Goal: Feedback & Contribution: Submit feedback/report problem

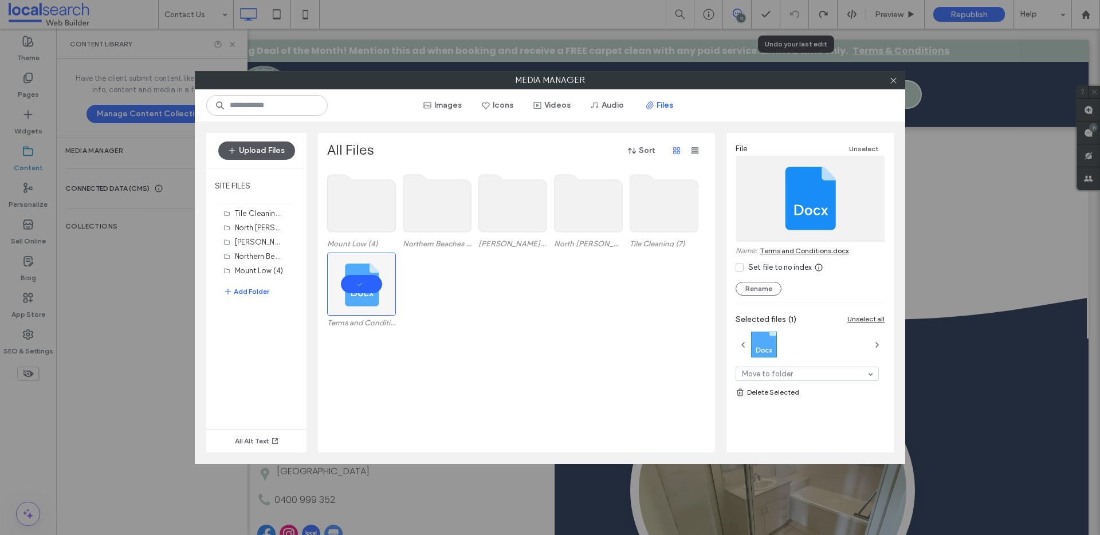
click at [269, 153] on button "Upload Files" at bounding box center [256, 150] width 77 height 18
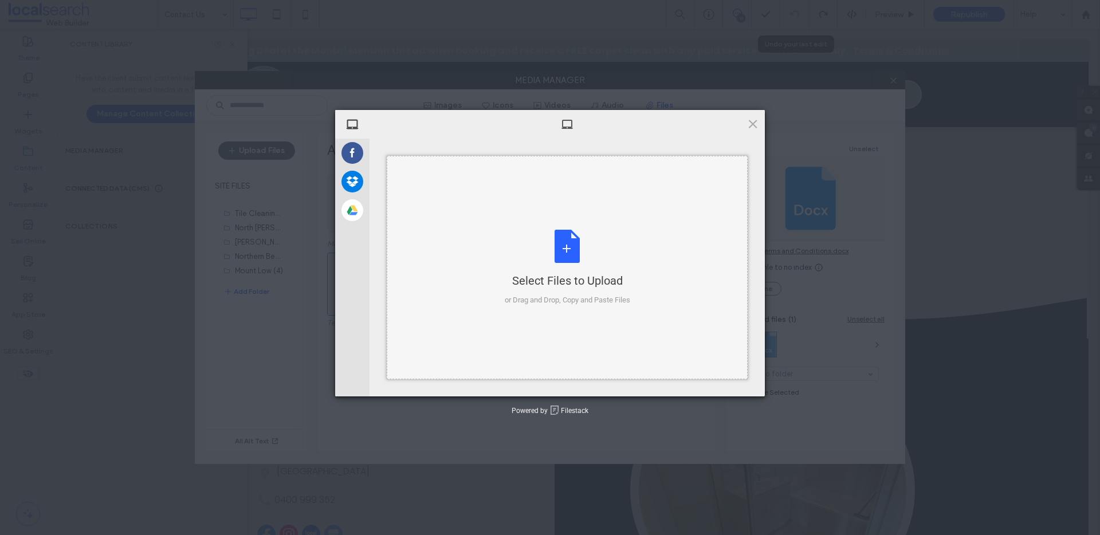
click at [581, 218] on div "Select Files to Upload or Drag and Drop, Copy and Paste Files" at bounding box center [567, 267] width 361 height 223
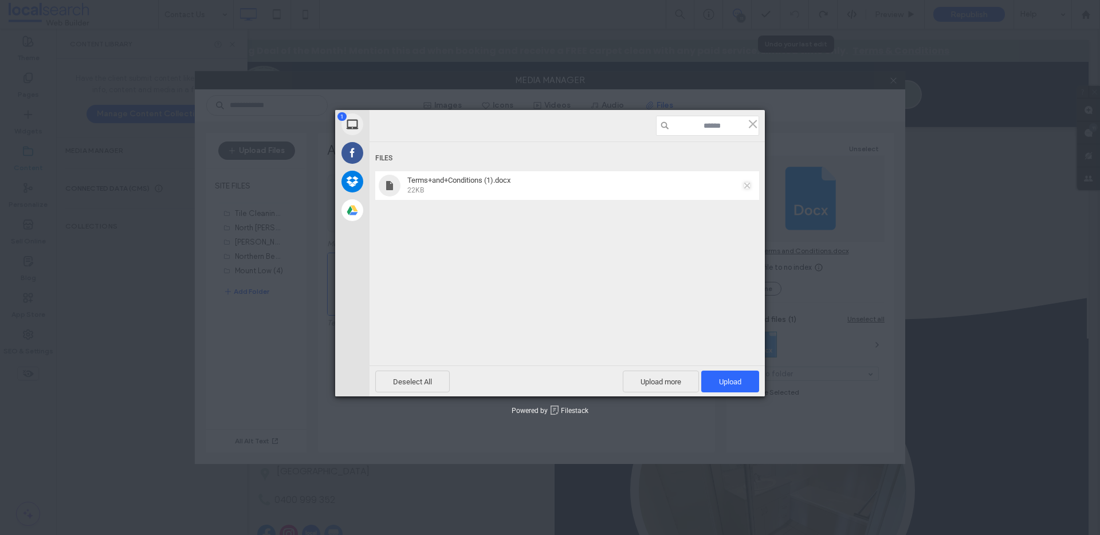
click at [744, 184] on span at bounding box center [747, 186] width 6 height 6
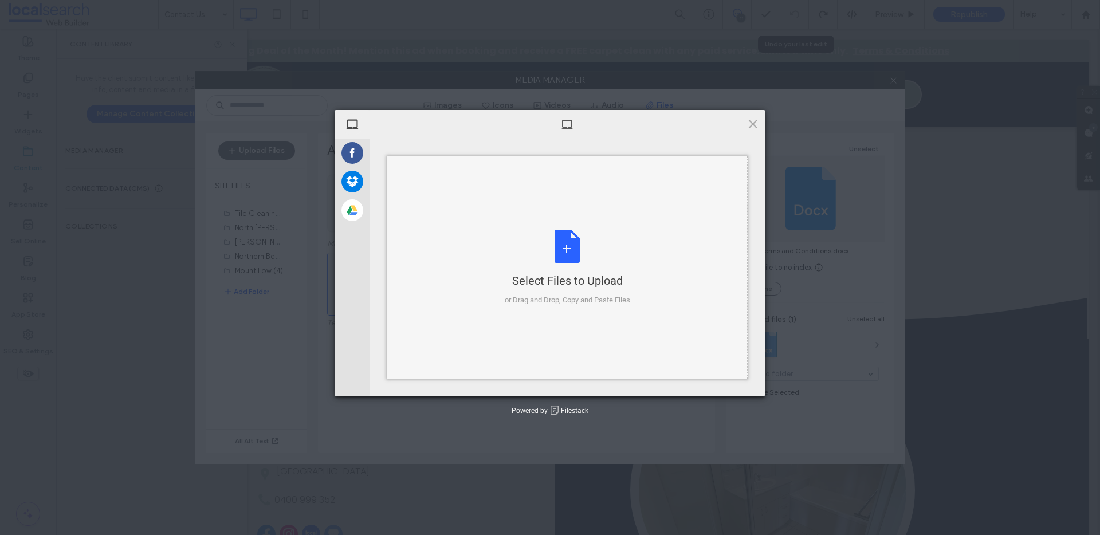
click at [539, 269] on div "Select Files to Upload or Drag and Drop, Copy and Paste Files" at bounding box center [567, 268] width 125 height 76
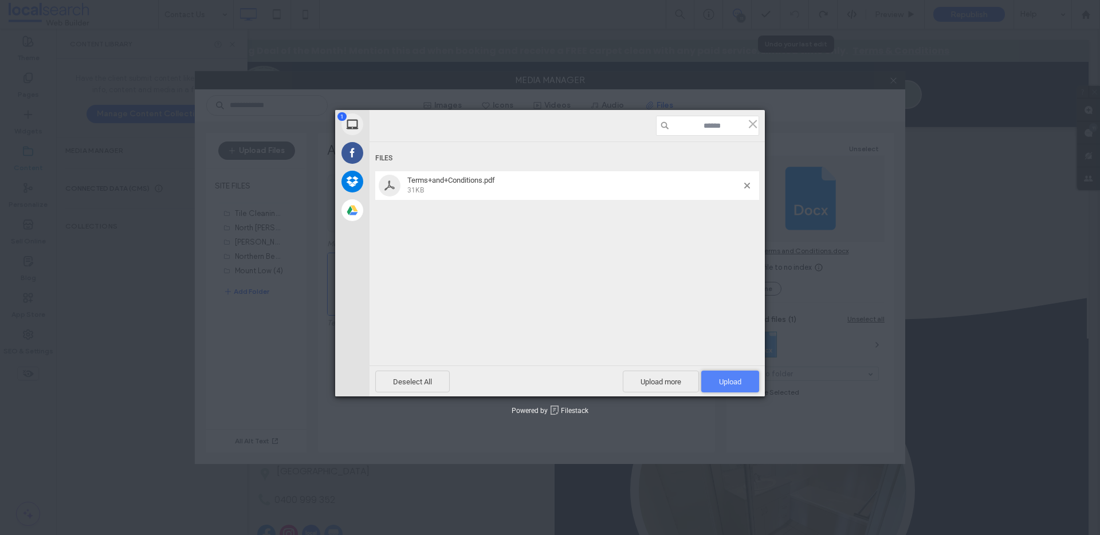
click at [727, 383] on span "Upload 1" at bounding box center [730, 381] width 22 height 9
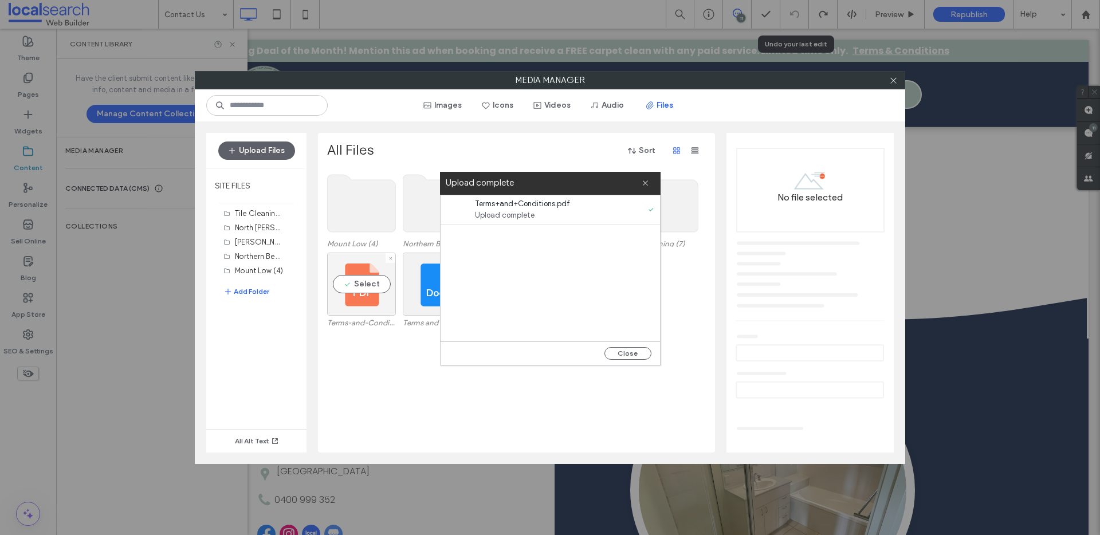
click at [362, 285] on div "Select" at bounding box center [361, 284] width 69 height 63
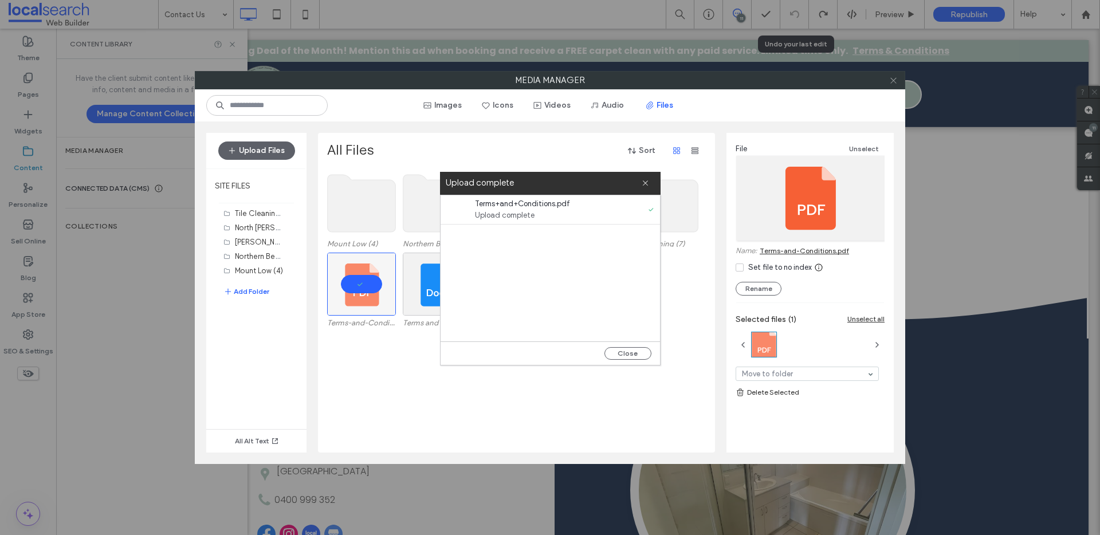
click at [891, 84] on icon at bounding box center [893, 80] width 9 height 9
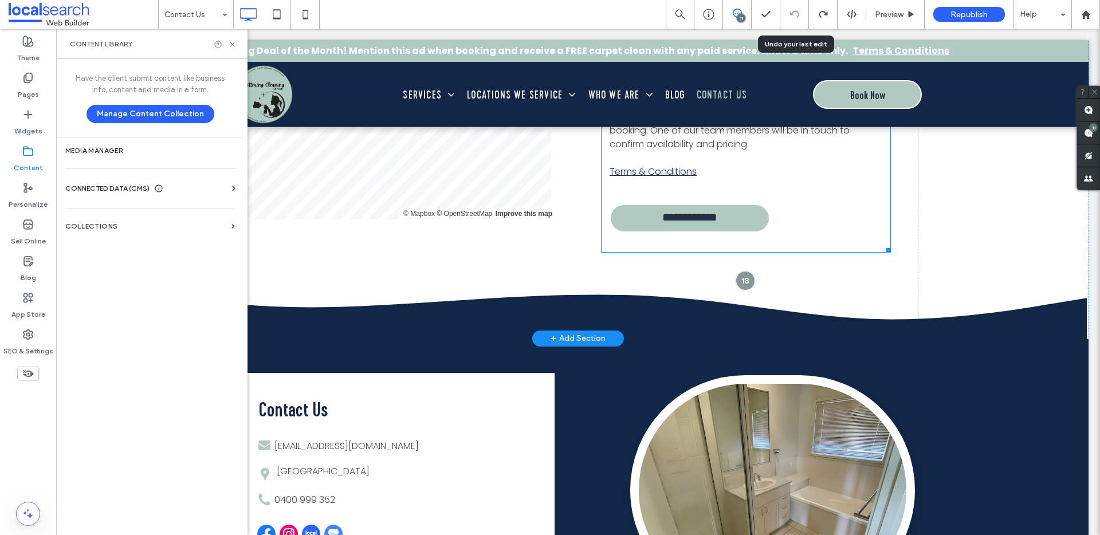
click at [640, 160] on div "Important Note: Submitting this form does not guarantee a booking. One of our t…" at bounding box center [745, 144] width 273 height 69
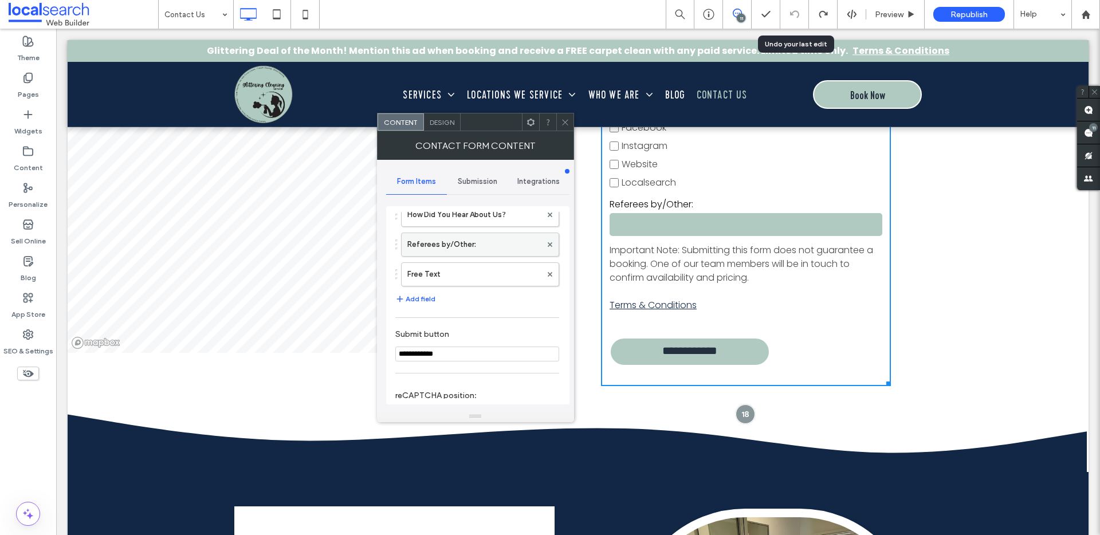
scroll to position [1097, 0]
click at [441, 267] on label "Free Text" at bounding box center [474, 276] width 134 height 23
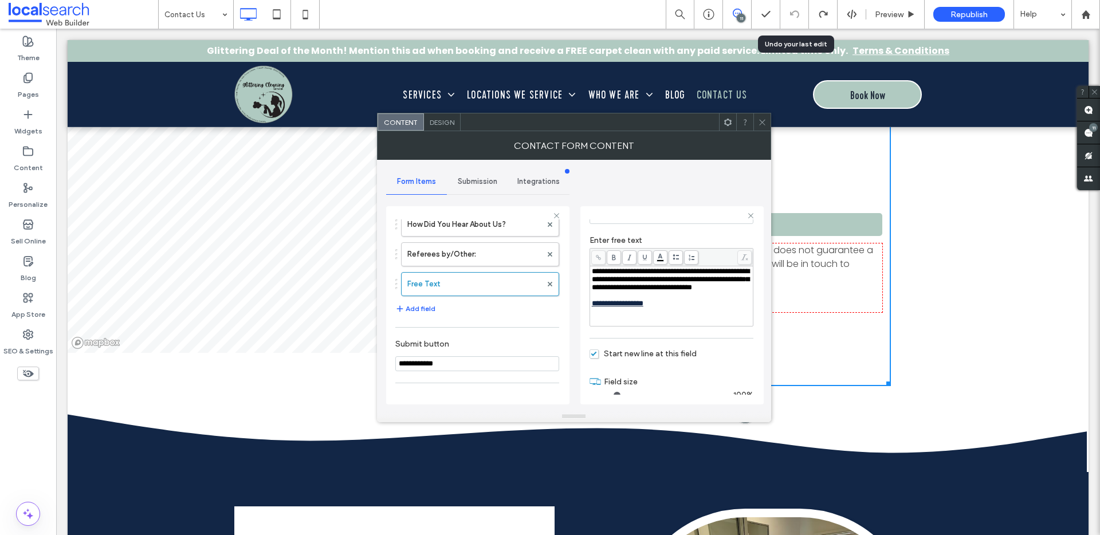
scroll to position [110, 0]
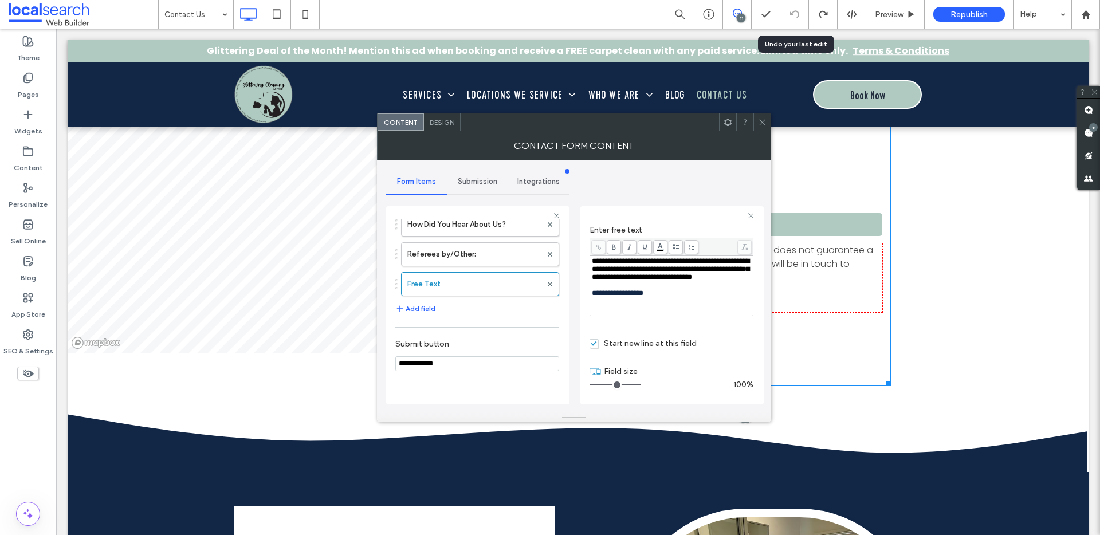
click at [643, 297] on span "**********" at bounding box center [618, 292] width 52 height 7
click at [666, 297] on div "**********" at bounding box center [672, 293] width 160 height 8
drag, startPoint x: 667, startPoint y: 304, endPoint x: 591, endPoint y: 302, distance: 75.6
click at [592, 297] on div "**********" at bounding box center [672, 293] width 160 height 8
click at [599, 245] on icon at bounding box center [598, 247] width 6 height 6
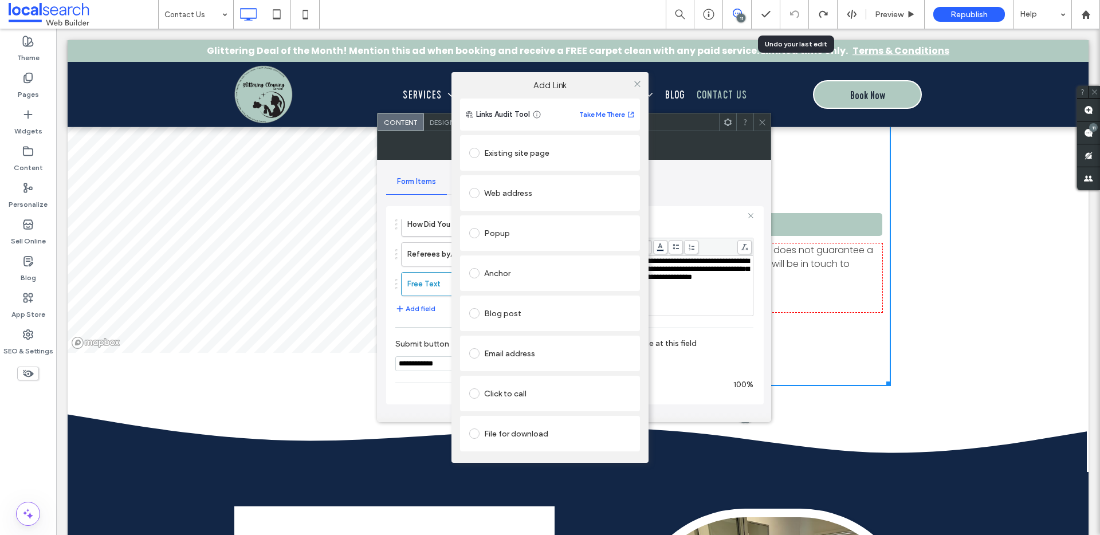
click at [521, 449] on div "File for download" at bounding box center [550, 434] width 180 height 36
click at [528, 436] on div "File for download" at bounding box center [550, 433] width 162 height 18
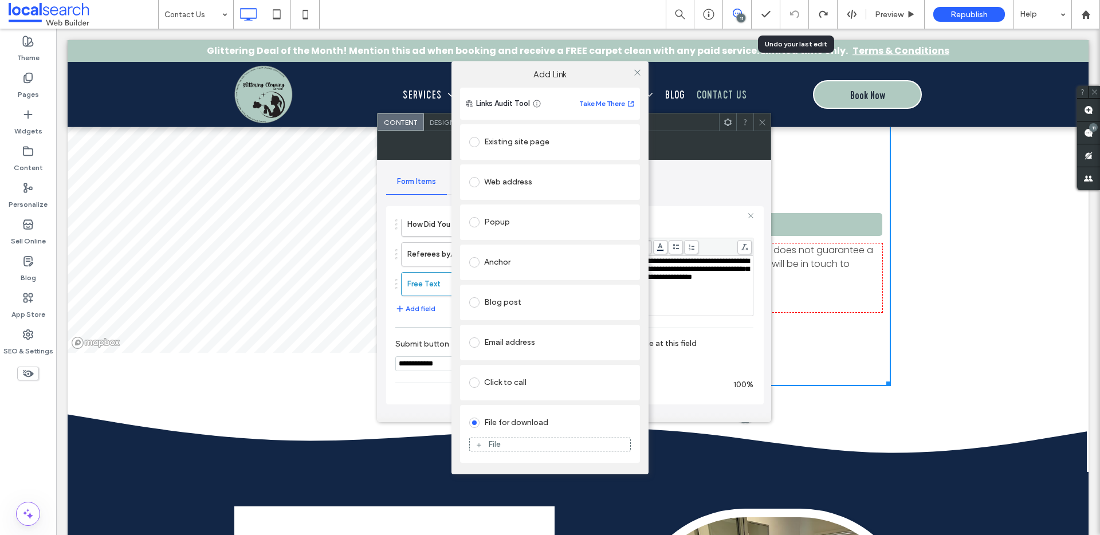
click at [527, 448] on div "File" at bounding box center [550, 444] width 160 height 10
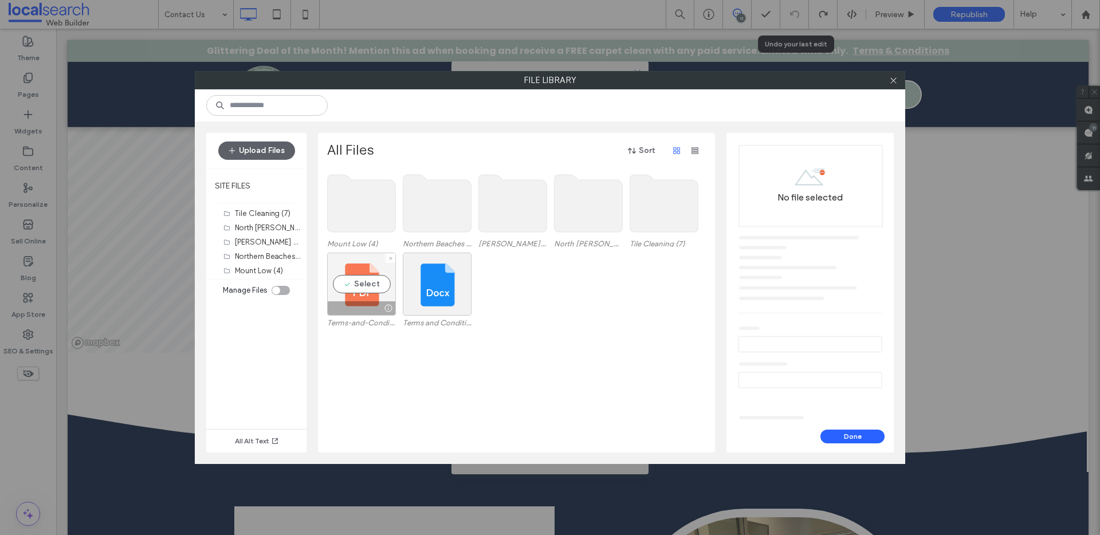
click at [367, 288] on div "Select" at bounding box center [361, 284] width 69 height 63
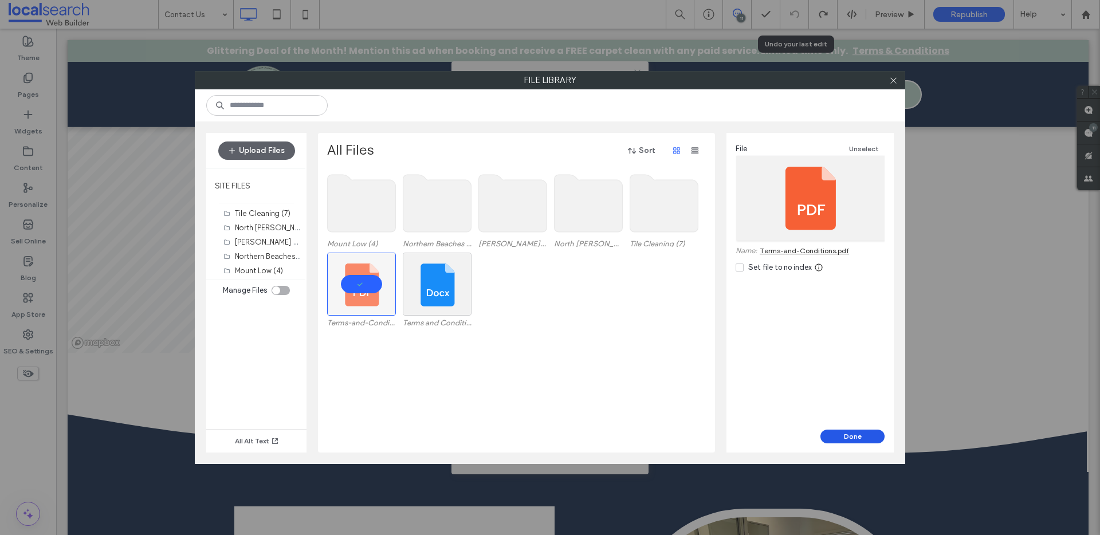
click at [864, 435] on button "Done" at bounding box center [852, 437] width 64 height 14
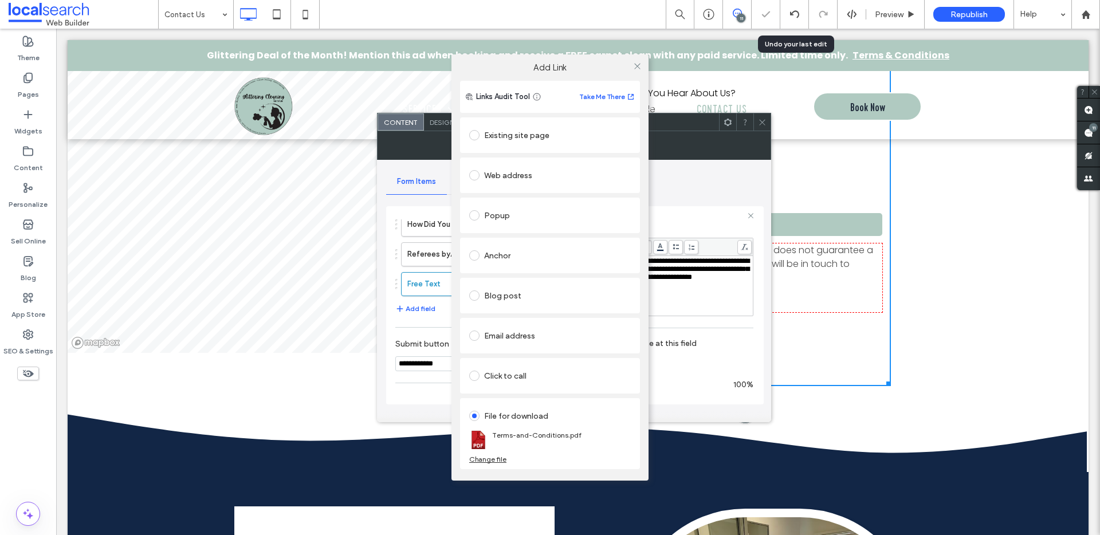
drag, startPoint x: 634, startPoint y: 66, endPoint x: 656, endPoint y: 77, distance: 24.6
click at [636, 68] on icon at bounding box center [637, 66] width 9 height 9
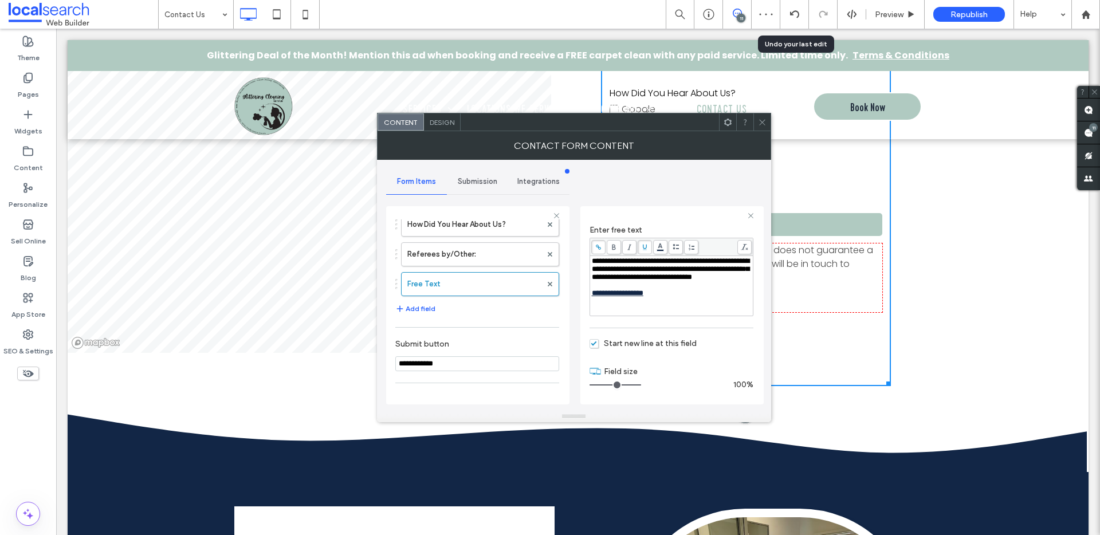
click at [759, 118] on icon at bounding box center [762, 122] width 9 height 9
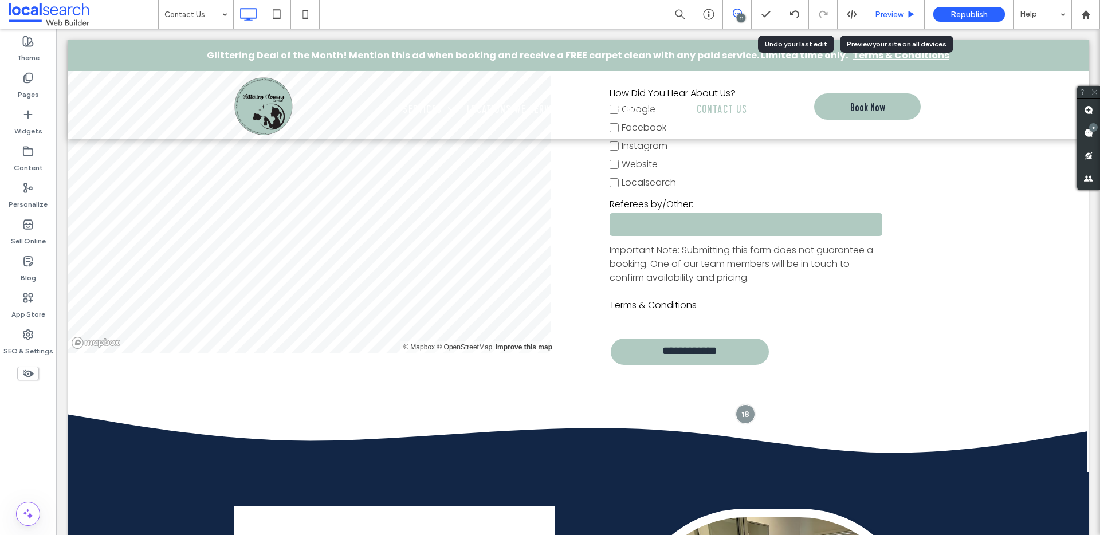
click at [895, 10] on span "Preview" at bounding box center [889, 15] width 29 height 10
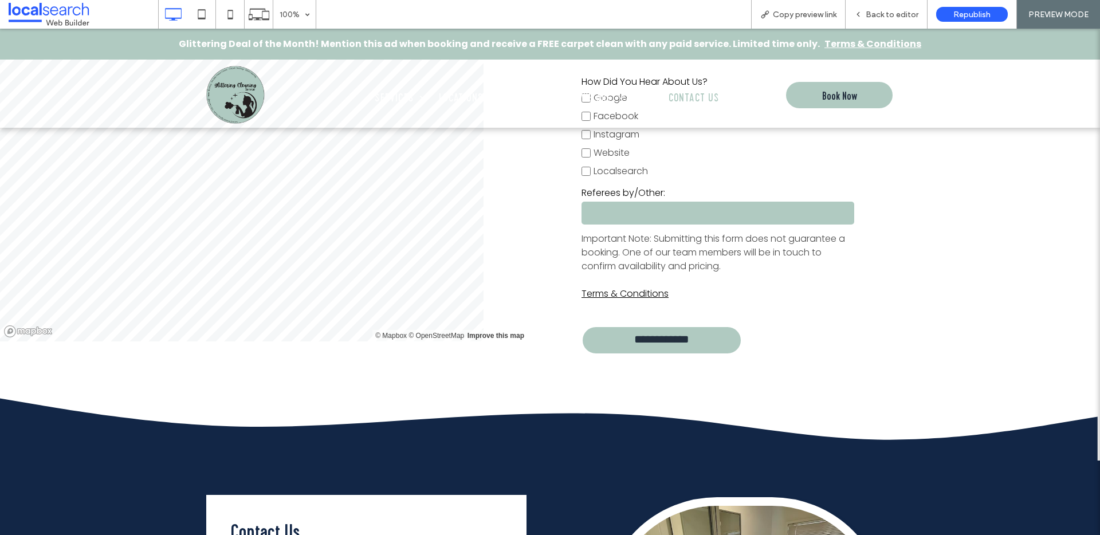
scroll to position [1968, 0]
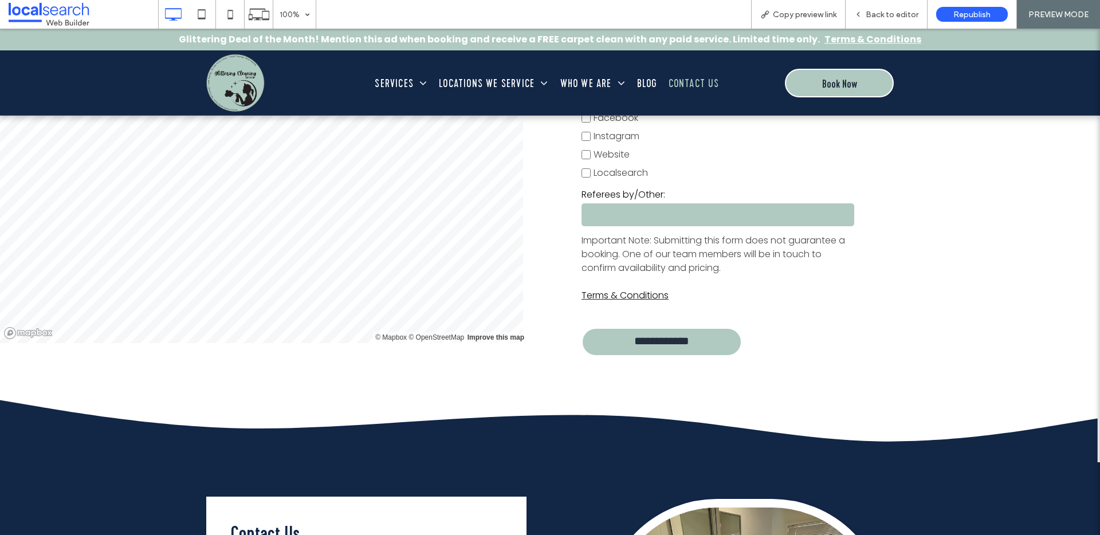
click at [640, 292] on link "Terms & Conditions" at bounding box center [624, 295] width 87 height 13
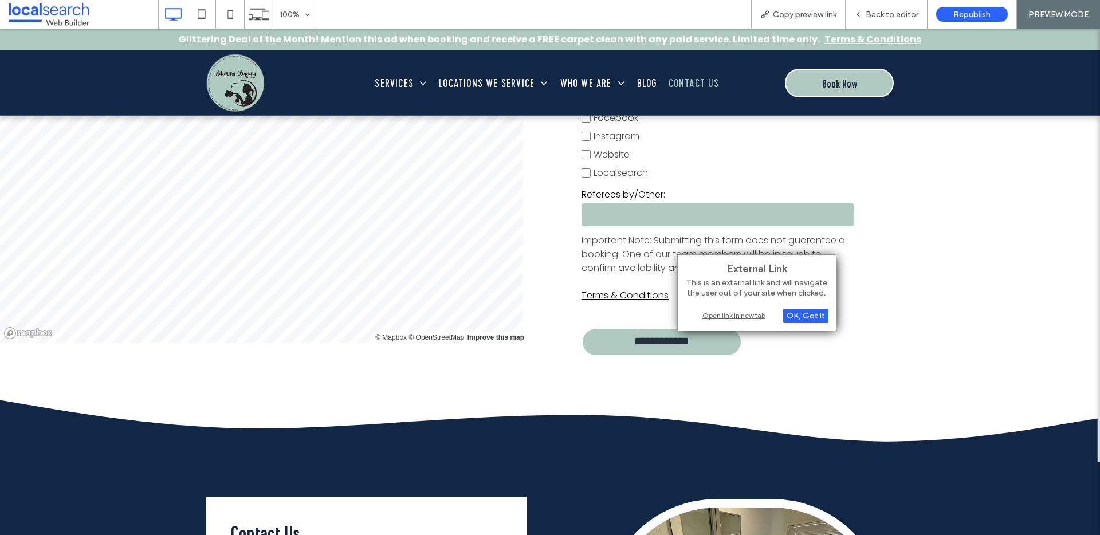
click at [739, 316] on div "Open link in new tab" at bounding box center [756, 315] width 143 height 12
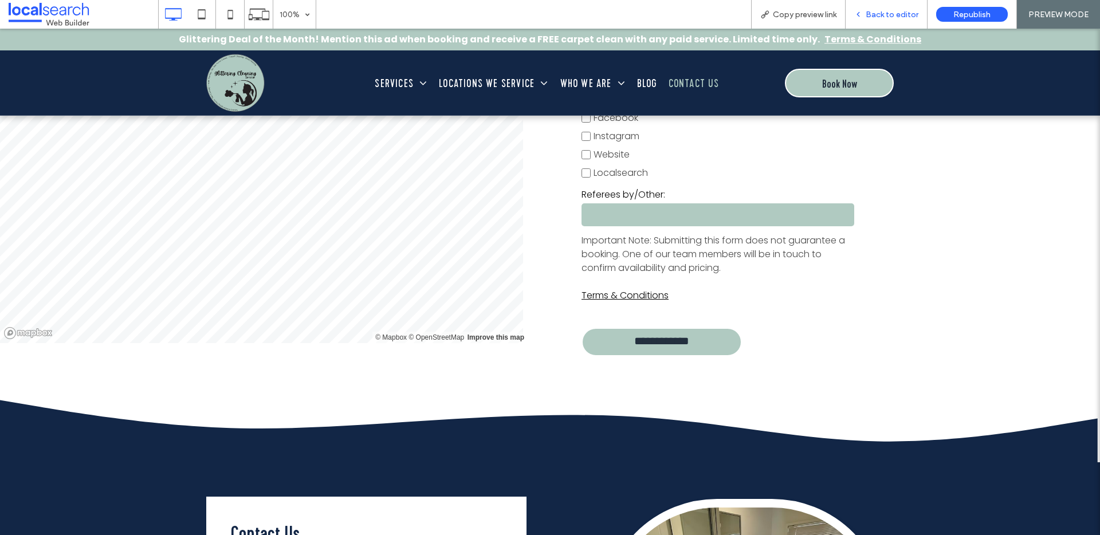
click at [894, 19] on div "Back to editor" at bounding box center [886, 14] width 82 height 29
click at [885, 13] on span "Back to editor" at bounding box center [891, 15] width 53 height 10
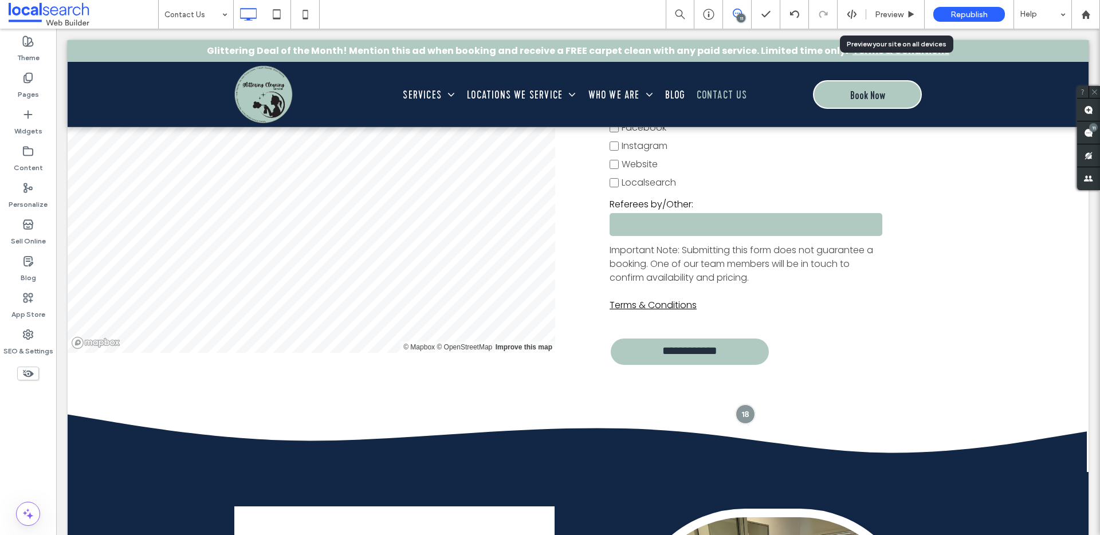
scroll to position [1965, 0]
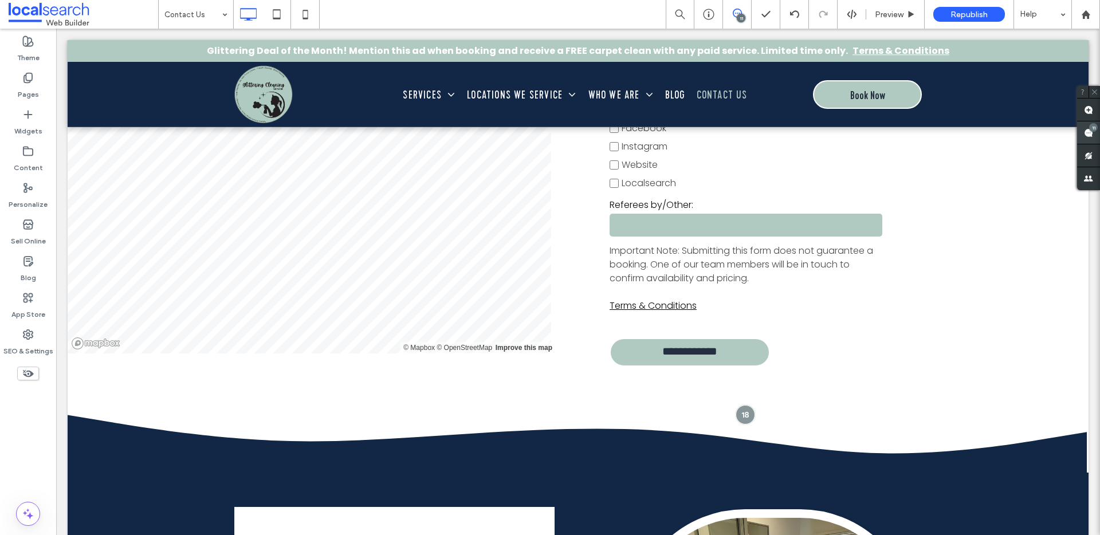
click at [1088, 130] on use at bounding box center [1088, 132] width 9 height 9
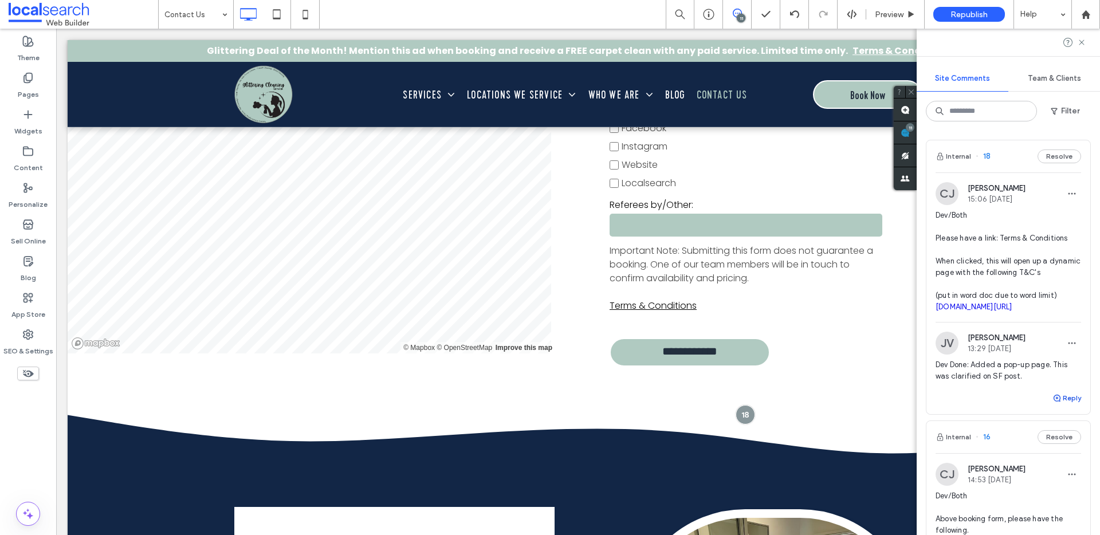
click at [1065, 405] on button "Reply" at bounding box center [1066, 398] width 29 height 14
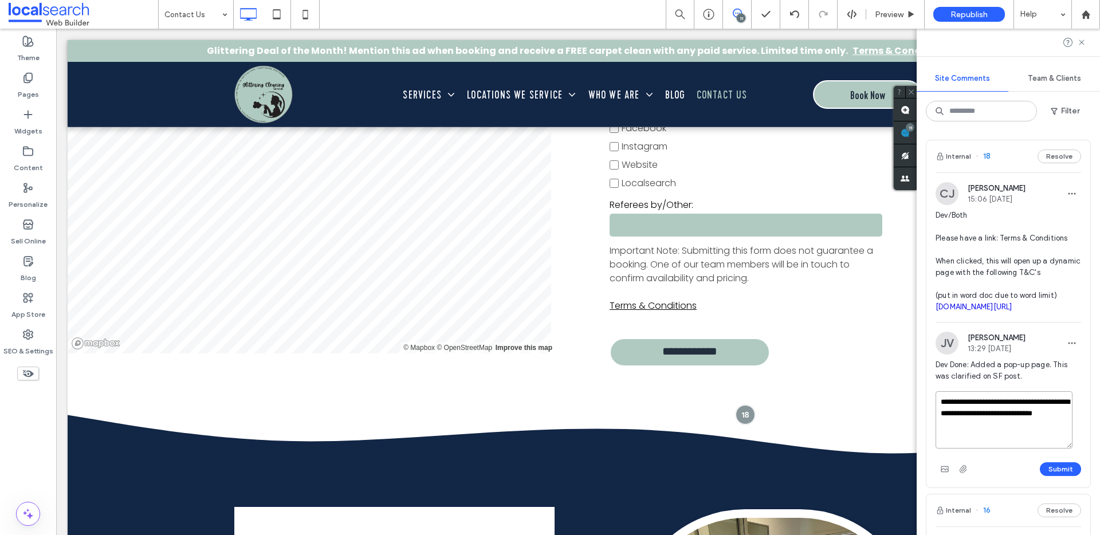
scroll to position [4, 0]
click at [975, 448] on textarea "**********" at bounding box center [1003, 419] width 137 height 57
type textarea "**********"
click at [1044, 476] on button "Submit" at bounding box center [1060, 469] width 41 height 14
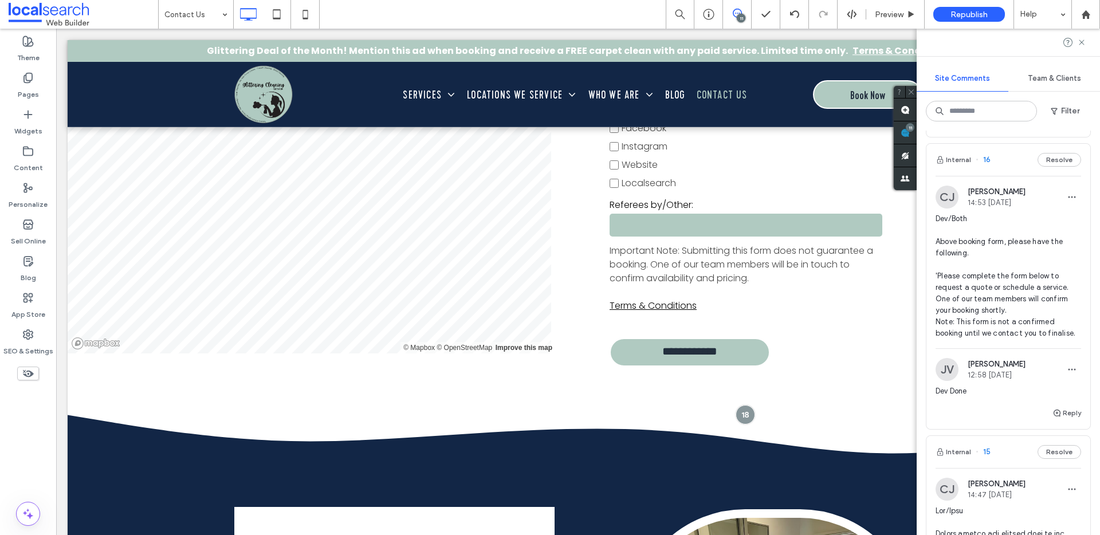
scroll to position [353, 0]
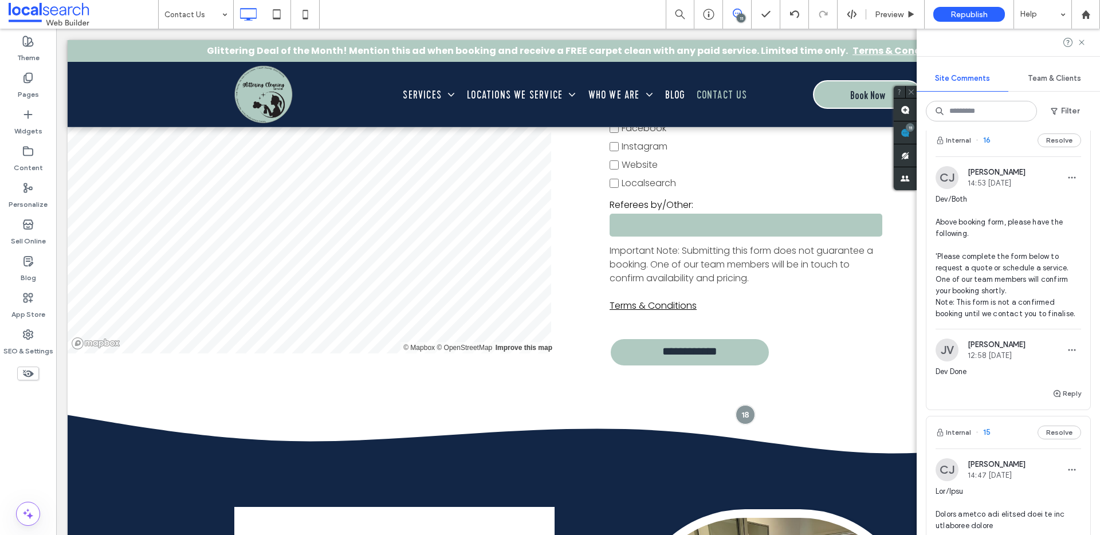
click at [1001, 289] on span "Dev/Both Above booking form, please have the following. 'Please complete the fo…" at bounding box center [1007, 257] width 145 height 126
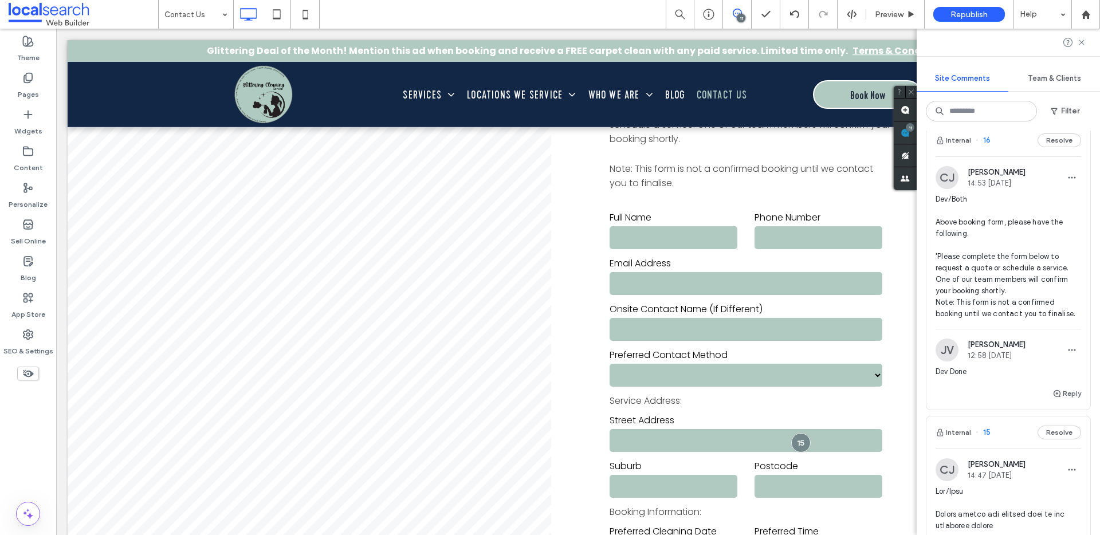
scroll to position [125, 0]
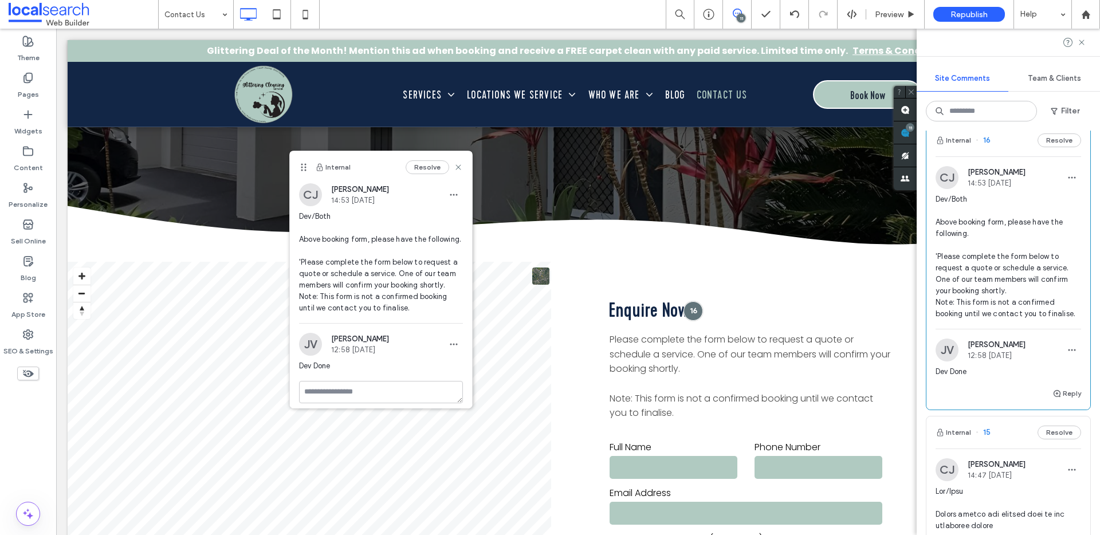
drag, startPoint x: 726, startPoint y: 197, endPoint x: 303, endPoint y: 166, distance: 423.8
click at [303, 166] on icon at bounding box center [303, 167] width 9 height 9
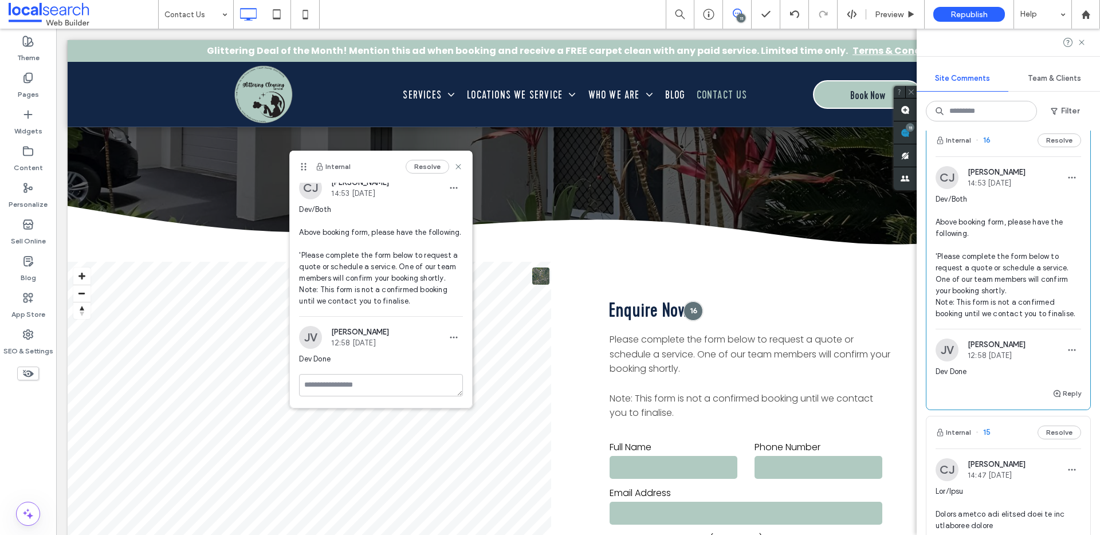
scroll to position [30, 0]
click at [380, 388] on textarea at bounding box center [381, 385] width 164 height 22
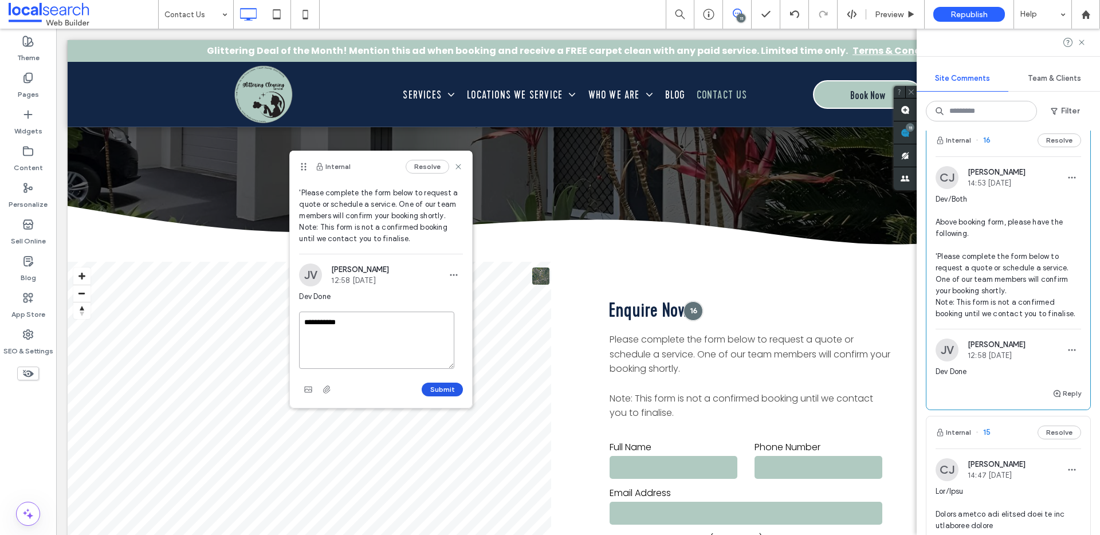
type textarea "**********"
click at [441, 389] on button "Submit" at bounding box center [442, 390] width 41 height 14
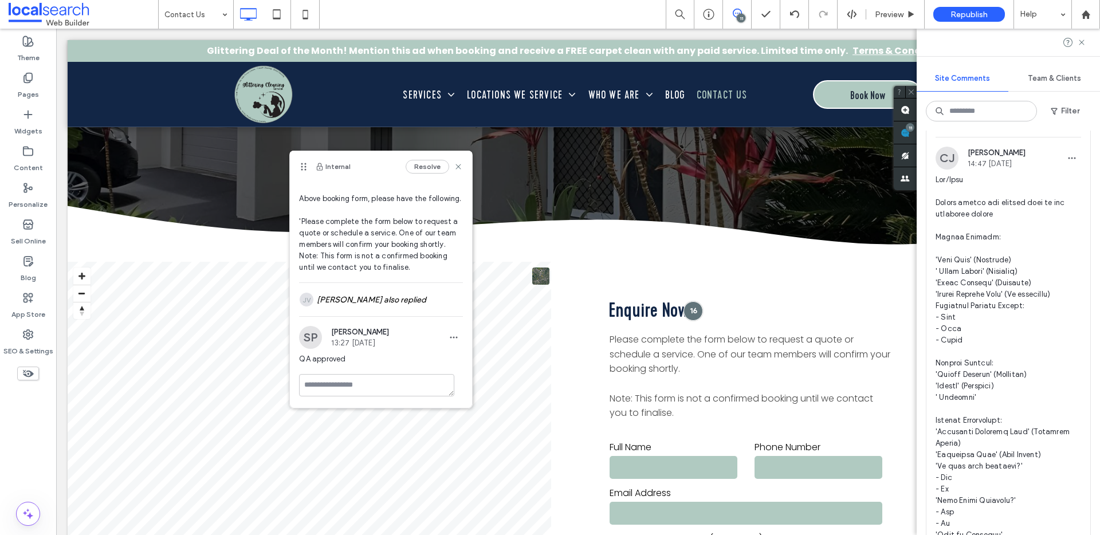
scroll to position [711, 0]
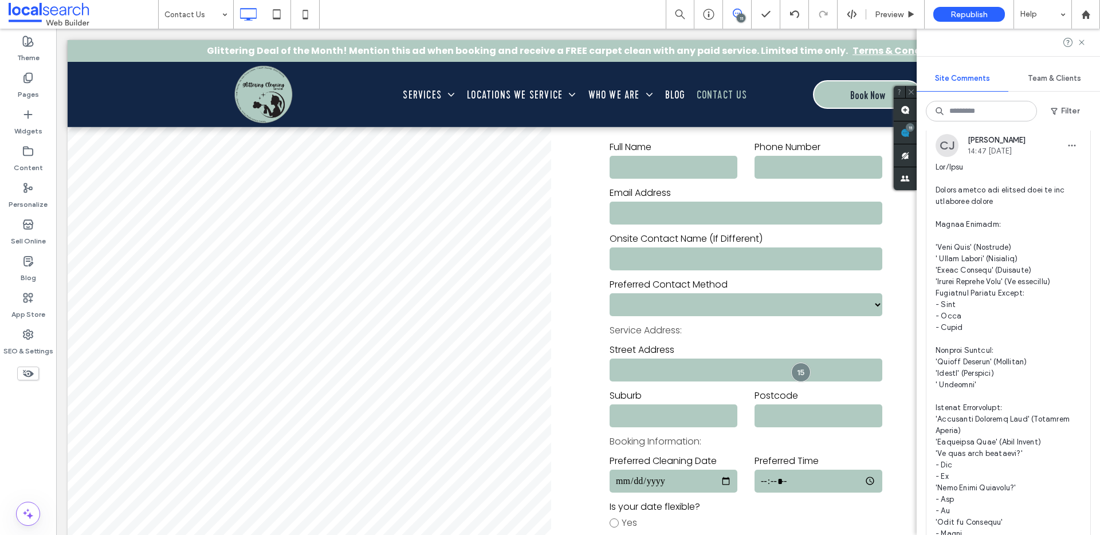
scroll to position [494, 0]
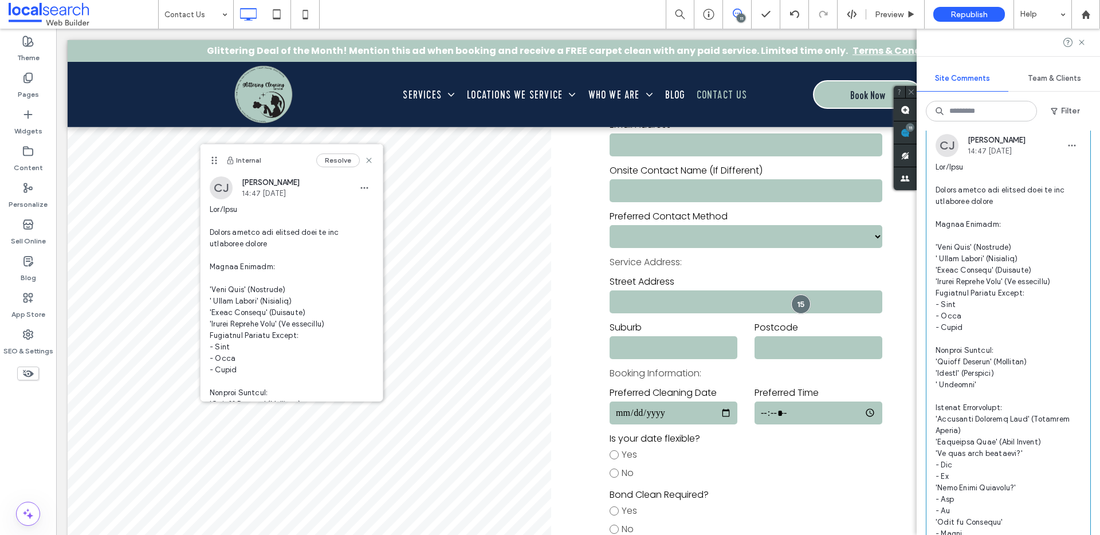
drag, startPoint x: 833, startPoint y: 188, endPoint x: 206, endPoint y: 154, distance: 628.1
click at [212, 157] on use at bounding box center [214, 160] width 5 height 7
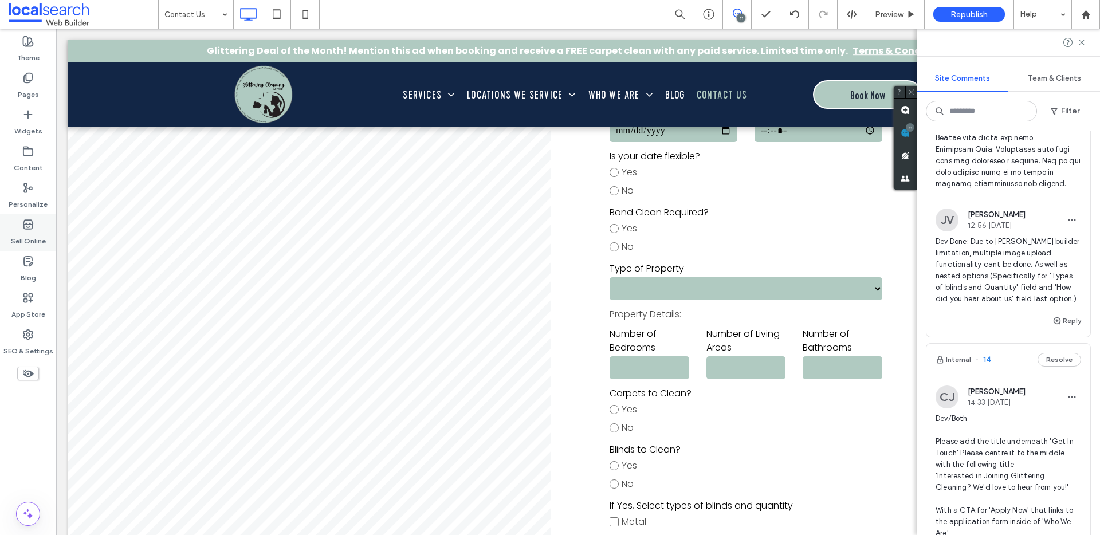
scroll to position [1825, 0]
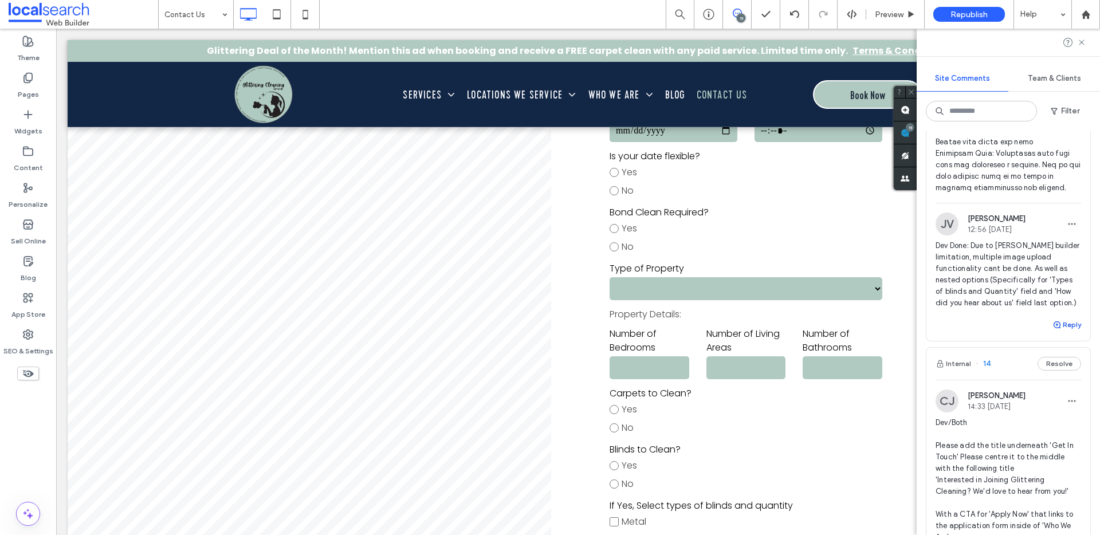
click at [1061, 332] on button "Reply" at bounding box center [1066, 325] width 29 height 14
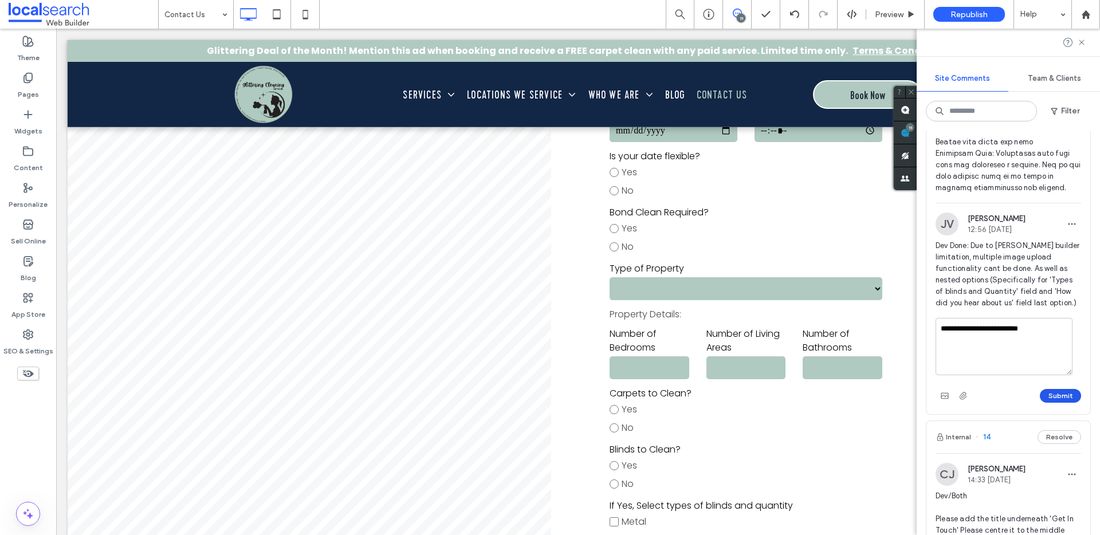
type textarea "**********"
click at [1050, 403] on button "Submit" at bounding box center [1060, 396] width 41 height 14
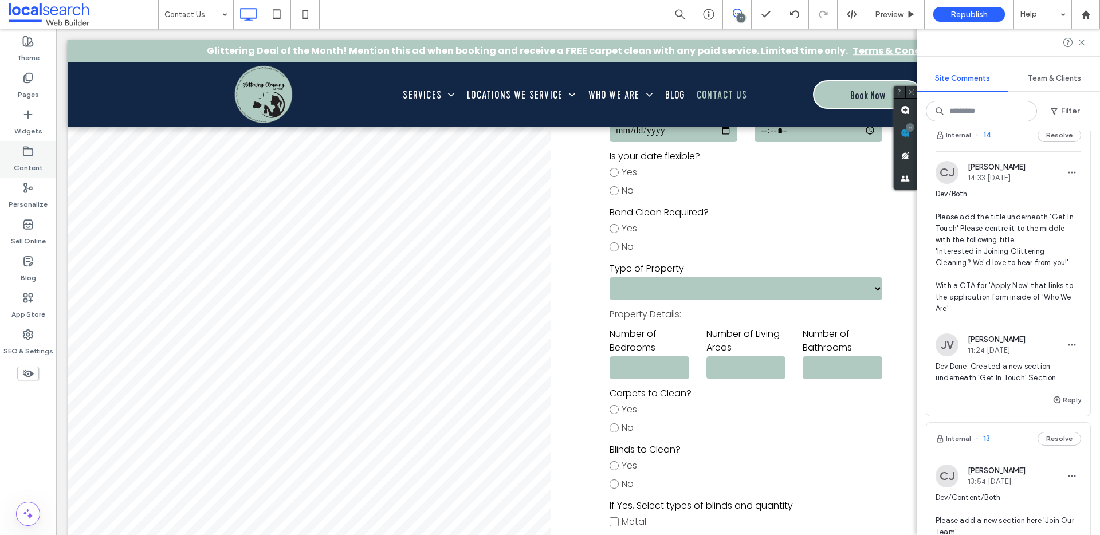
scroll to position [2060, 0]
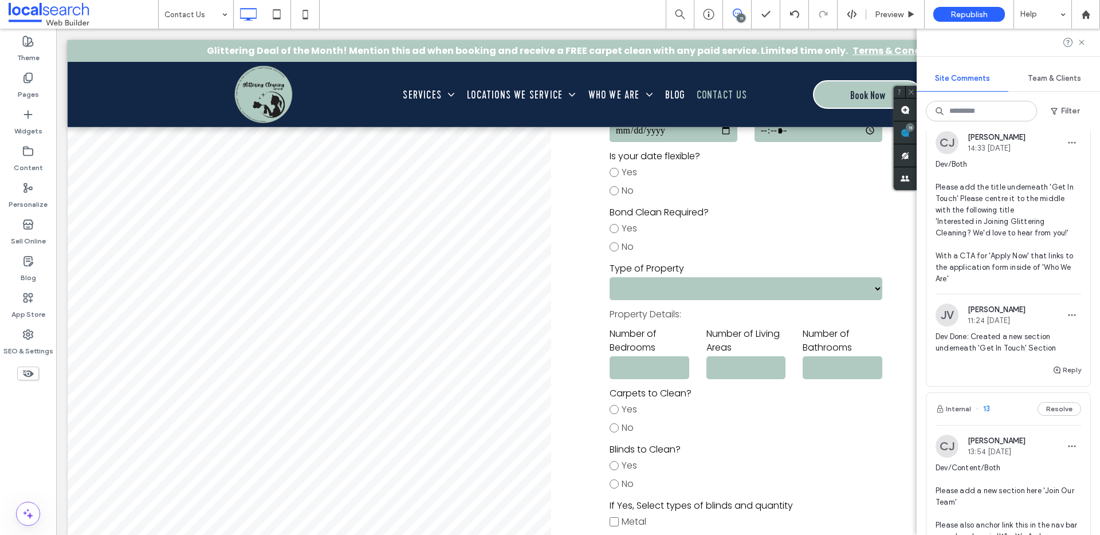
click at [1023, 259] on span "Dev/Both Please add the title underneath 'Get In Touch' Please centre it to the…" at bounding box center [1007, 222] width 145 height 126
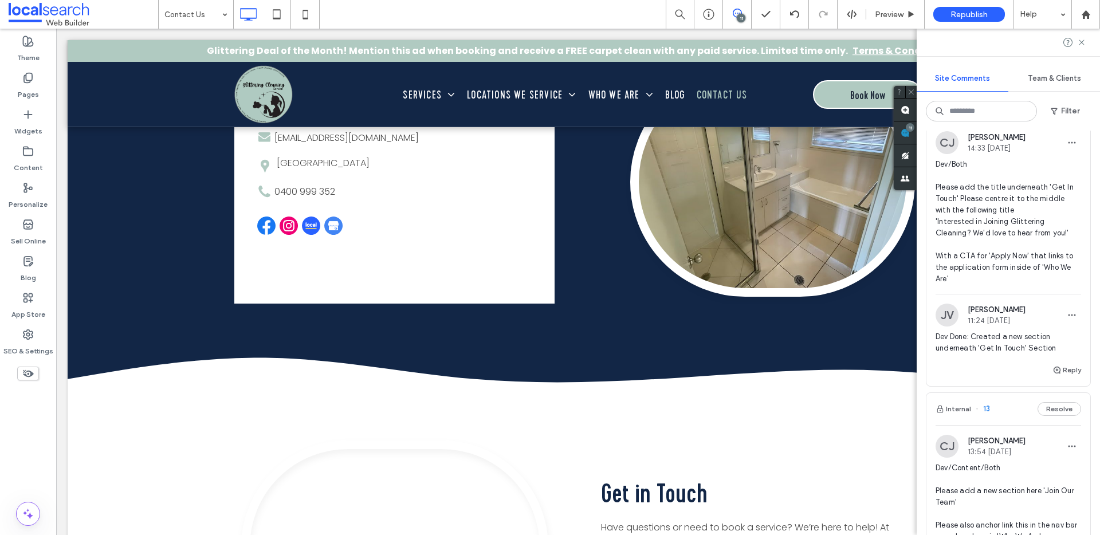
scroll to position [2642, 0]
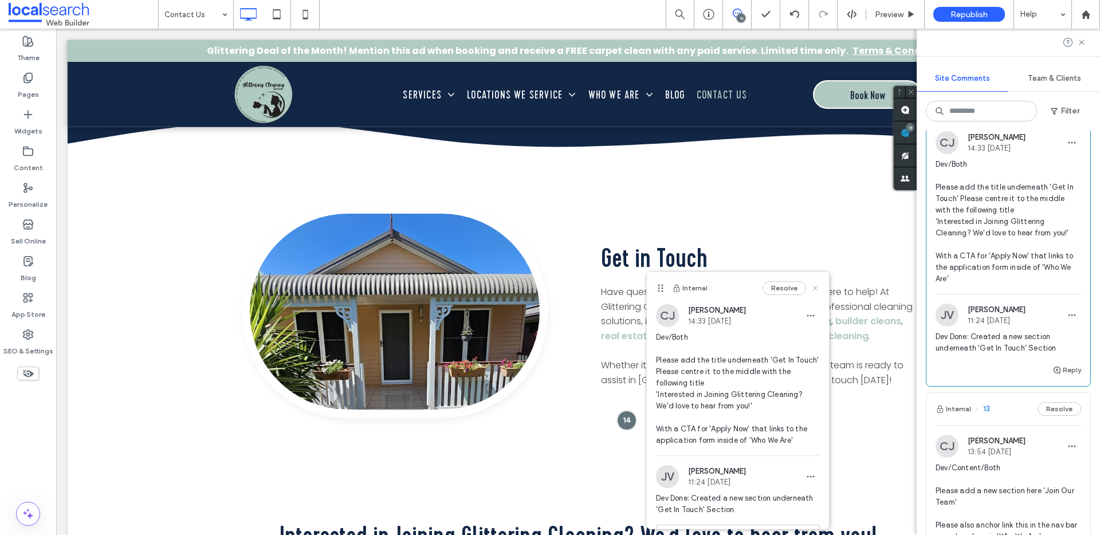
click at [810, 285] on icon at bounding box center [814, 288] width 9 height 9
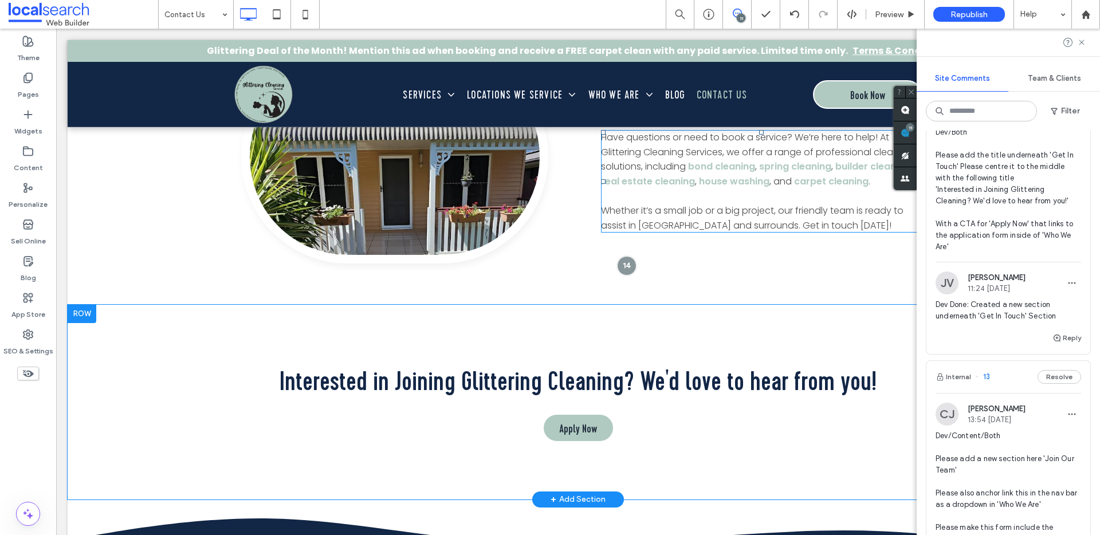
scroll to position [2801, 0]
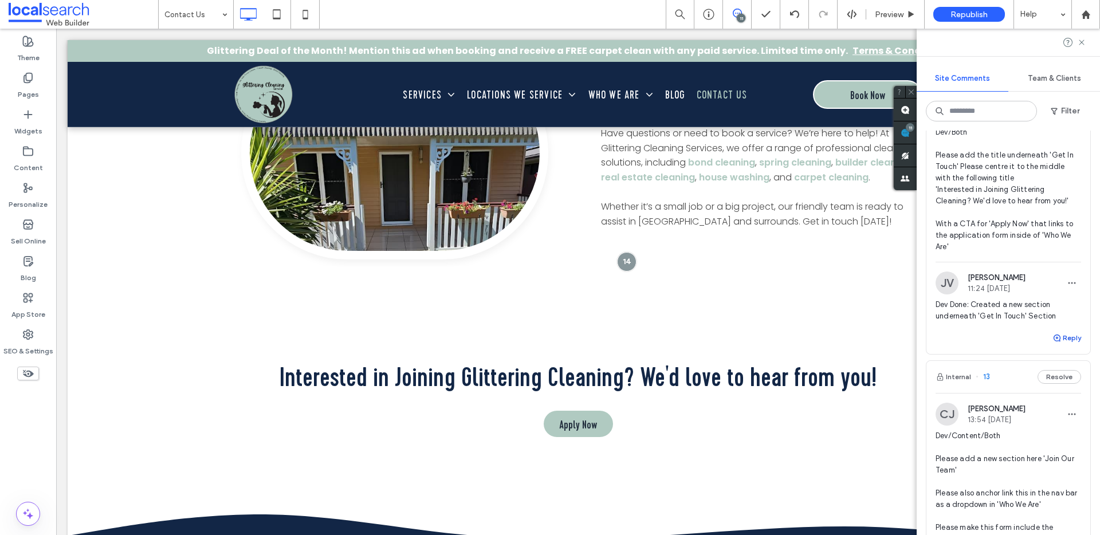
click at [1061, 345] on button "Reply" at bounding box center [1066, 338] width 29 height 14
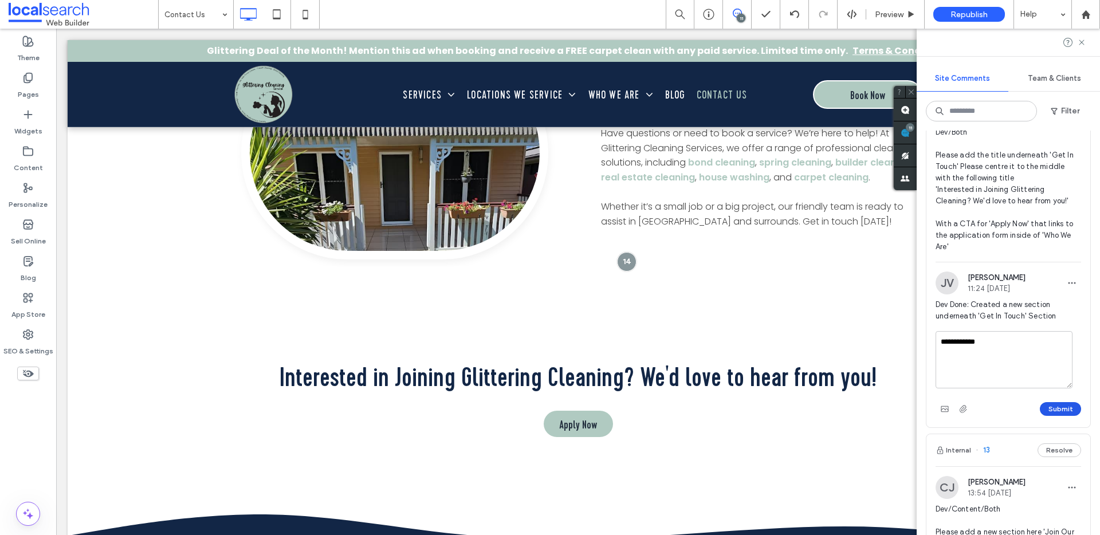
type textarea "**********"
click at [1043, 416] on button "Submit" at bounding box center [1060, 409] width 41 height 14
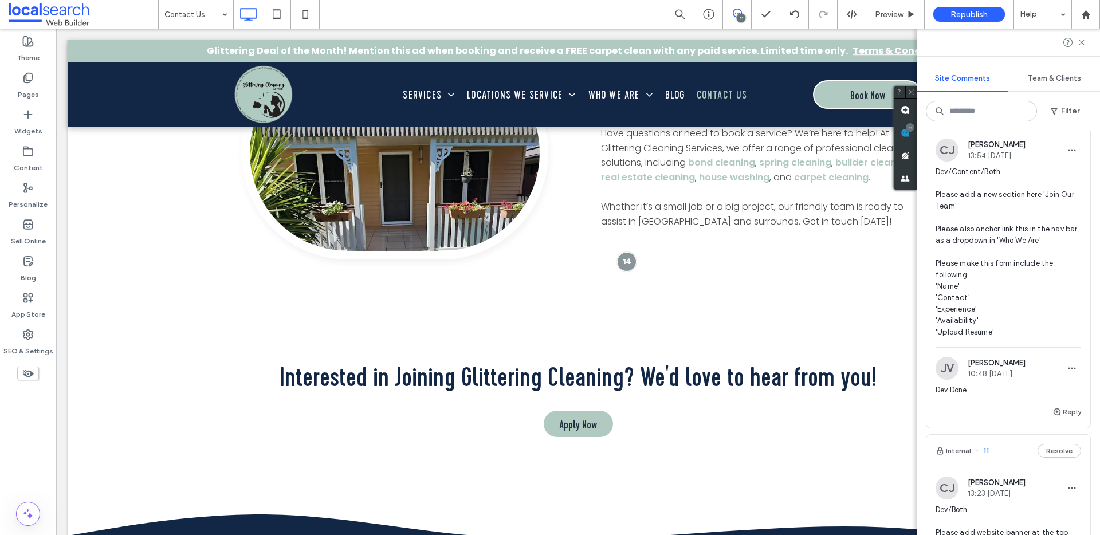
scroll to position [2379, 0]
click at [1017, 282] on span "Dev/Content/Both Please add a new section here 'Join Our Team' Please also anch…" at bounding box center [1007, 252] width 145 height 172
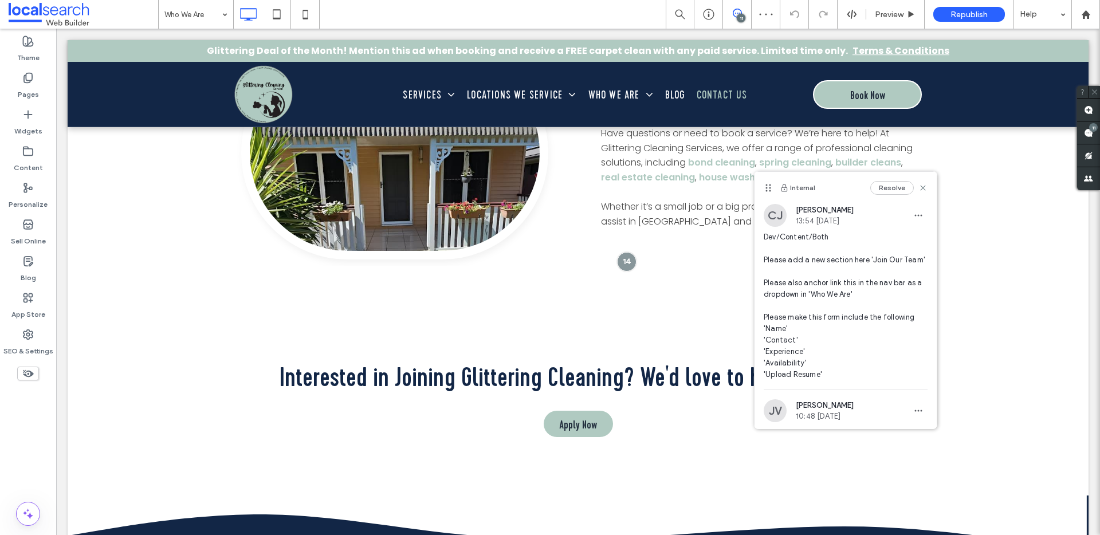
drag, startPoint x: 568, startPoint y: 289, endPoint x: 765, endPoint y: 188, distance: 221.1
click at [765, 188] on icon at bounding box center [768, 187] width 9 height 9
click at [918, 187] on icon at bounding box center [922, 187] width 9 height 9
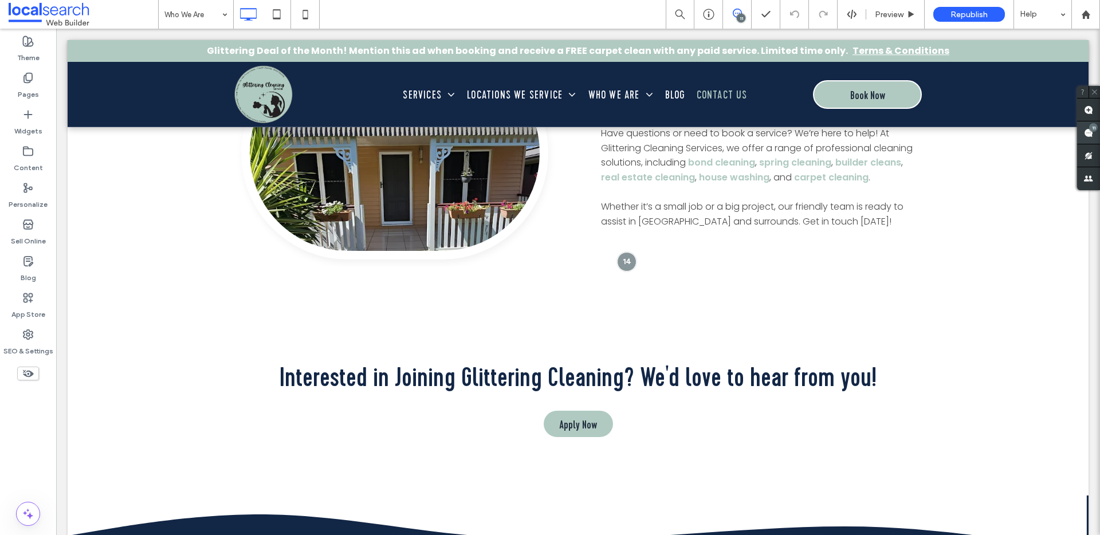
click at [1085, 135] on use at bounding box center [1088, 132] width 9 height 9
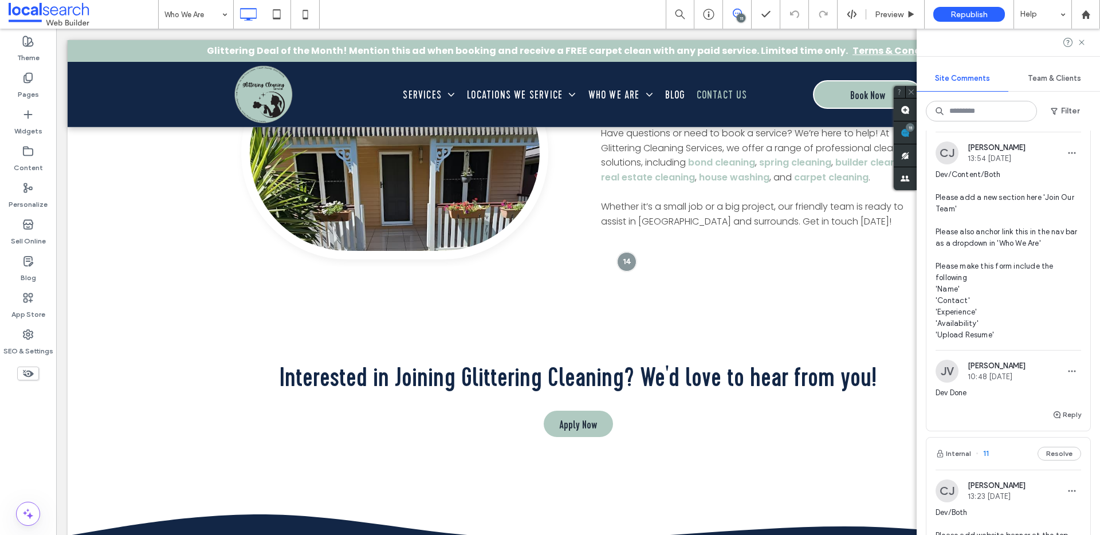
scroll to position [2386, 0]
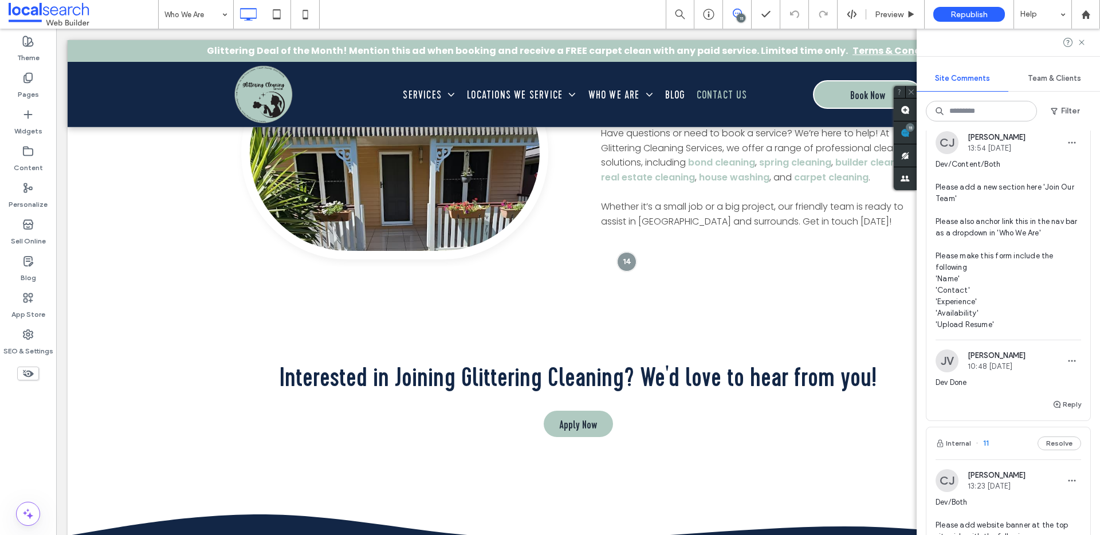
click at [1005, 267] on span "Dev/Content/Both Please add a new section here 'Join Our Team' Please also anch…" at bounding box center [1007, 245] width 145 height 172
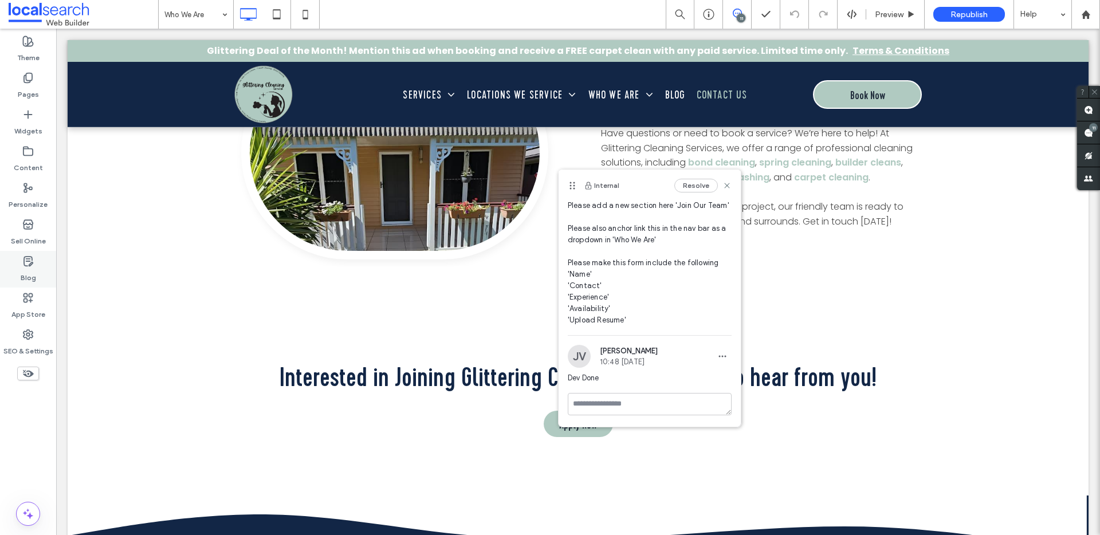
scroll to position [64, 0]
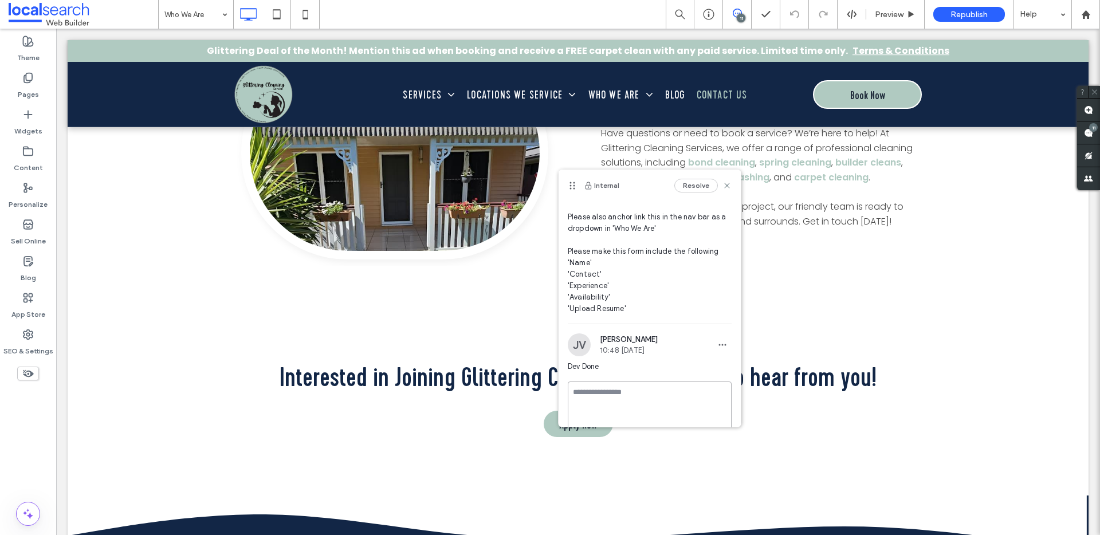
click at [600, 415] on textarea at bounding box center [650, 409] width 164 height 57
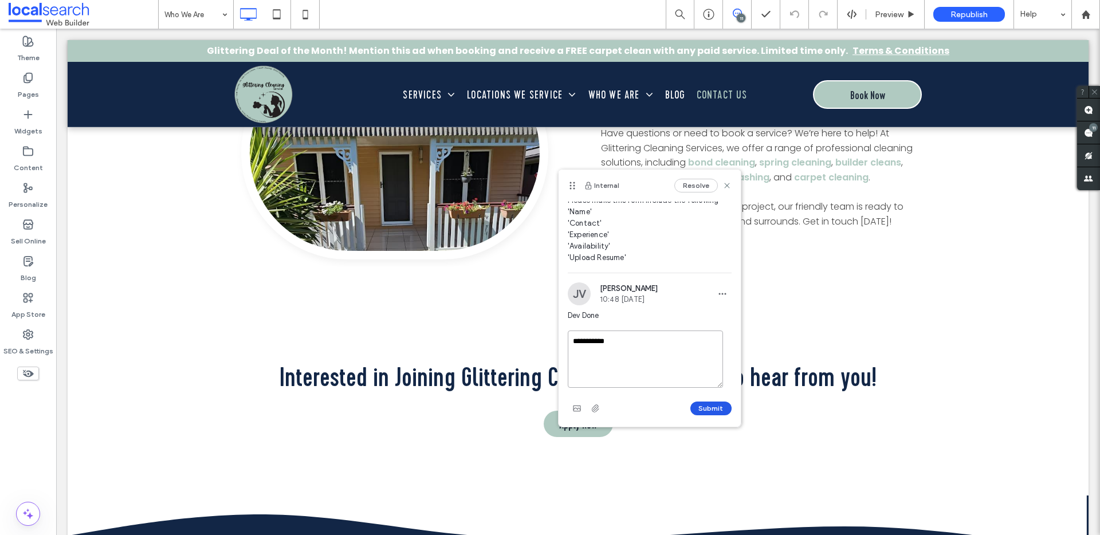
type textarea "**********"
click at [699, 404] on button "Submit" at bounding box center [710, 409] width 41 height 14
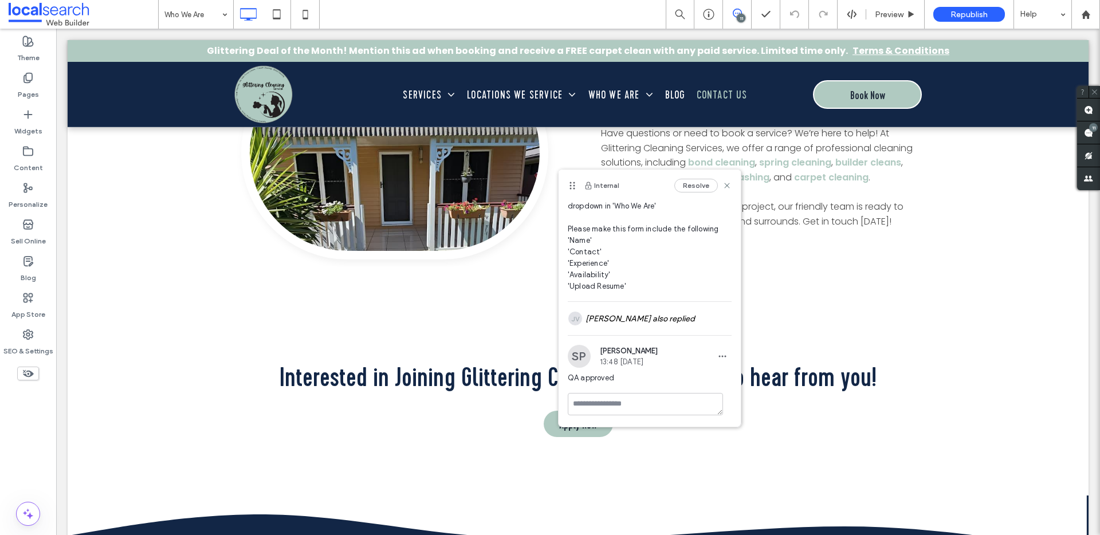
scroll to position [98, 0]
click at [1087, 136] on use at bounding box center [1088, 132] width 9 height 9
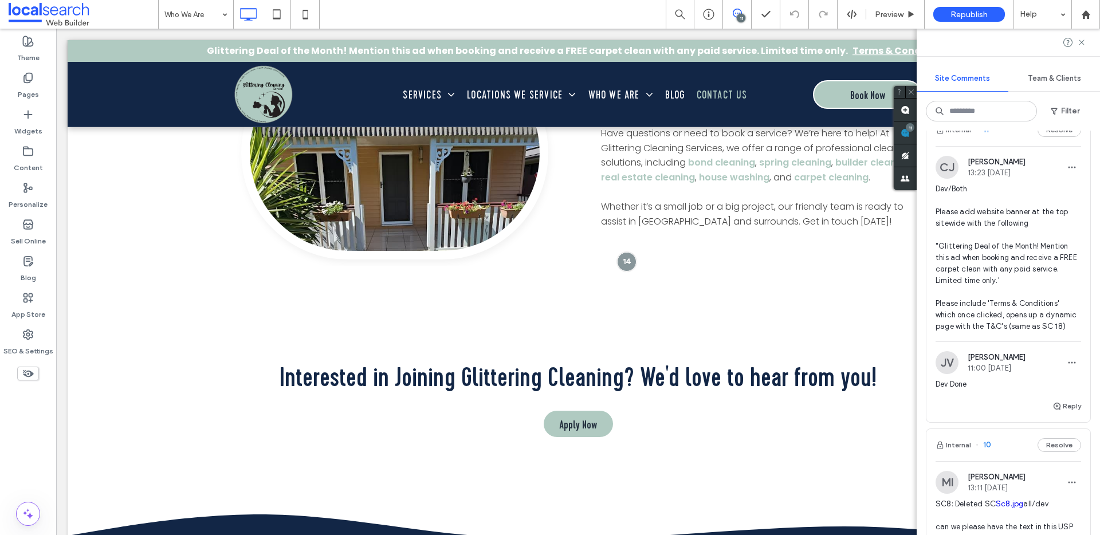
scroll to position [2736, 0]
click at [1045, 315] on span "Dev/Both Please add website banner at the top sitewide with the following "Glit…" at bounding box center [1007, 254] width 145 height 149
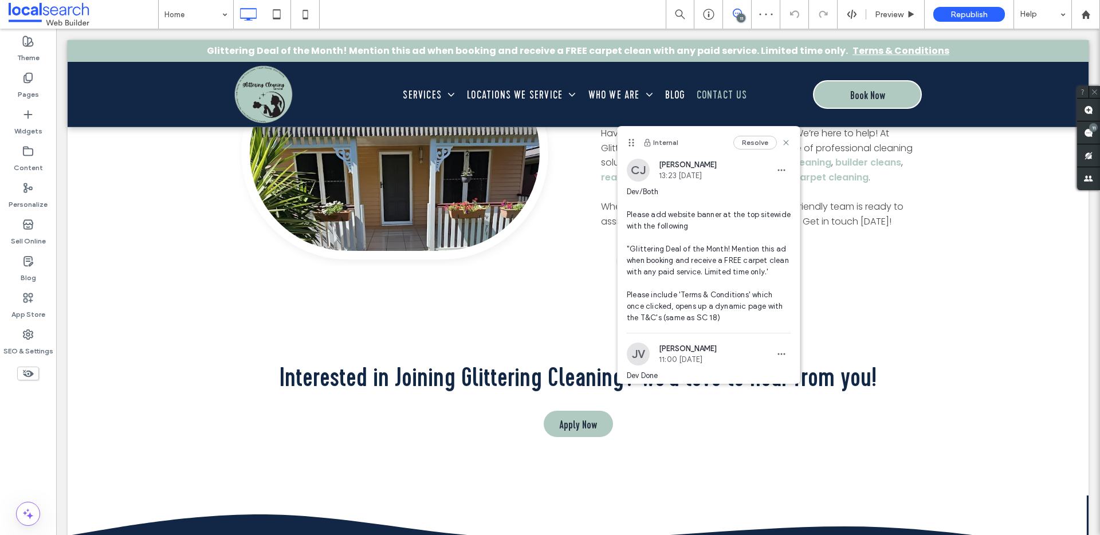
drag, startPoint x: 435, startPoint y: 52, endPoint x: 635, endPoint y: 140, distance: 218.3
click at [635, 140] on icon at bounding box center [631, 142] width 9 height 9
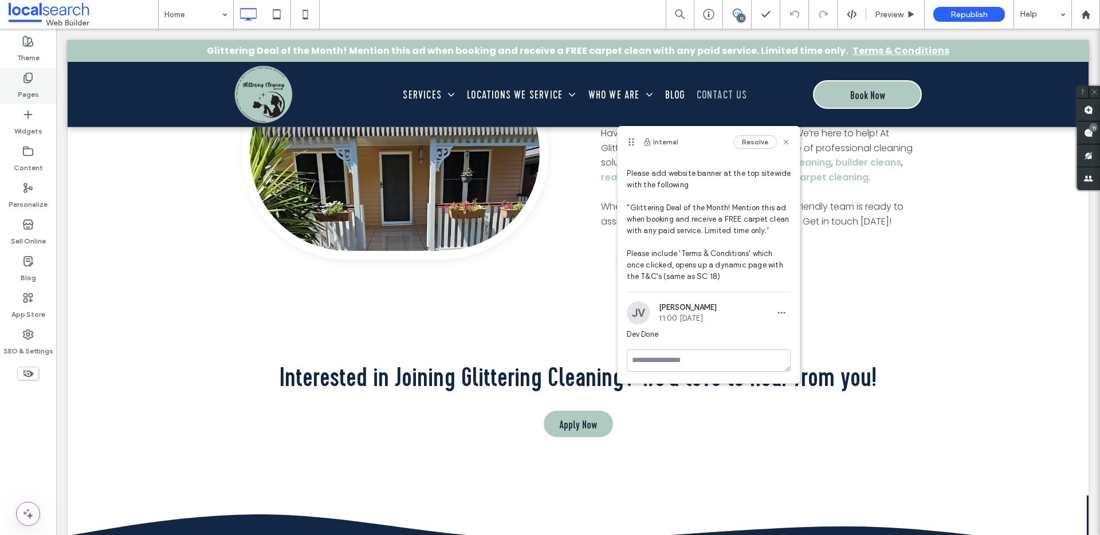
scroll to position [53, 0]
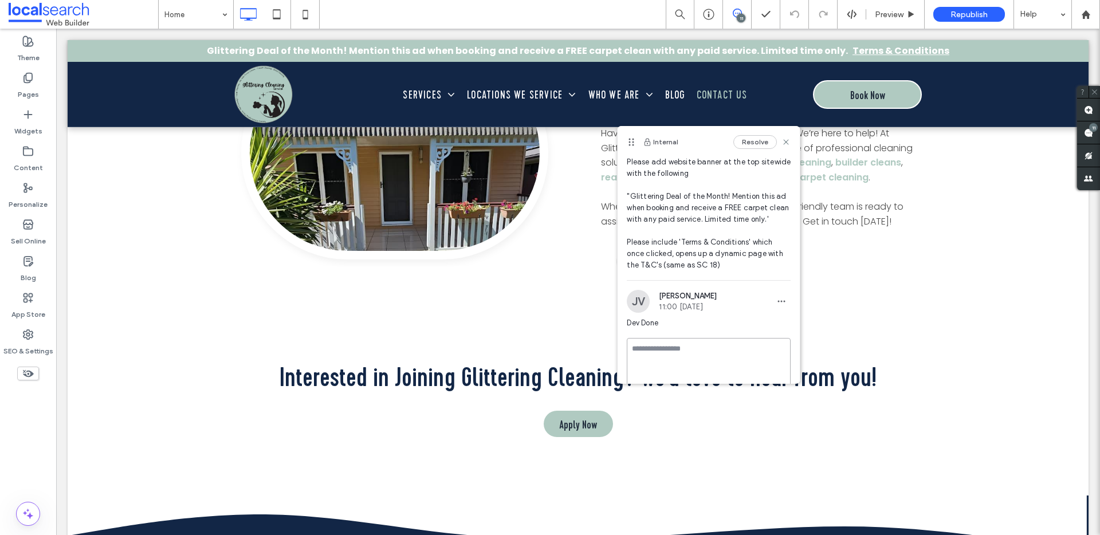
click at [690, 360] on textarea at bounding box center [709, 366] width 164 height 57
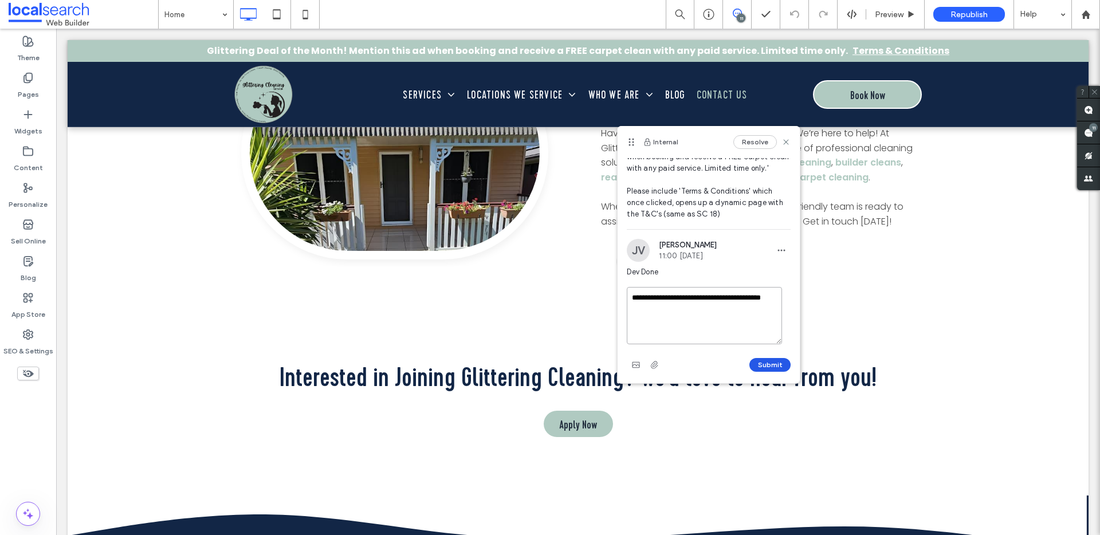
type textarea "**********"
click at [757, 361] on button "Submit" at bounding box center [769, 365] width 41 height 14
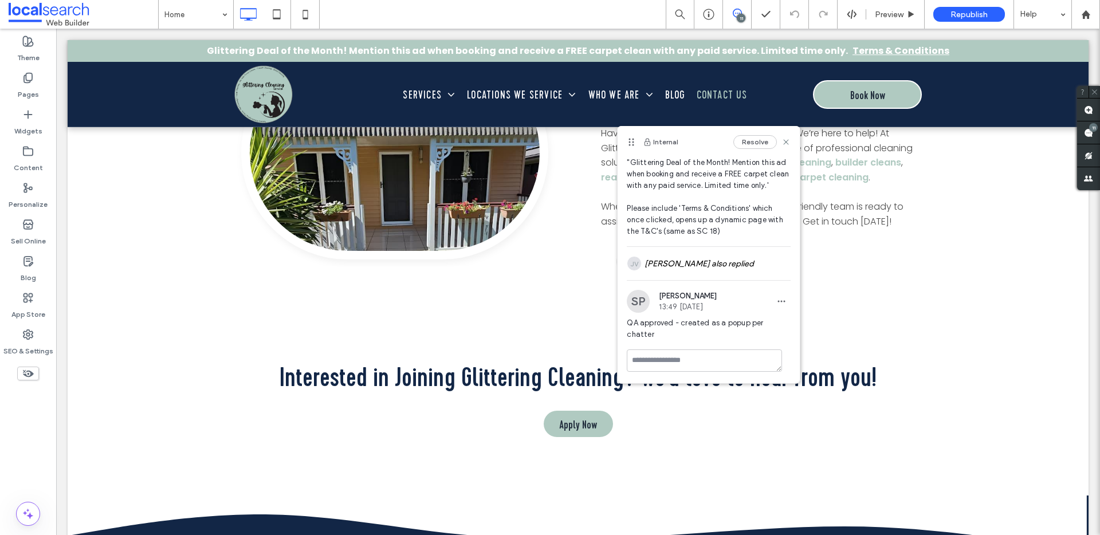
scroll to position [98, 0]
click at [781, 141] on icon at bounding box center [785, 141] width 9 height 9
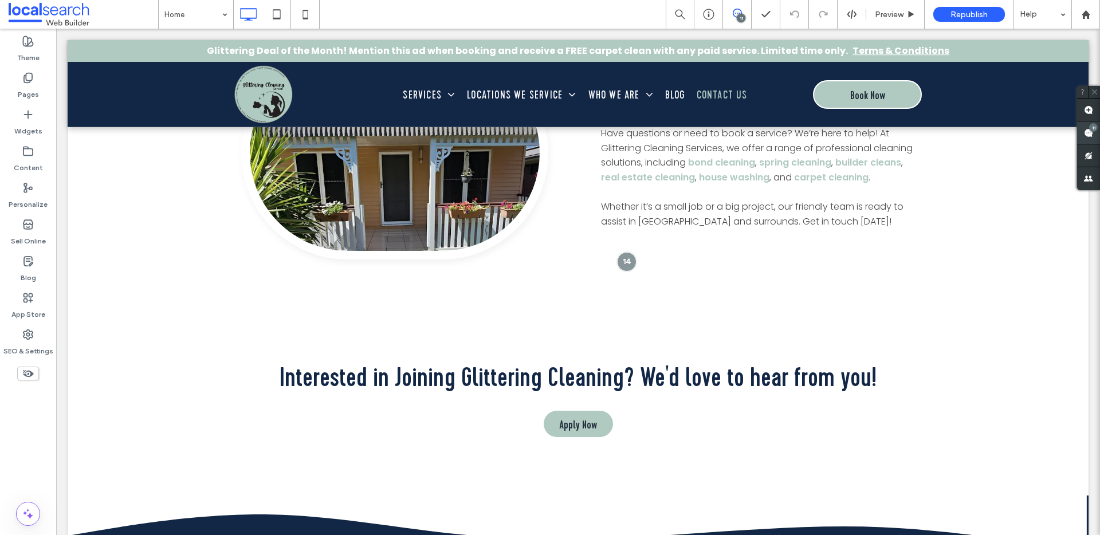
click at [1089, 136] on use at bounding box center [1088, 132] width 9 height 9
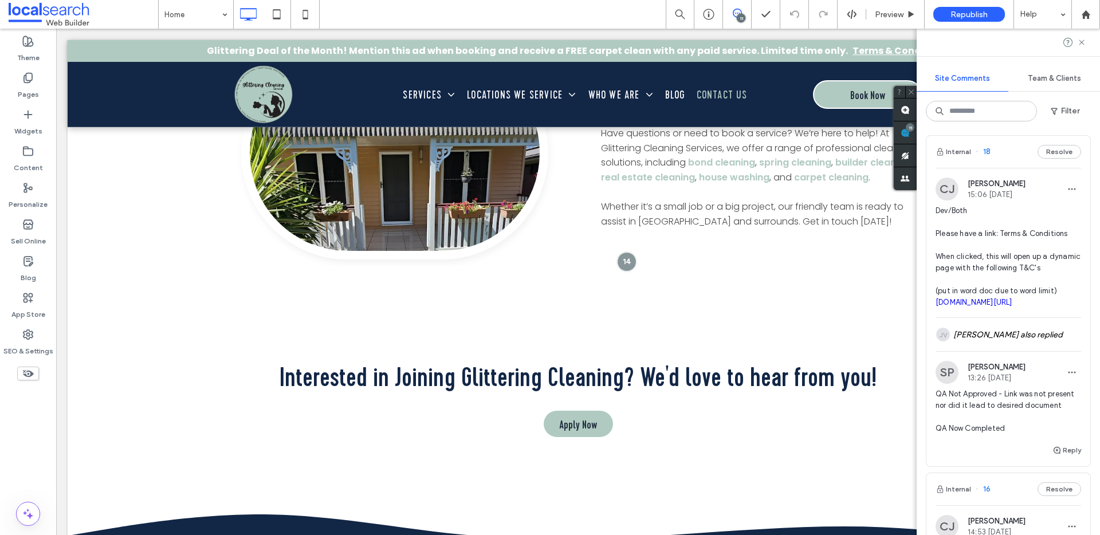
scroll to position [32, 0]
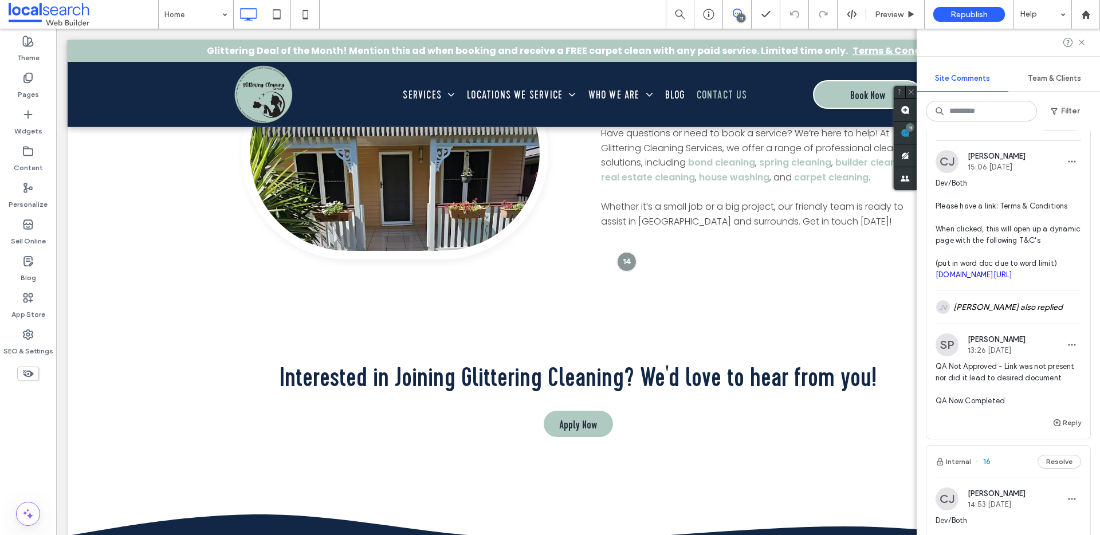
click at [1022, 212] on span "Dev/Both Please have a link: Terms & Conditions When clicked, this will open up…" at bounding box center [1007, 229] width 145 height 103
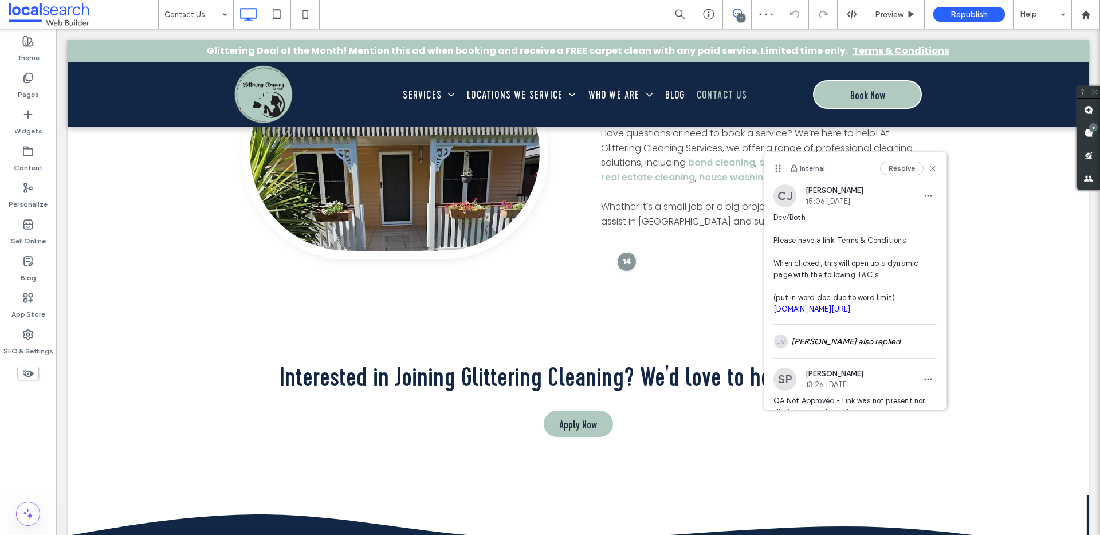
scroll to position [2, 0]
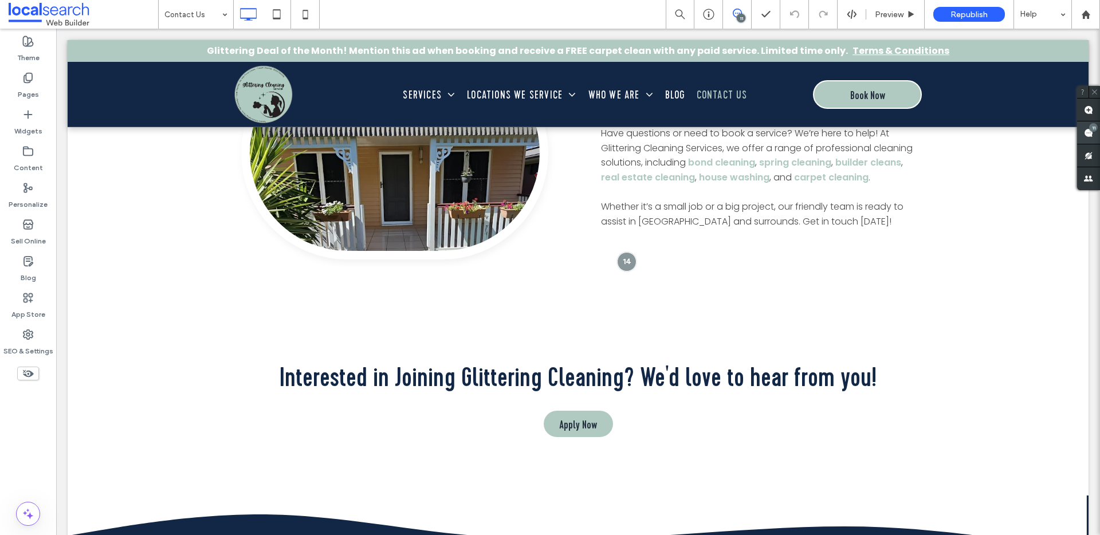
click at [1095, 135] on span at bounding box center [1088, 132] width 23 height 22
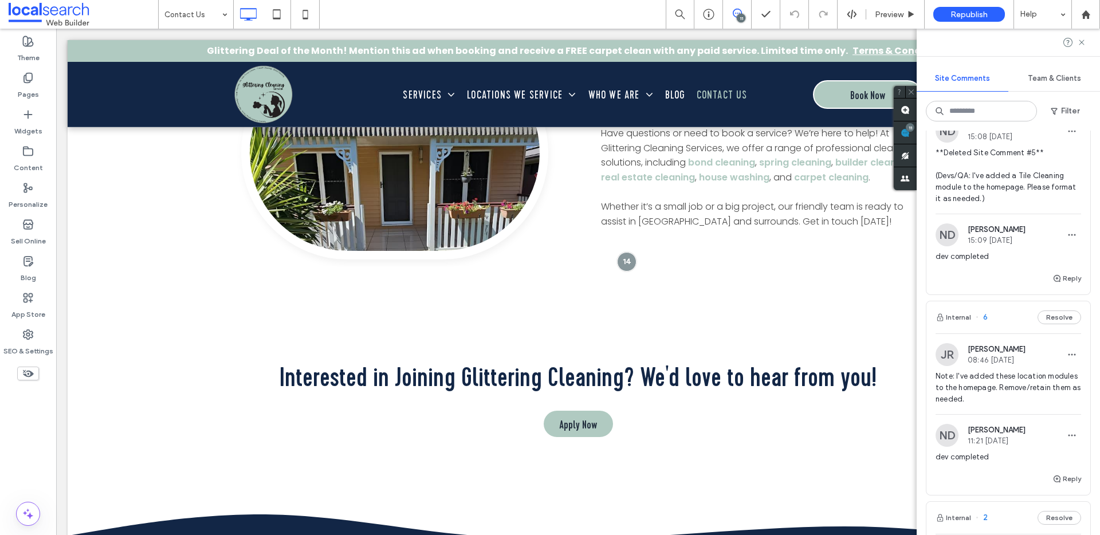
scroll to position [3725, 0]
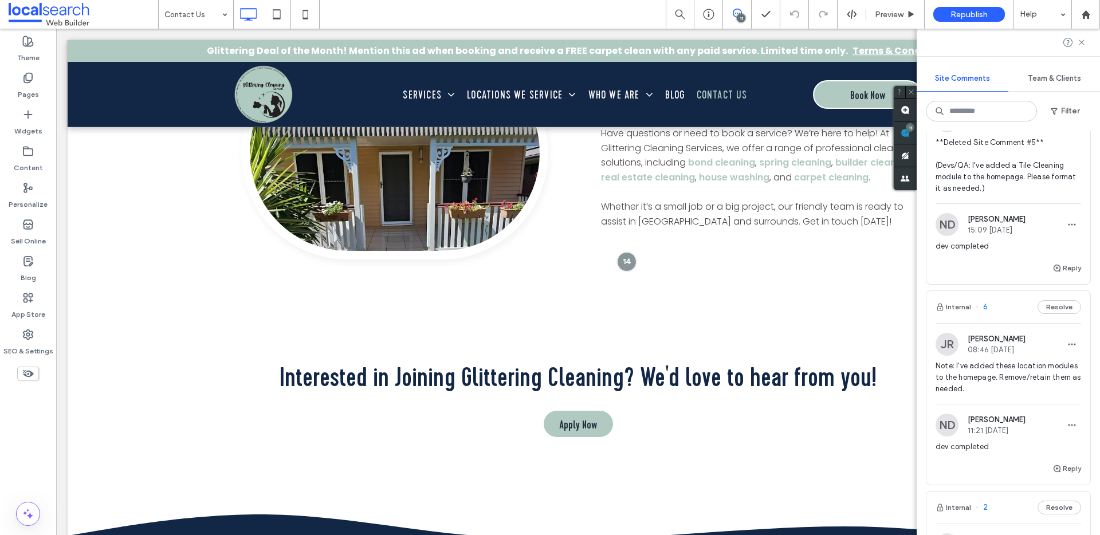
click at [1018, 194] on span "**Deleted Site Comment #5** (Devs/QA: I've added a Tile Cleaning module to the …" at bounding box center [1007, 165] width 145 height 57
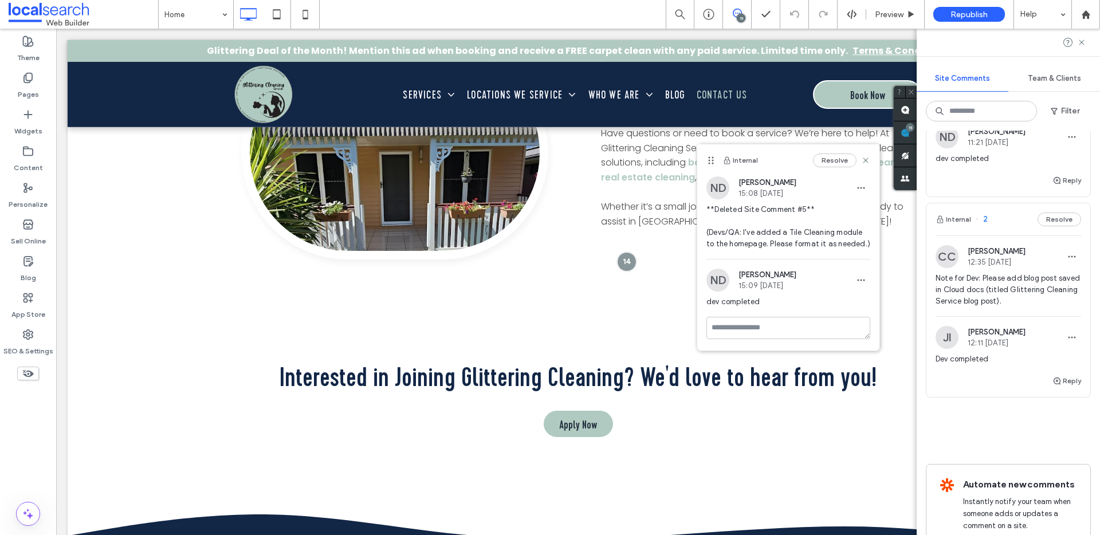
scroll to position [3802, 0]
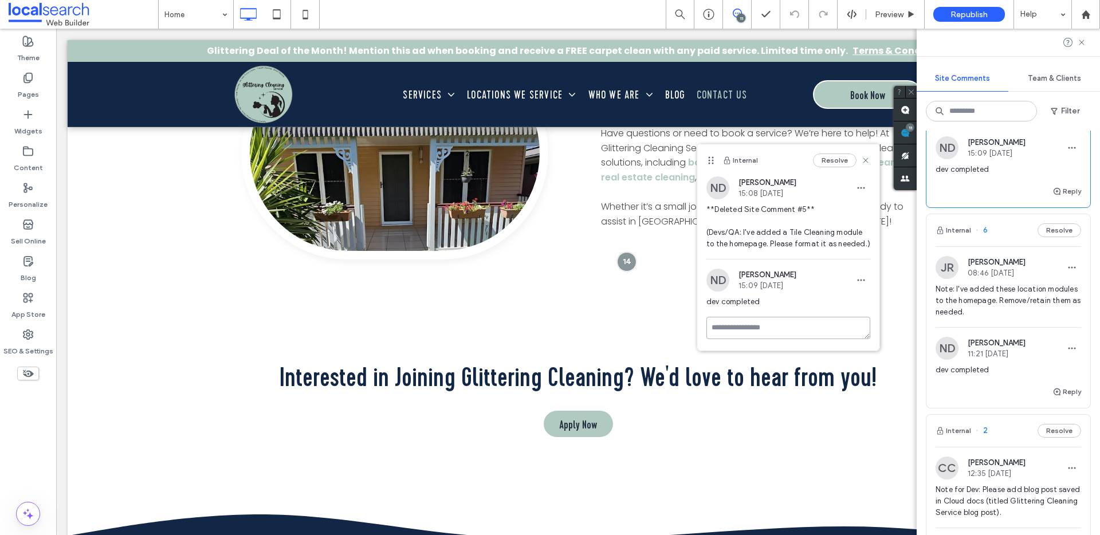
click at [807, 328] on textarea at bounding box center [788, 328] width 164 height 22
click at [722, 339] on textarea "**********" at bounding box center [783, 345] width 155 height 57
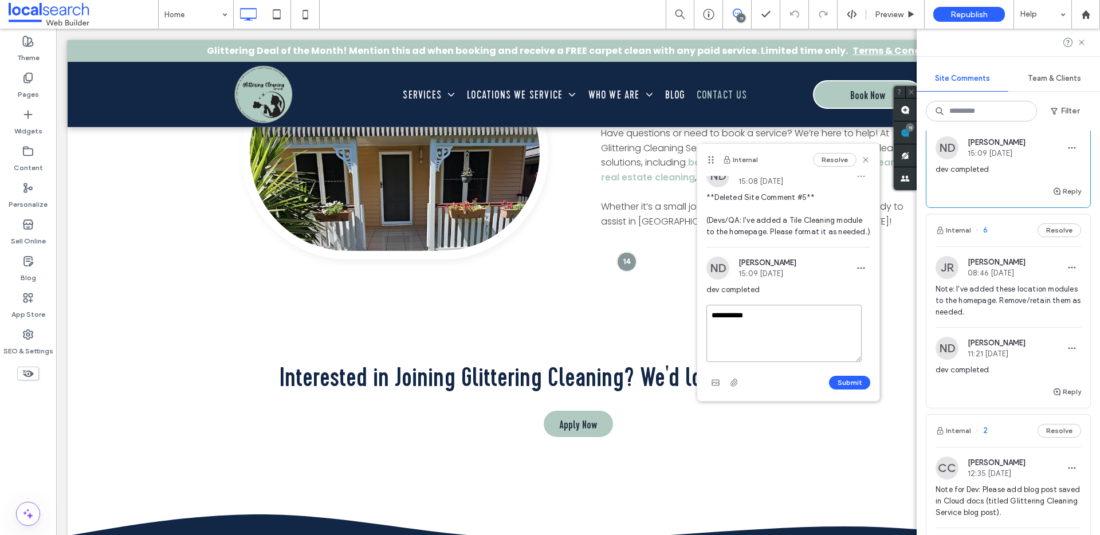
scroll to position [23, 0]
type textarea "**********"
click at [839, 379] on button "Submit" at bounding box center [849, 383] width 41 height 14
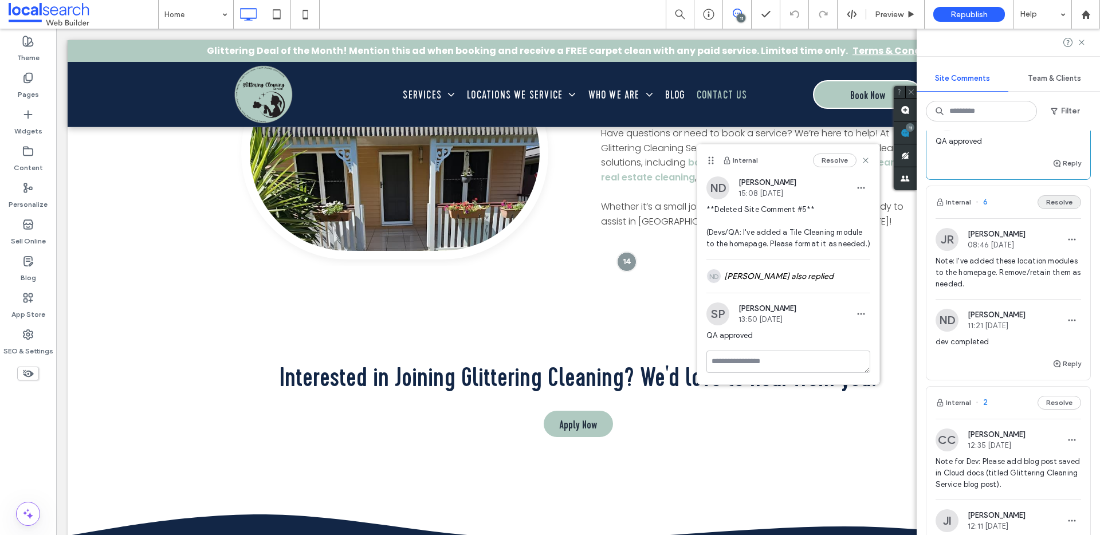
scroll to position [4001, 0]
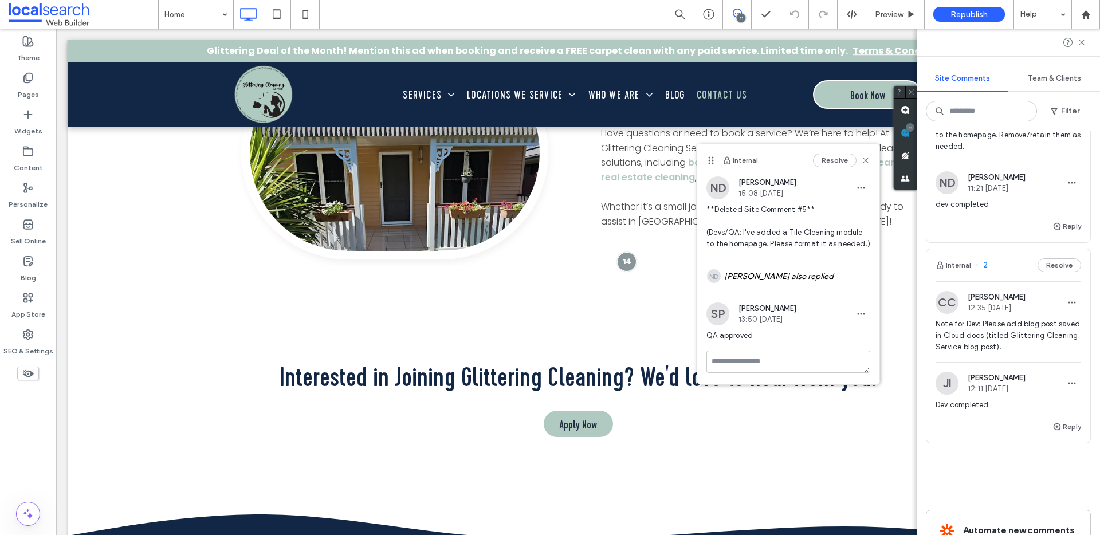
click at [1033, 152] on span "Note: I've added these location modules to the homepage. Remove/retain them as …" at bounding box center [1007, 135] width 145 height 34
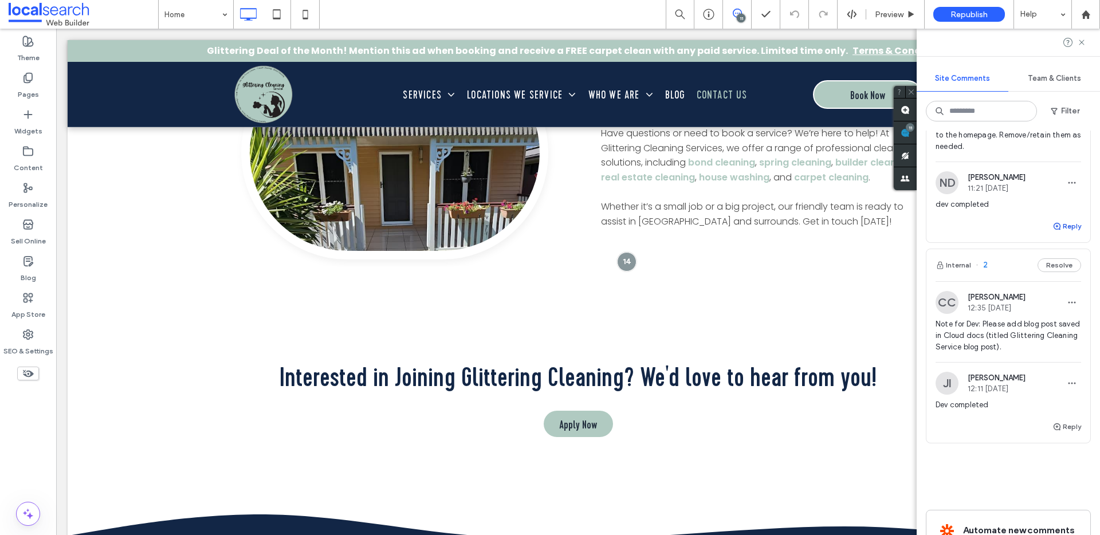
click at [1058, 233] on button "Reply" at bounding box center [1066, 226] width 29 height 14
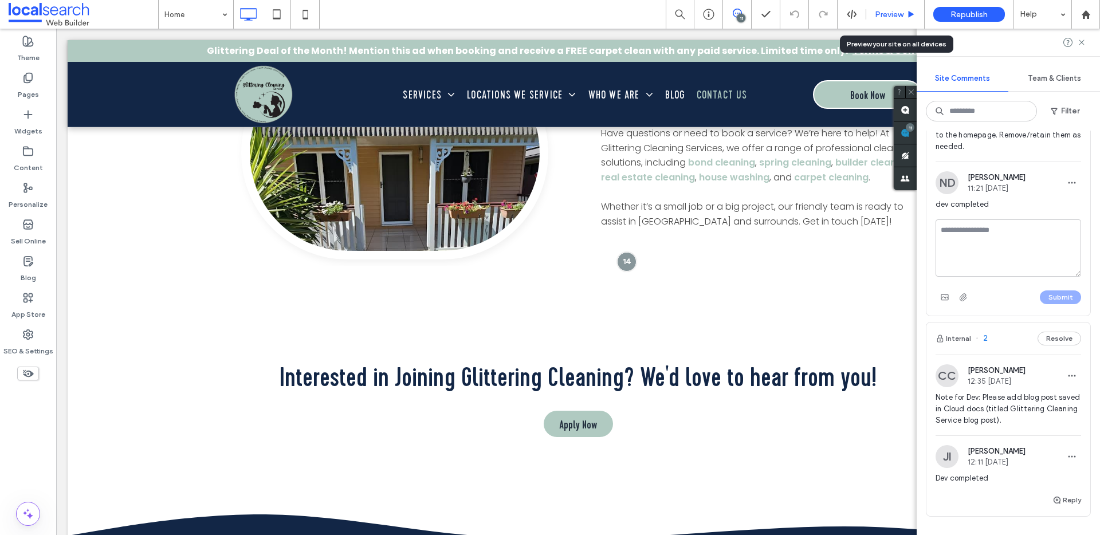
click at [891, 13] on span "Preview" at bounding box center [889, 15] width 29 height 10
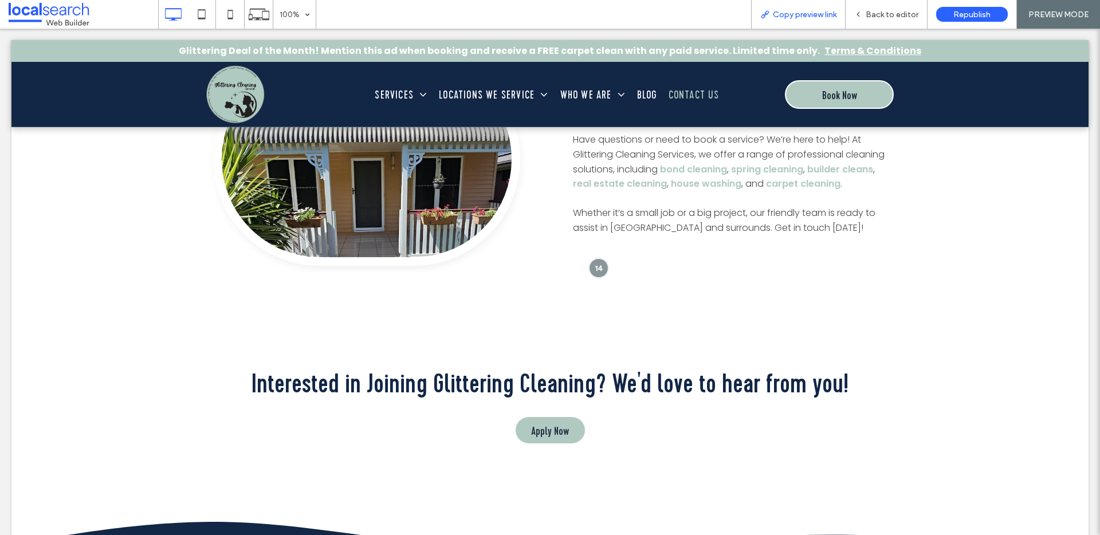
click at [830, 15] on span "Copy preview link" at bounding box center [805, 15] width 64 height 10
click at [887, 14] on span "Back to editor" at bounding box center [891, 15] width 53 height 10
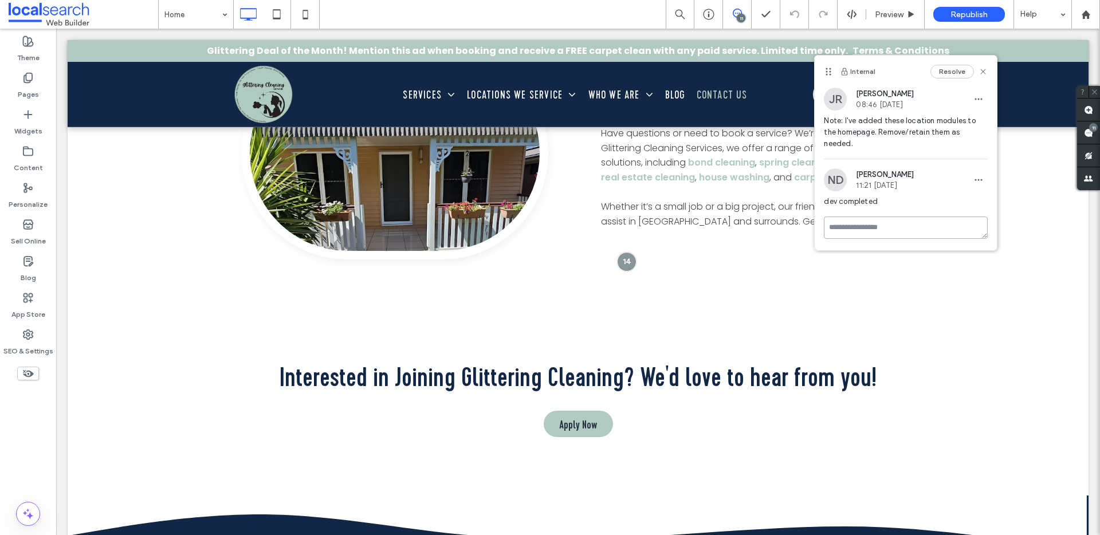
click at [931, 217] on textarea at bounding box center [906, 228] width 164 height 22
type textarea "**********"
click at [974, 288] on button "Submit" at bounding box center [966, 295] width 41 height 14
click at [981, 69] on use at bounding box center [983, 71] width 5 height 5
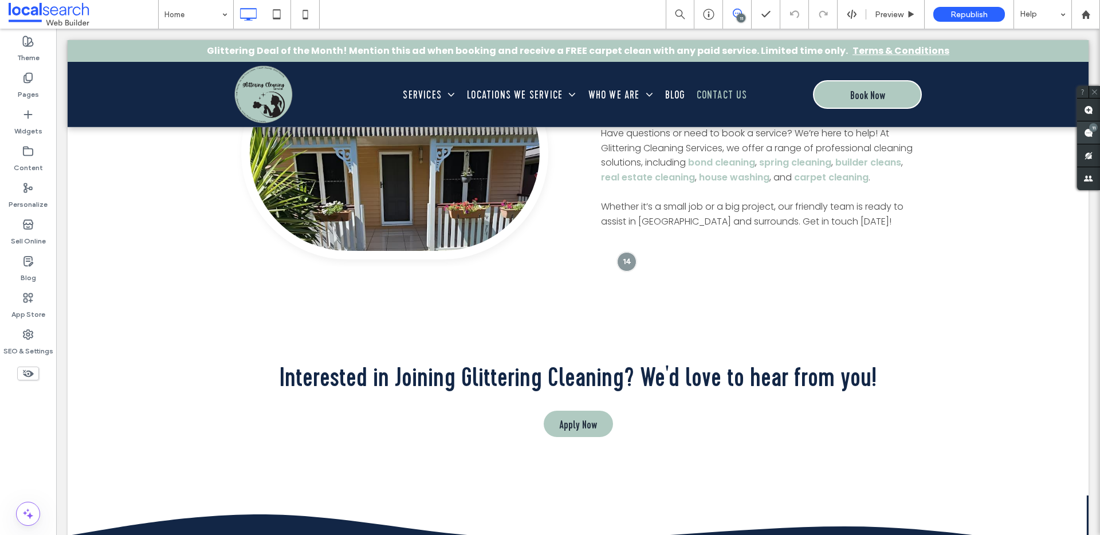
click at [1084, 130] on use at bounding box center [1088, 132] width 9 height 9
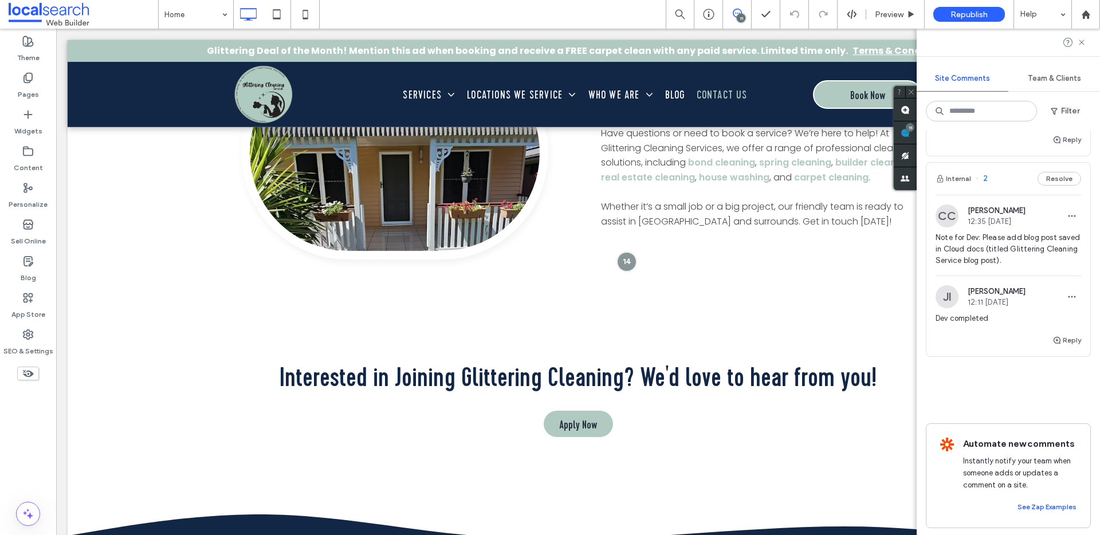
scroll to position [4135, 0]
click at [1031, 322] on span "Dev completed" at bounding box center [1007, 315] width 145 height 11
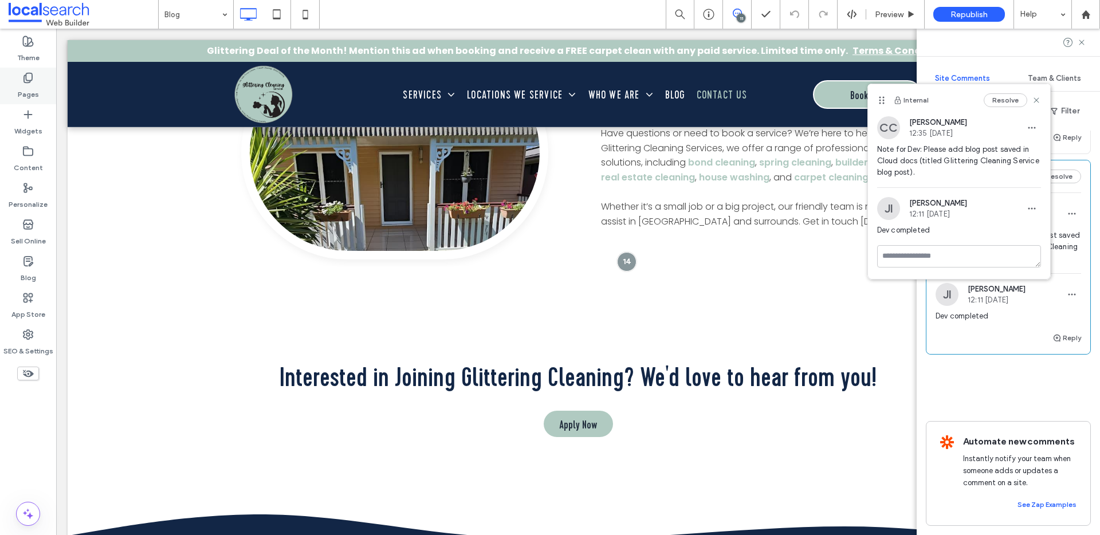
scroll to position [4135, 0]
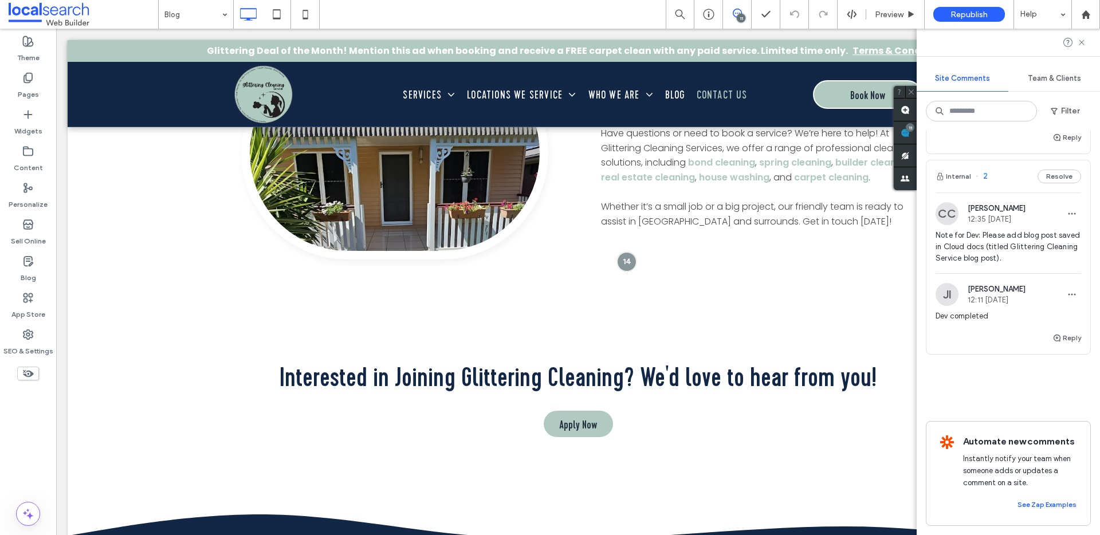
click at [1008, 264] on span "Note for Dev: Please add blog post saved in Cloud docs (titled Glittering Clean…" at bounding box center [1007, 247] width 145 height 34
click at [892, 14] on span "Preview" at bounding box center [889, 15] width 29 height 10
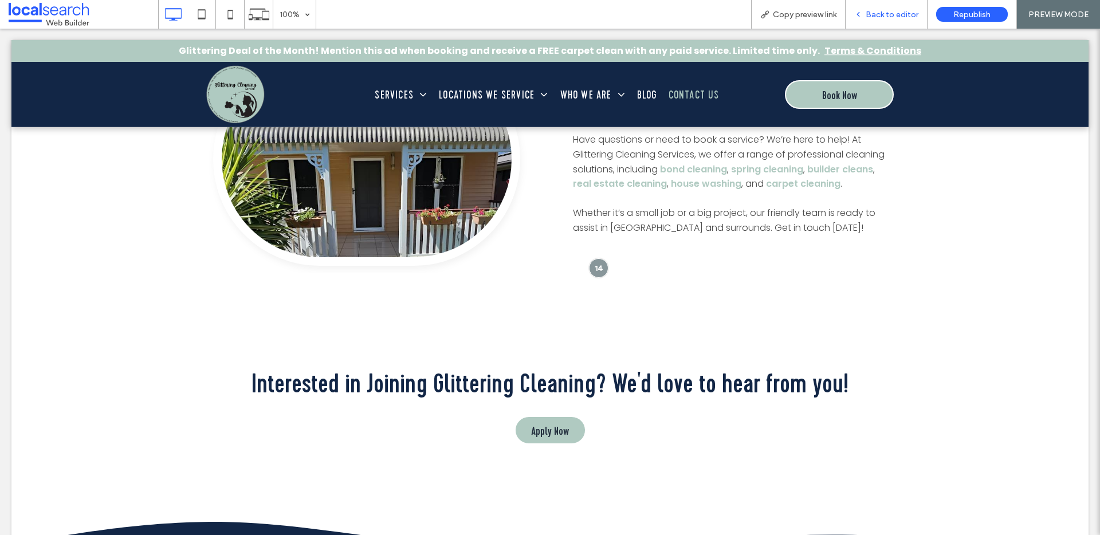
click at [889, 14] on span "Back to editor" at bounding box center [891, 15] width 53 height 10
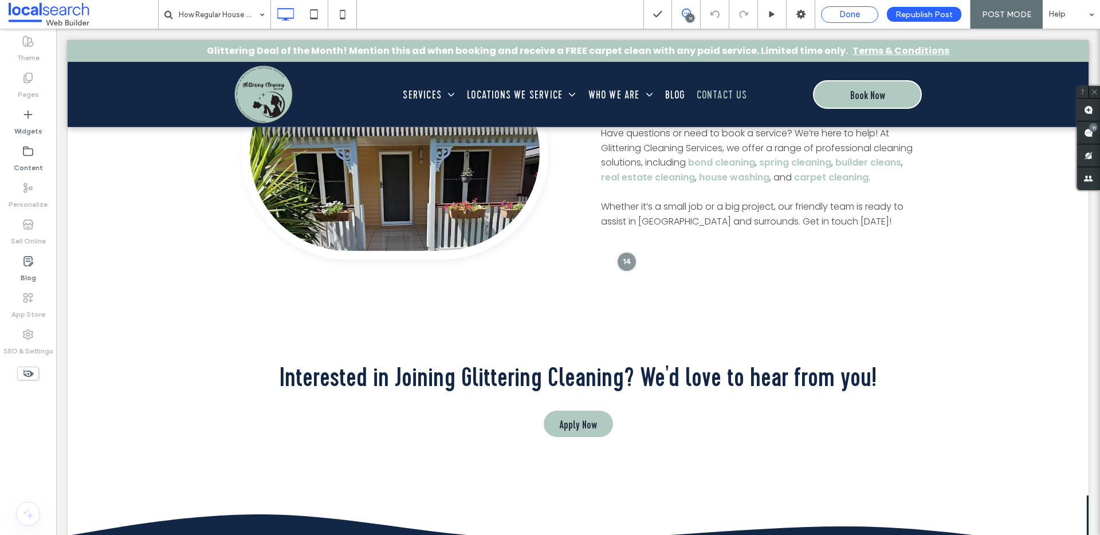
click at [836, 16] on div "Done" at bounding box center [849, 14] width 56 height 10
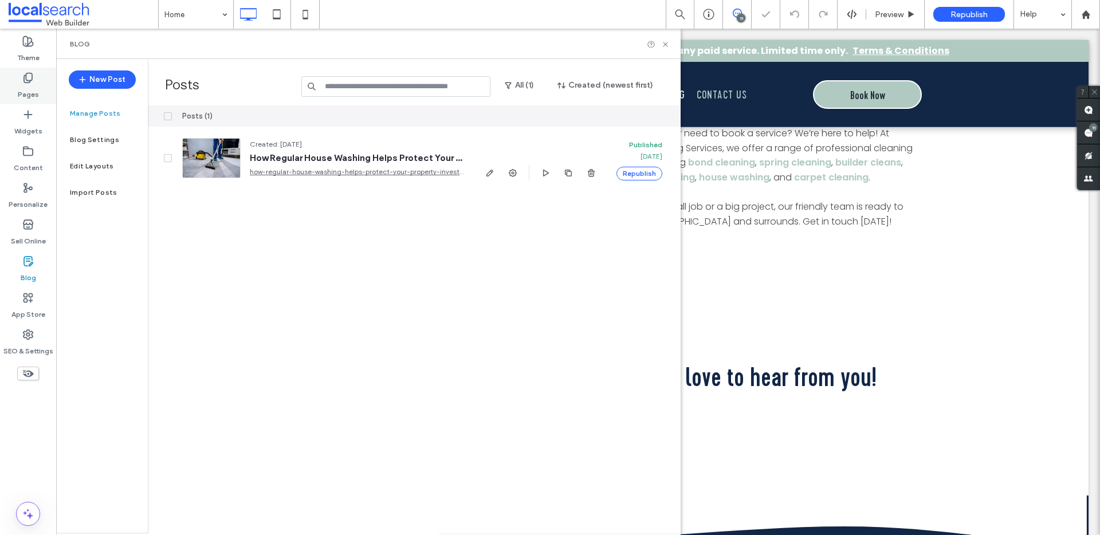
click at [25, 88] on label "Pages" at bounding box center [28, 92] width 21 height 16
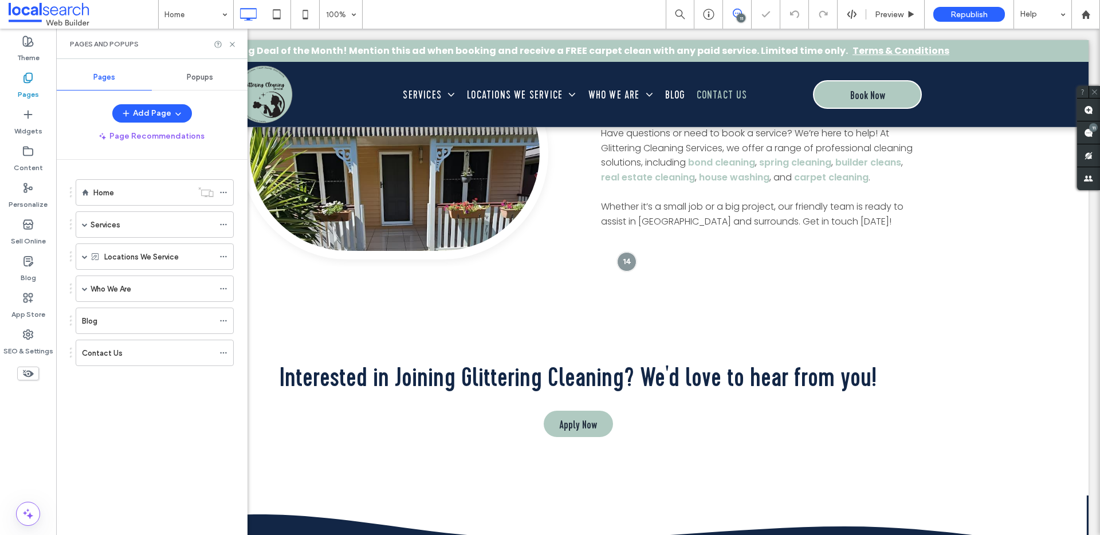
click at [122, 198] on div "Import Posts" at bounding box center [102, 192] width 92 height 26
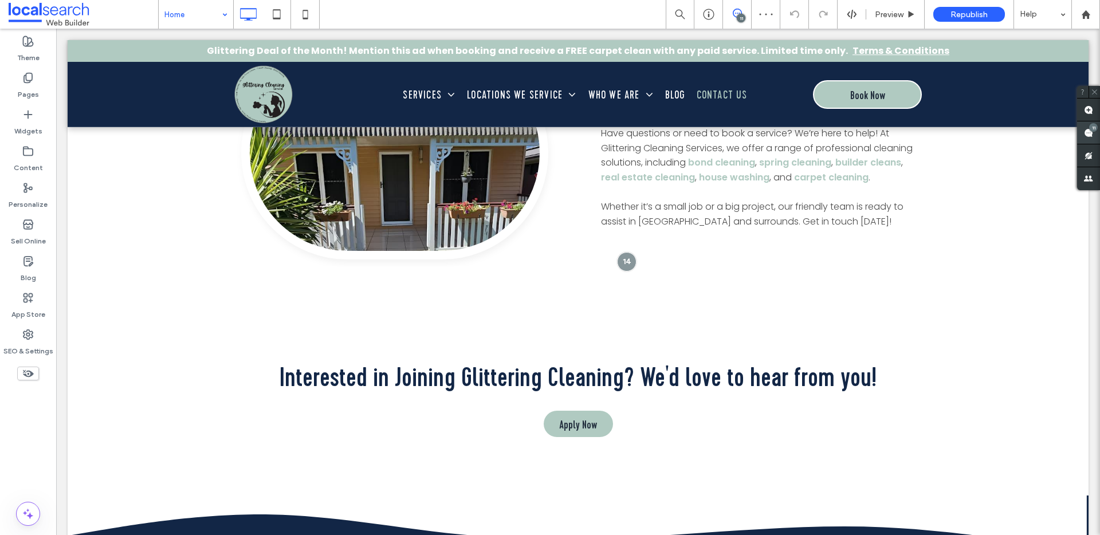
click at [1092, 131] on div "11" at bounding box center [1093, 127] width 9 height 9
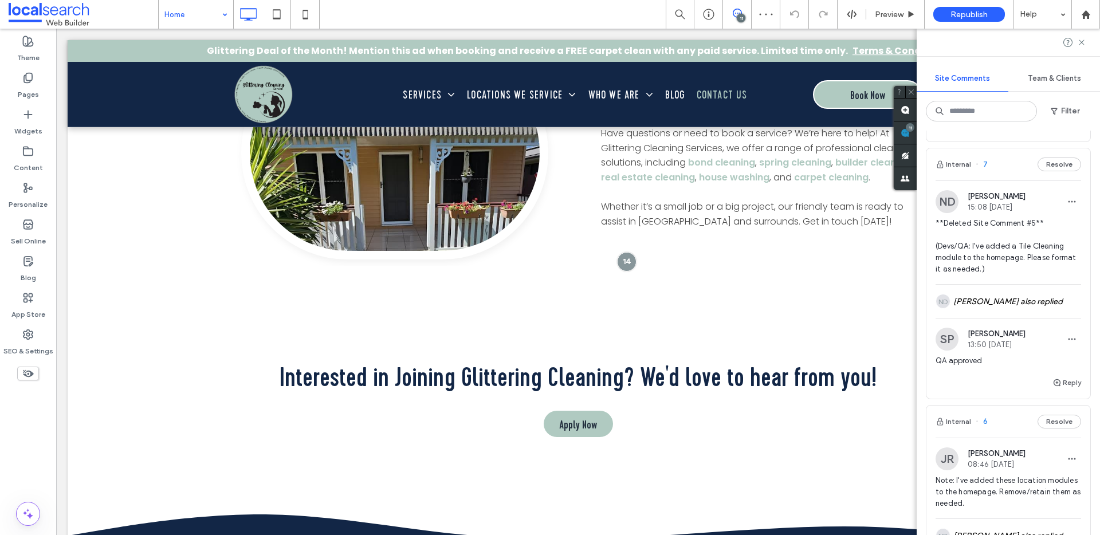
scroll to position [4240, 0]
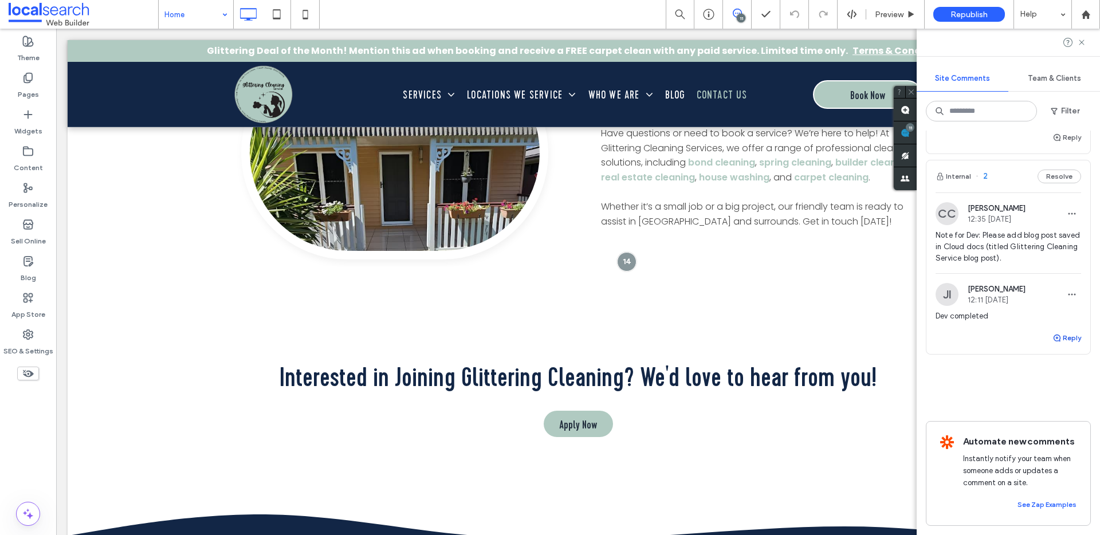
click at [1060, 331] on button "Reply" at bounding box center [1066, 338] width 29 height 14
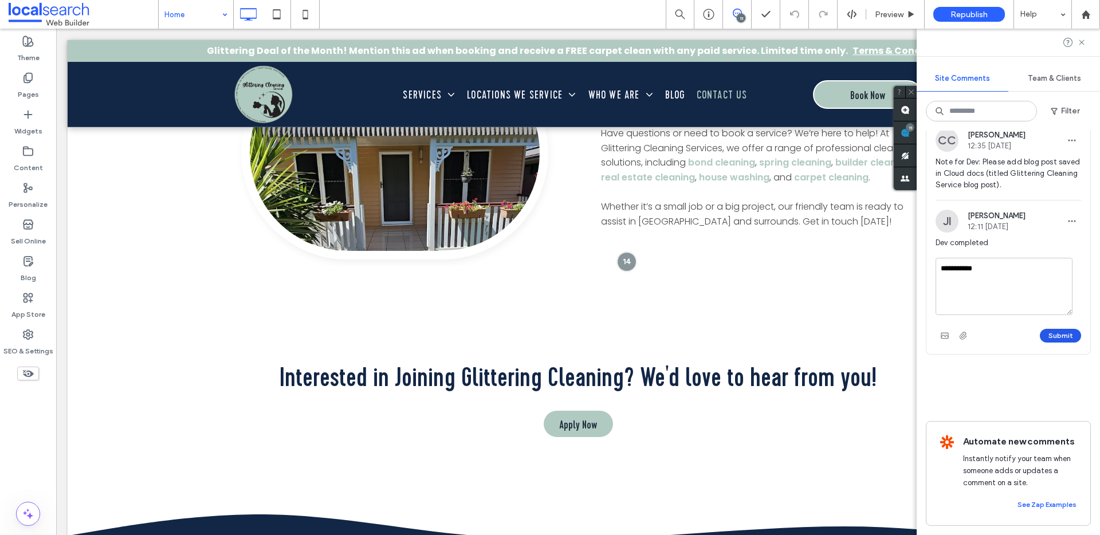
type textarea "**********"
click at [1048, 343] on button "Submit" at bounding box center [1060, 336] width 41 height 14
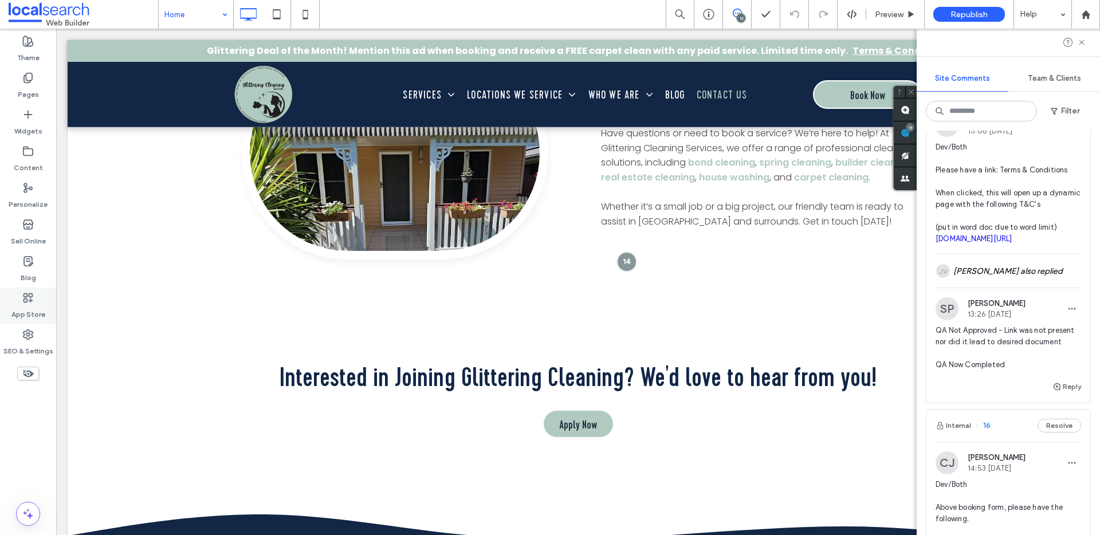
scroll to position [0, 0]
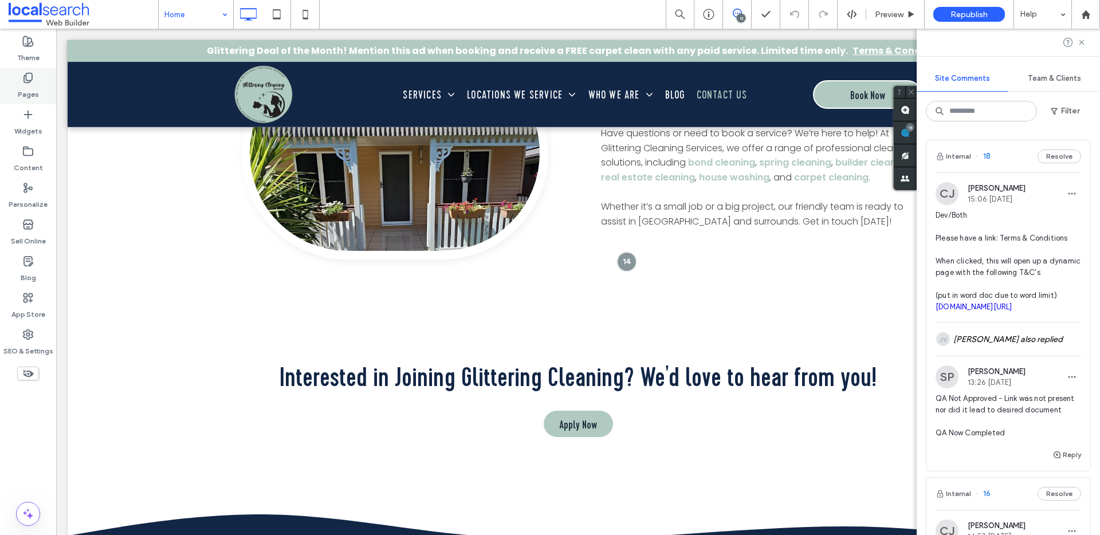
click at [25, 84] on label "Pages" at bounding box center [28, 92] width 21 height 16
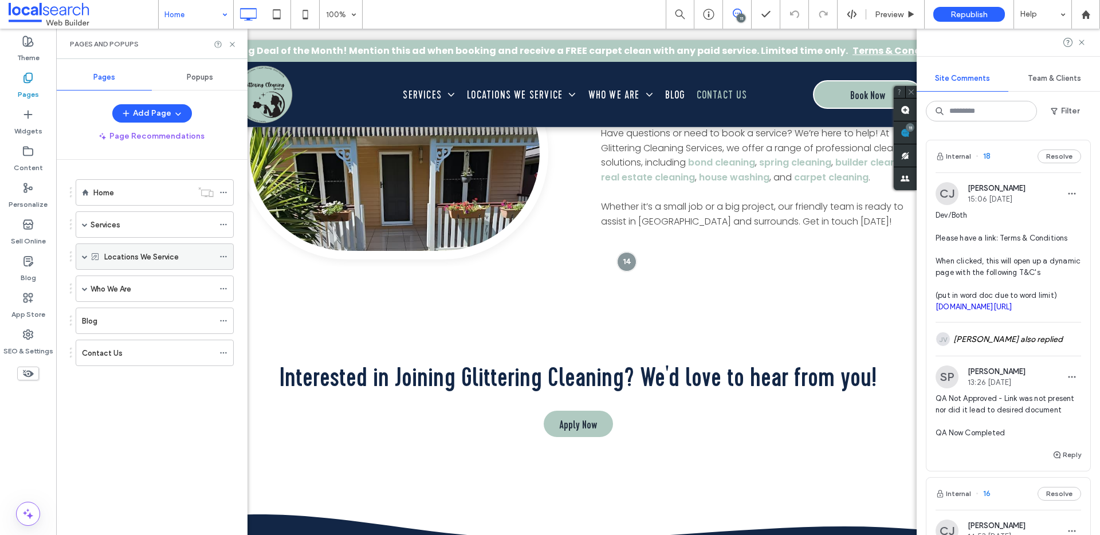
click at [84, 256] on span at bounding box center [85, 257] width 6 height 6
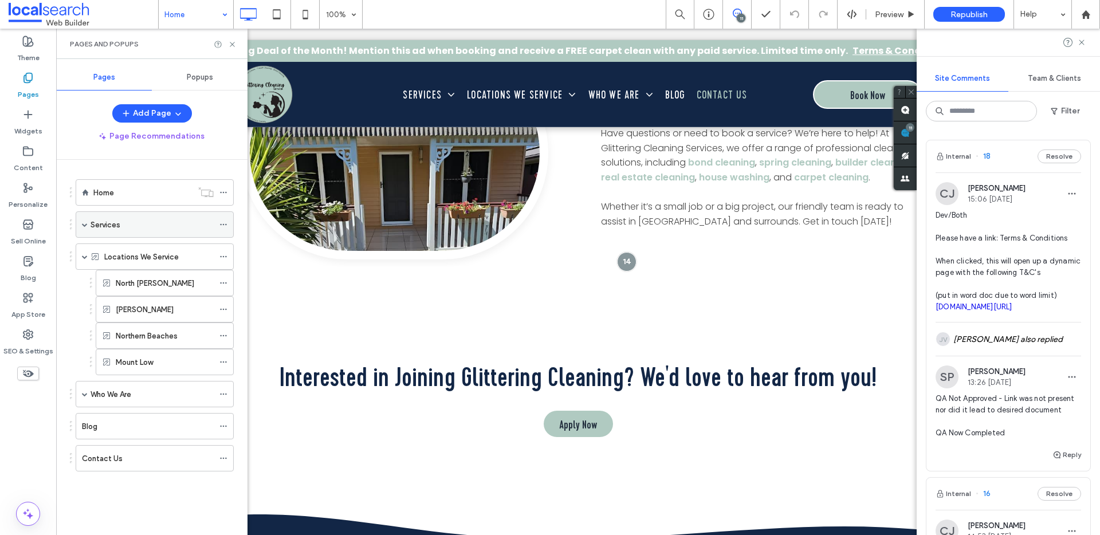
click at [82, 225] on span at bounding box center [85, 225] width 6 height 6
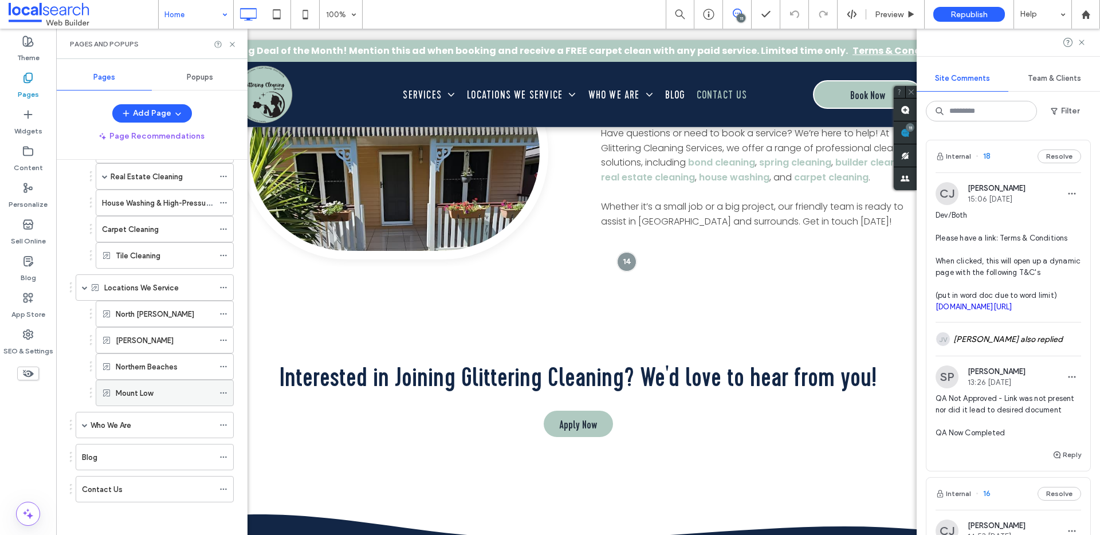
scroll to position [155, 0]
click at [82, 422] on span at bounding box center [85, 423] width 6 height 6
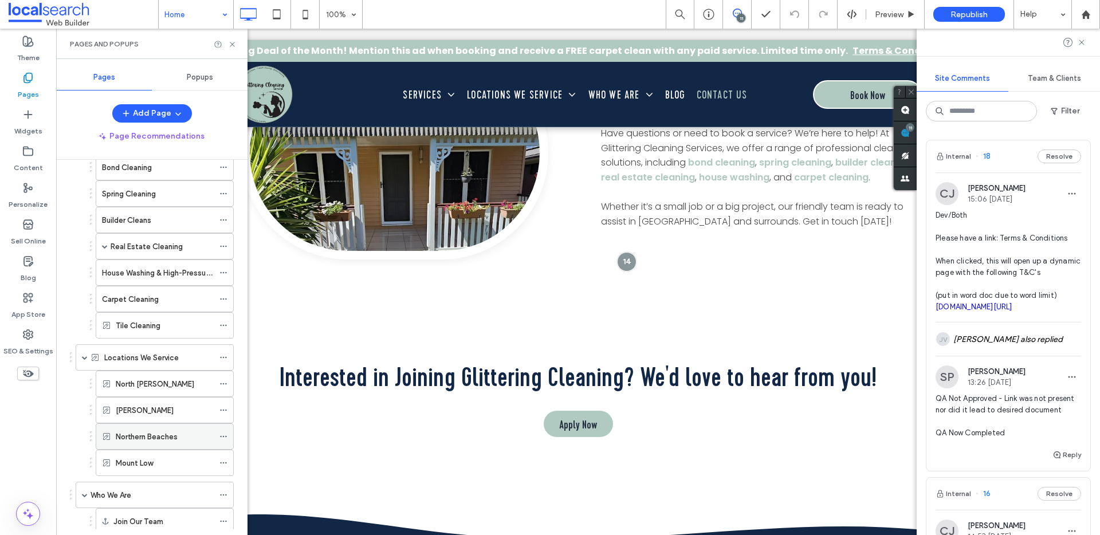
scroll to position [0, 0]
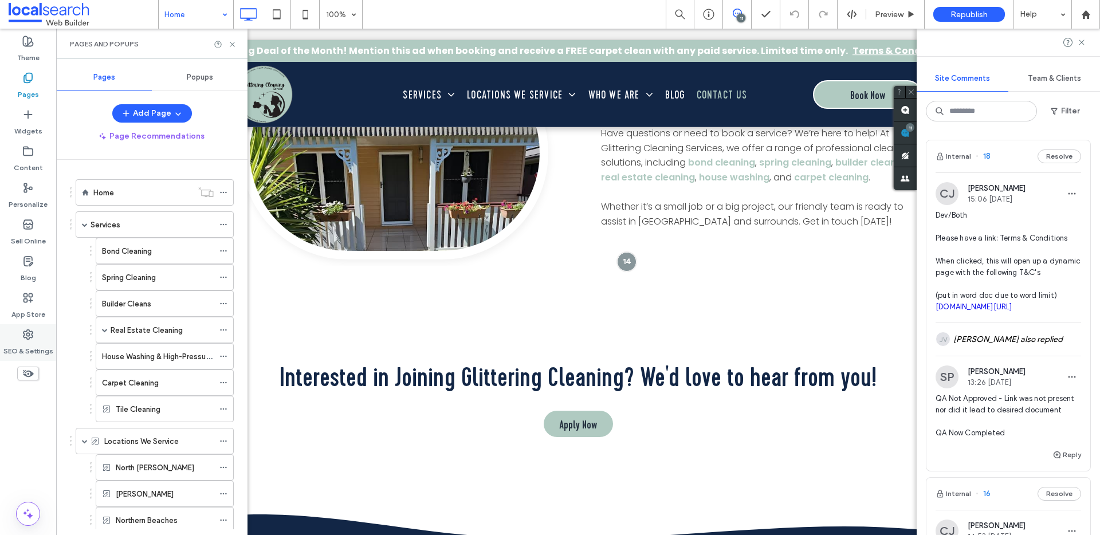
click at [33, 336] on icon at bounding box center [27, 334] width 11 height 11
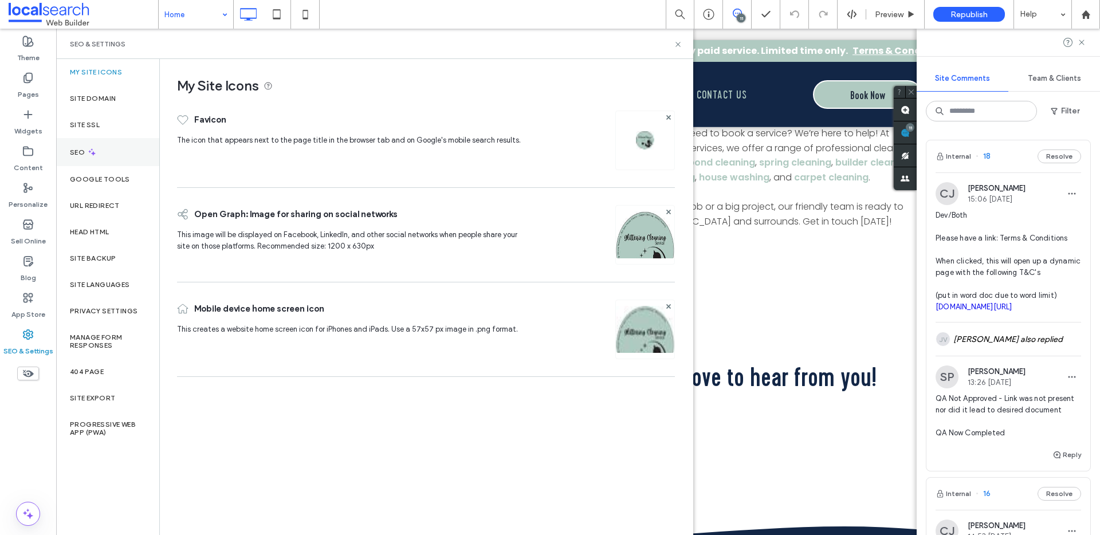
click at [94, 146] on div "SEO" at bounding box center [107, 152] width 103 height 28
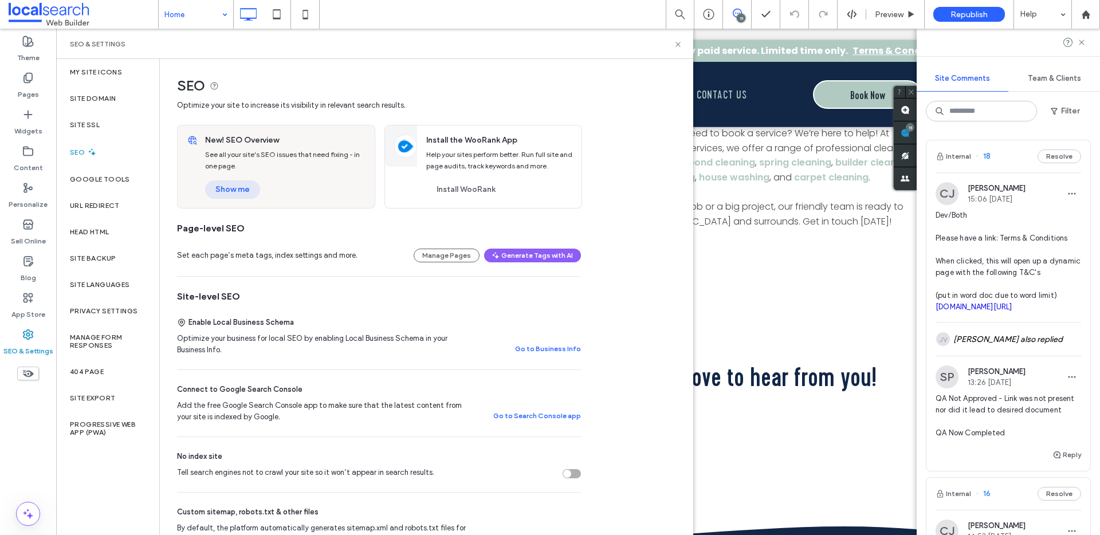
click at [224, 186] on button "Show me" at bounding box center [232, 189] width 55 height 18
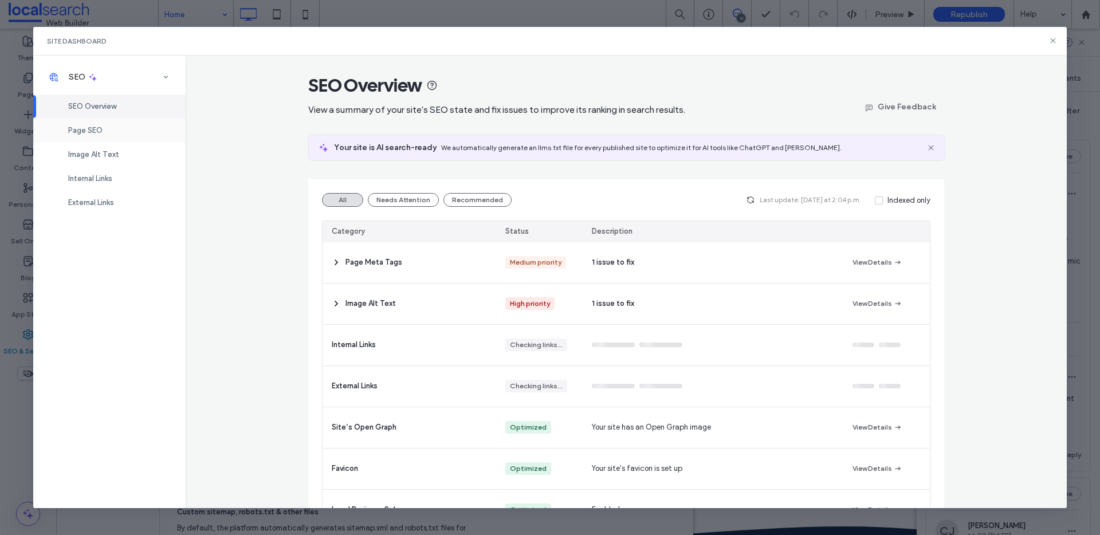
click at [139, 137] on div "Page SEO" at bounding box center [109, 131] width 152 height 24
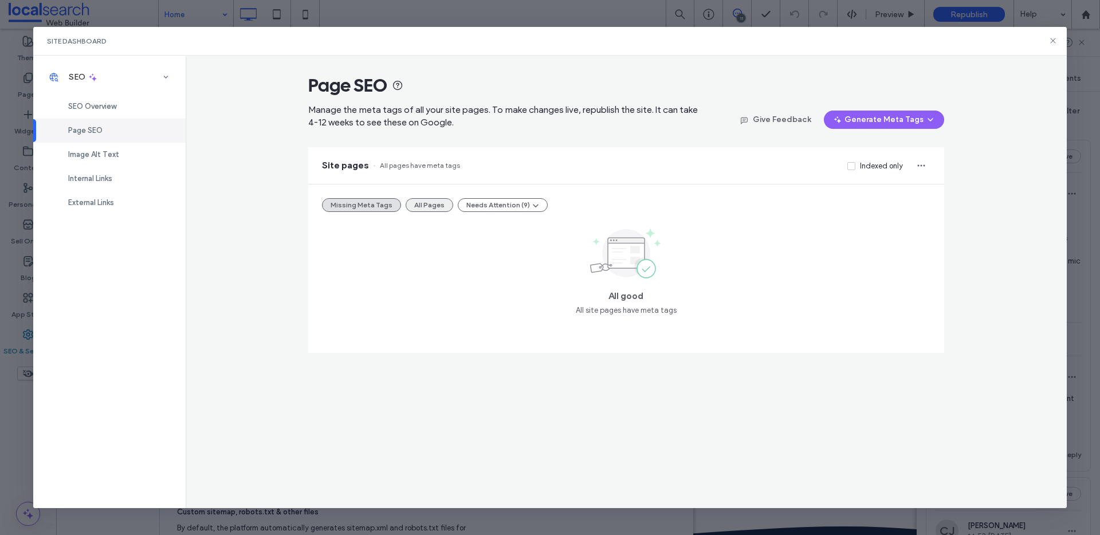
click at [427, 208] on button "All Pages" at bounding box center [430, 205] width 48 height 14
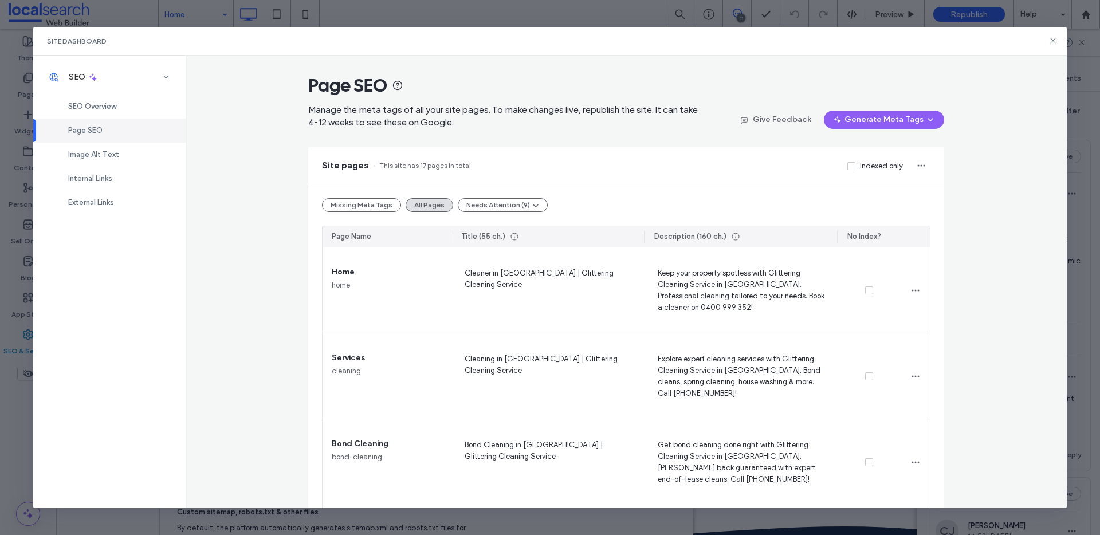
click at [851, 168] on span at bounding box center [851, 166] width 8 height 8
click at [849, 164] on icon at bounding box center [851, 165] width 5 height 3
click at [1055, 41] on icon at bounding box center [1052, 40] width 9 height 9
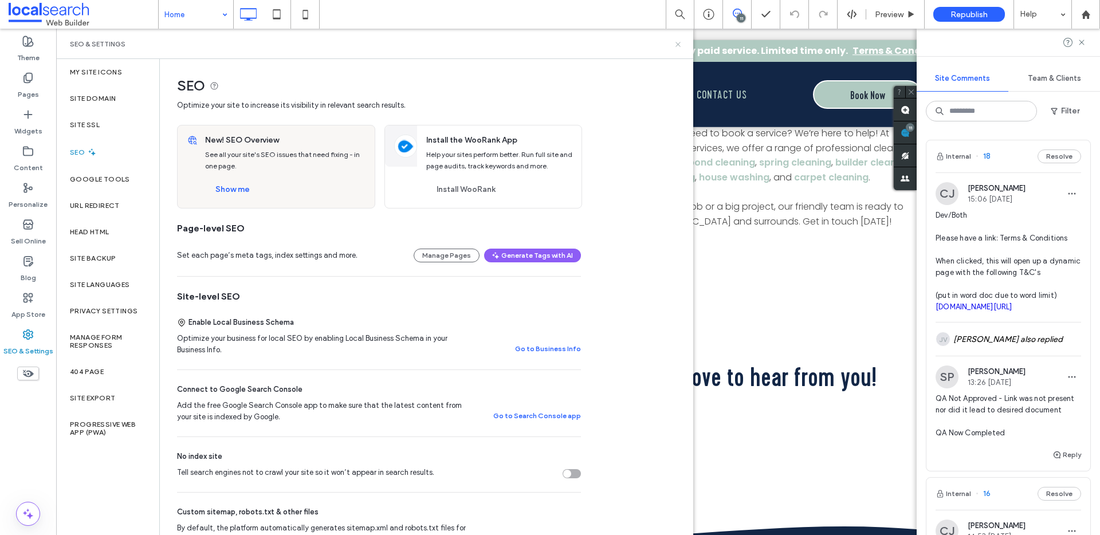
click at [673, 46] on div "SEO & Settings" at bounding box center [374, 44] width 609 height 9
click at [675, 45] on icon at bounding box center [678, 44] width 9 height 9
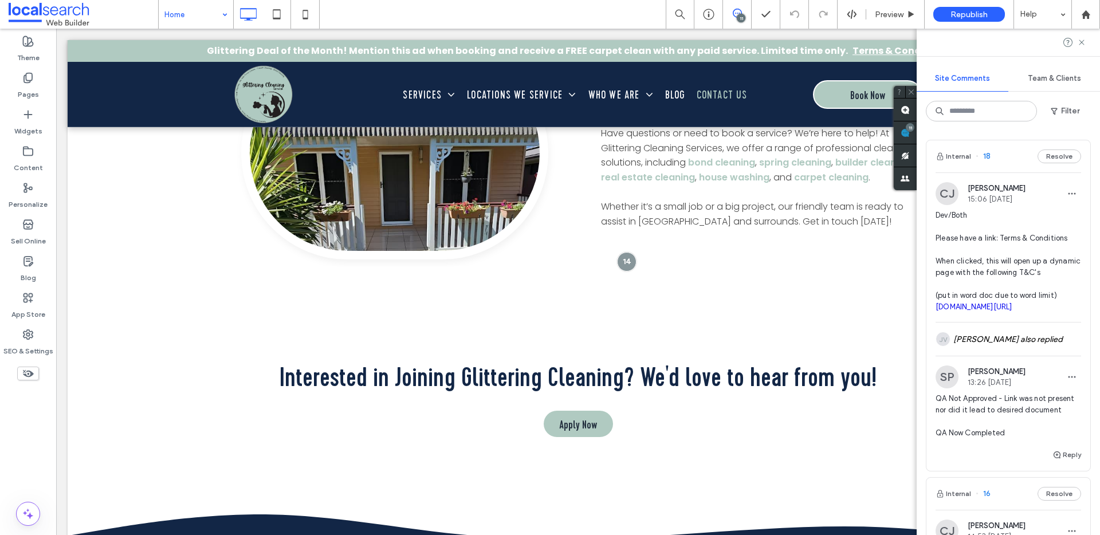
click at [982, 270] on span "Dev/Both Please have a link: Terms & Conditions When clicked, this will open up…" at bounding box center [1007, 261] width 145 height 103
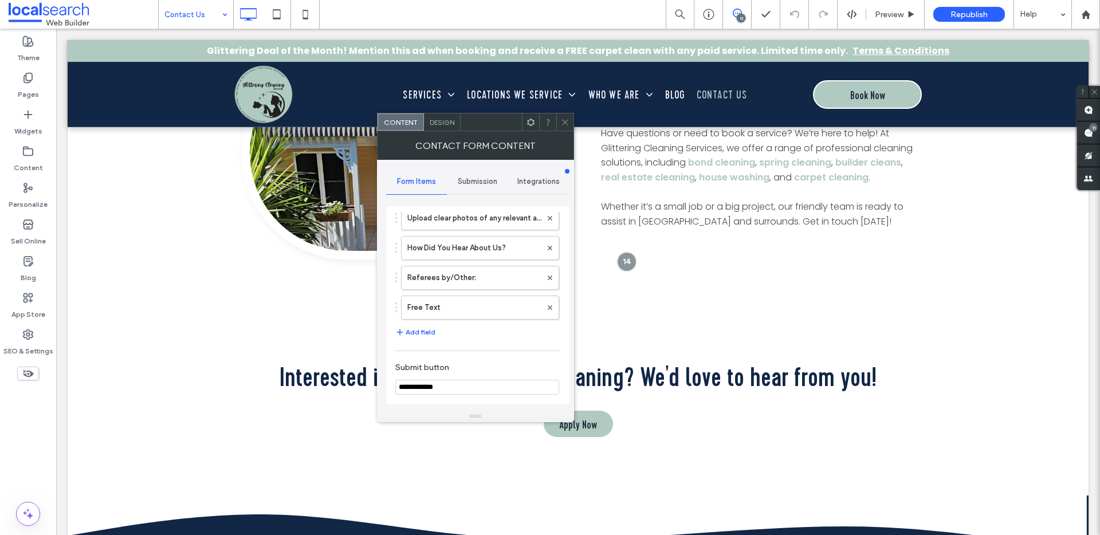
scroll to position [1056, 0]
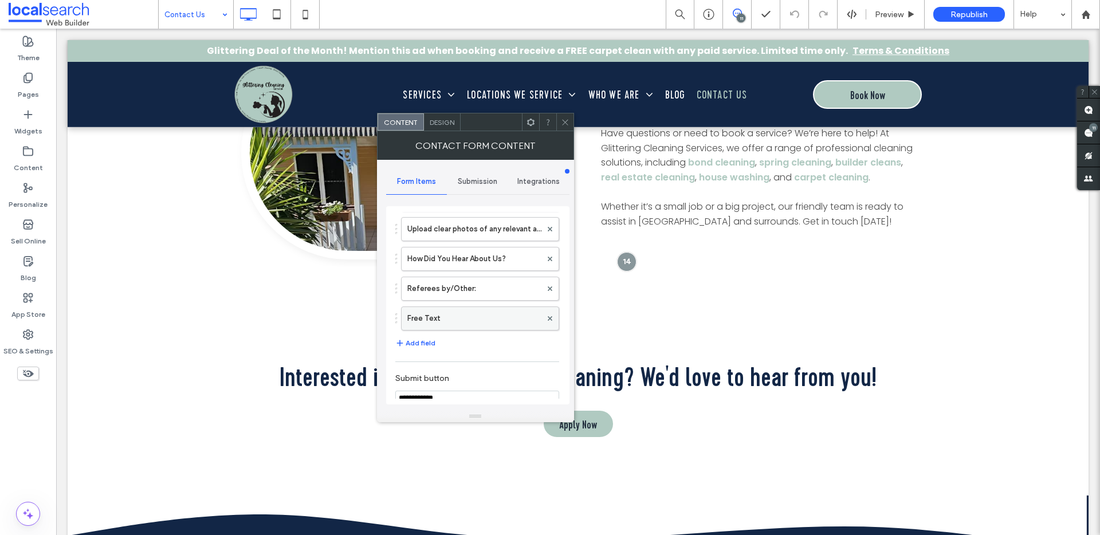
click at [461, 314] on label "Free Text" at bounding box center [474, 318] width 134 height 23
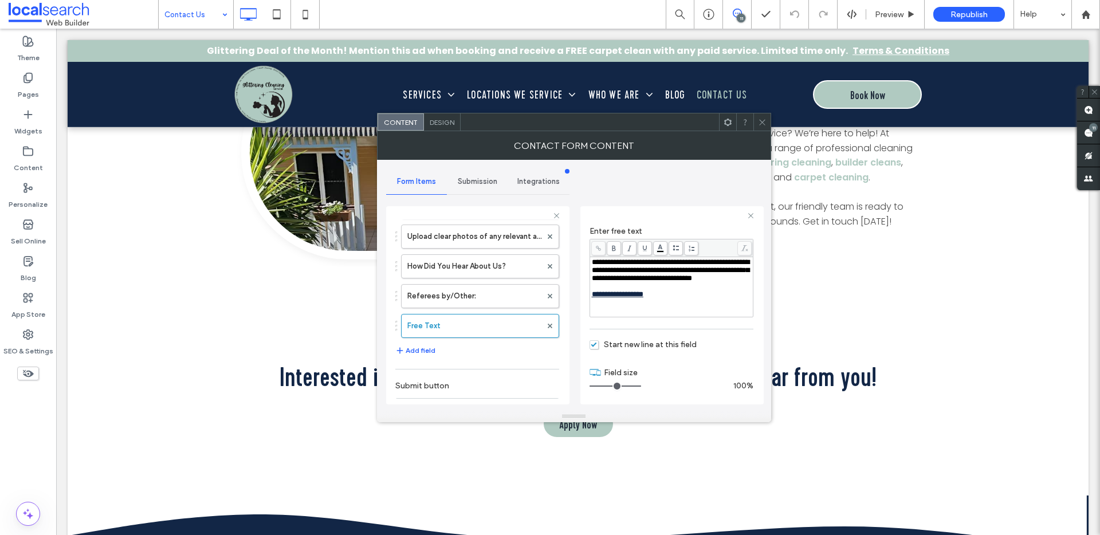
scroll to position [110, 0]
click at [667, 310] on div "**********" at bounding box center [672, 285] width 160 height 57
drag, startPoint x: 666, startPoint y: 305, endPoint x: 592, endPoint y: 303, distance: 74.5
click at [592, 297] on div "**********" at bounding box center [672, 293] width 160 height 8
click at [599, 242] on span at bounding box center [598, 247] width 14 height 14
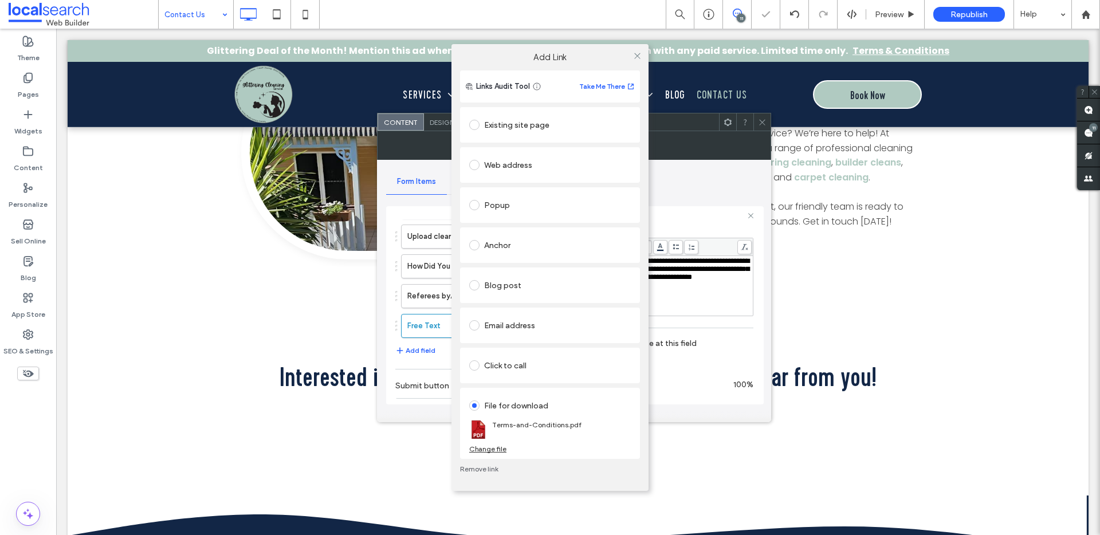
click at [512, 210] on div "Popup" at bounding box center [550, 205] width 162 height 18
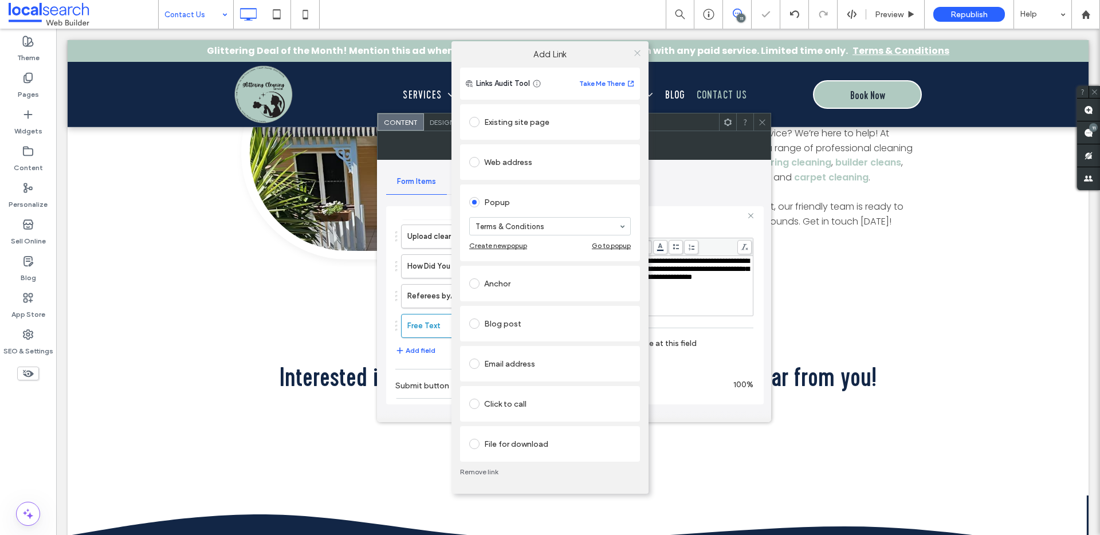
click at [633, 45] on span at bounding box center [637, 52] width 9 height 17
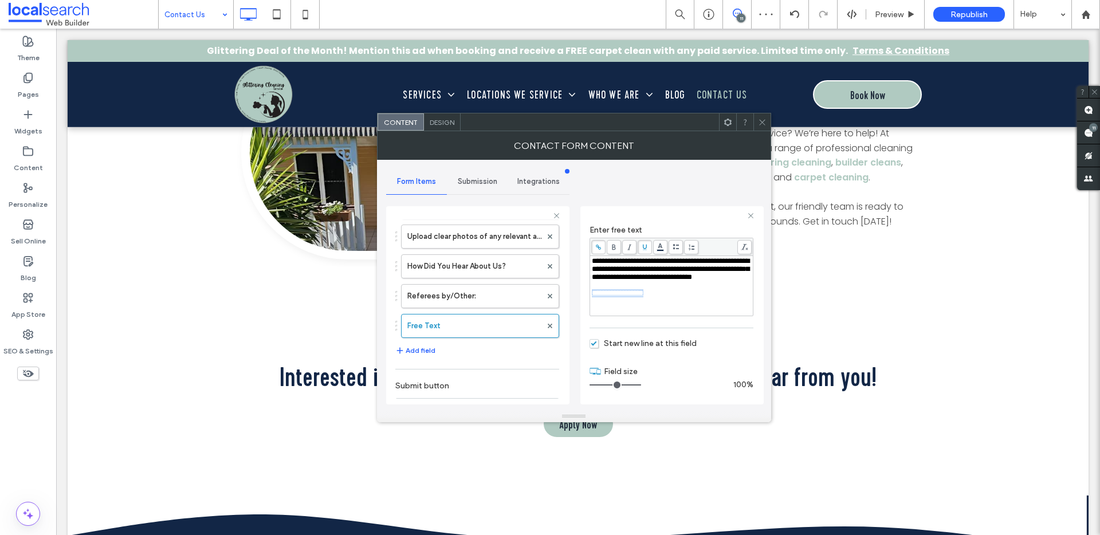
click at [761, 131] on div "Contact Form Content" at bounding box center [574, 145] width 394 height 29
click at [758, 119] on icon at bounding box center [762, 122] width 9 height 9
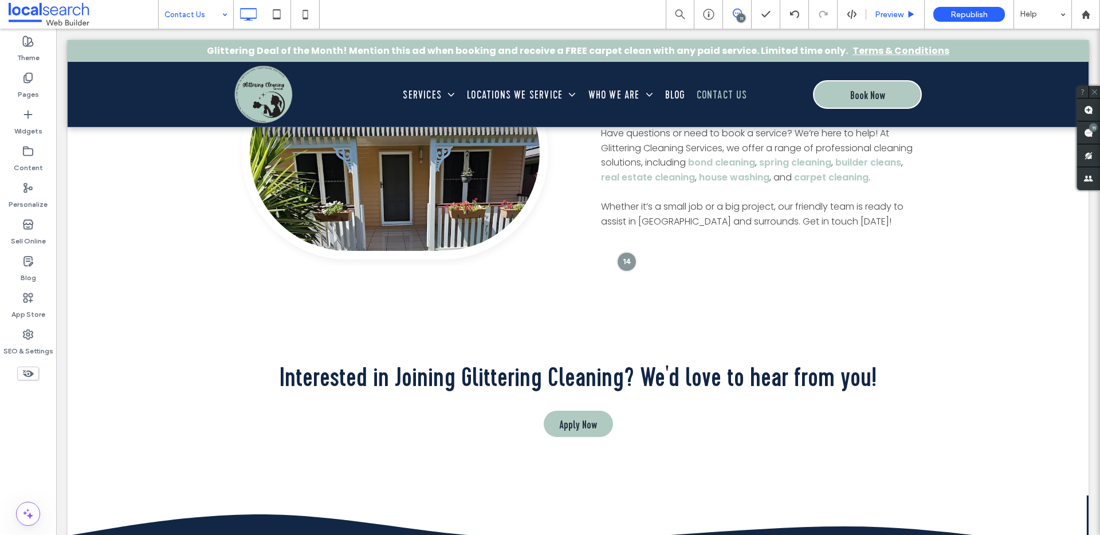
click at [900, 12] on span "Preview" at bounding box center [889, 15] width 29 height 10
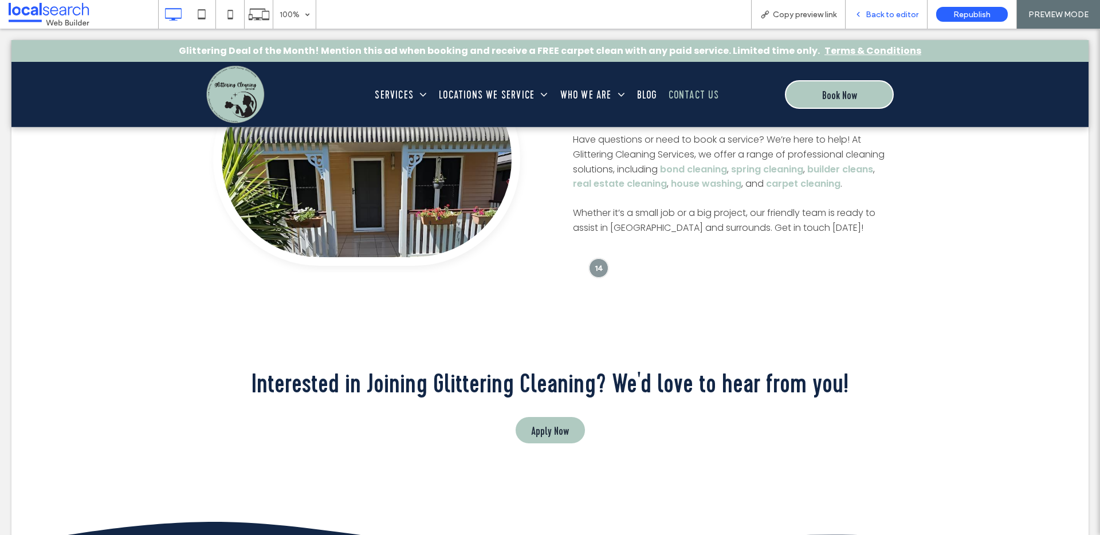
click at [894, 21] on div "Back to editor" at bounding box center [886, 14] width 82 height 29
click at [880, 10] on span "Back to editor" at bounding box center [891, 15] width 53 height 10
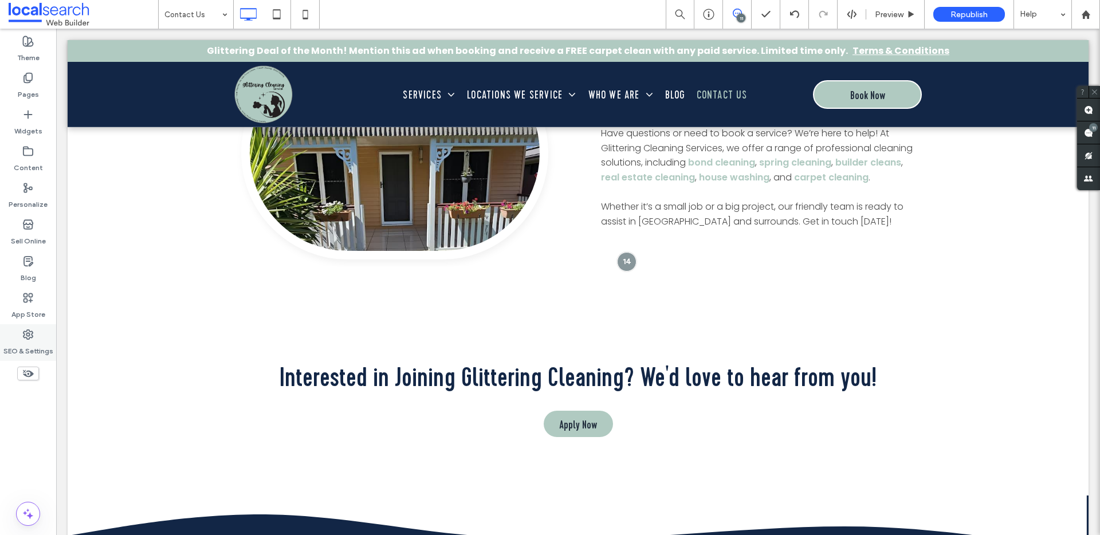
click at [34, 341] on label "SEO & Settings" at bounding box center [28, 348] width 50 height 16
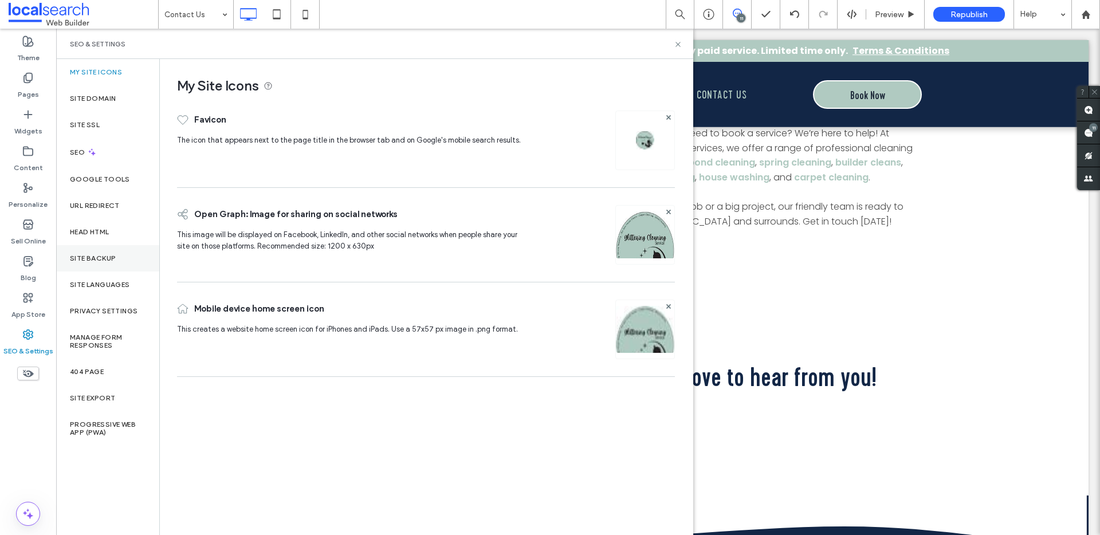
click at [110, 255] on label "Site Backup" at bounding box center [93, 258] width 46 height 8
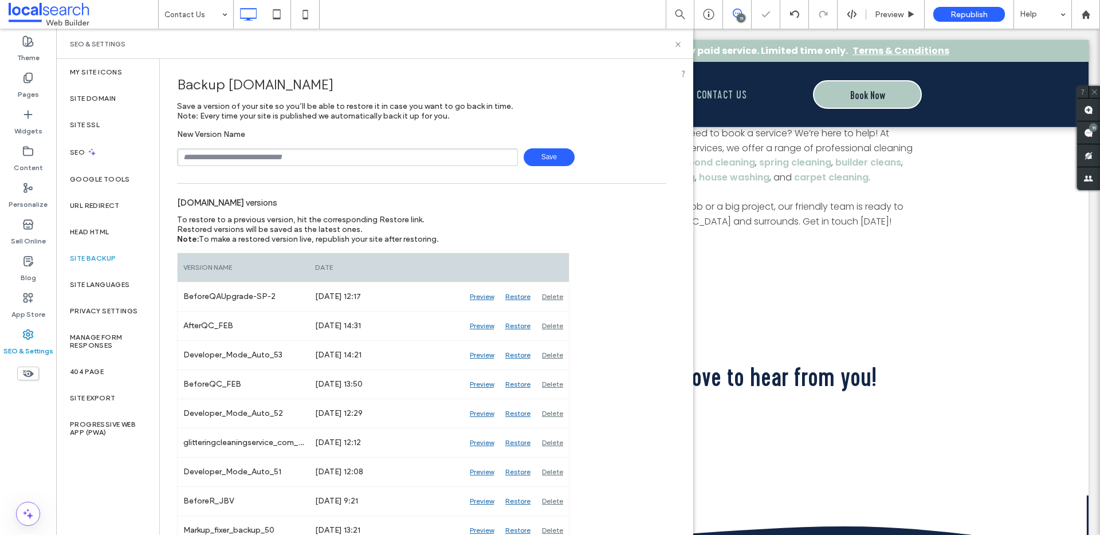
click at [235, 159] on input "text" at bounding box center [347, 157] width 341 height 18
drag, startPoint x: 207, startPoint y: 156, endPoint x: 155, endPoint y: 155, distance: 52.1
click at [156, 155] on div "**********" at bounding box center [374, 297] width 637 height 476
click at [307, 160] on input "**********" at bounding box center [347, 157] width 341 height 18
type input "**********"
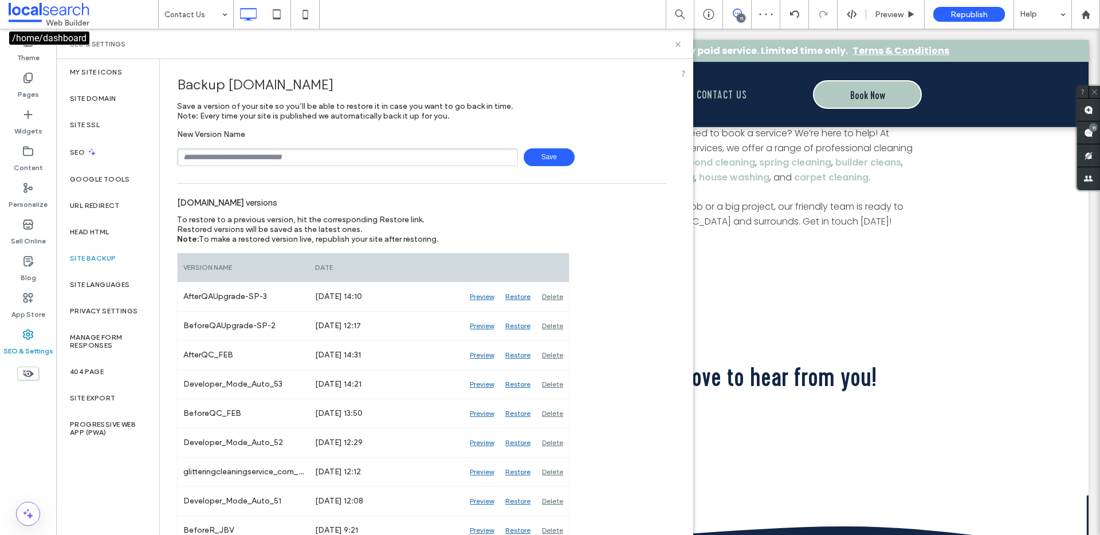
click at [59, 15] on span at bounding box center [83, 14] width 149 height 23
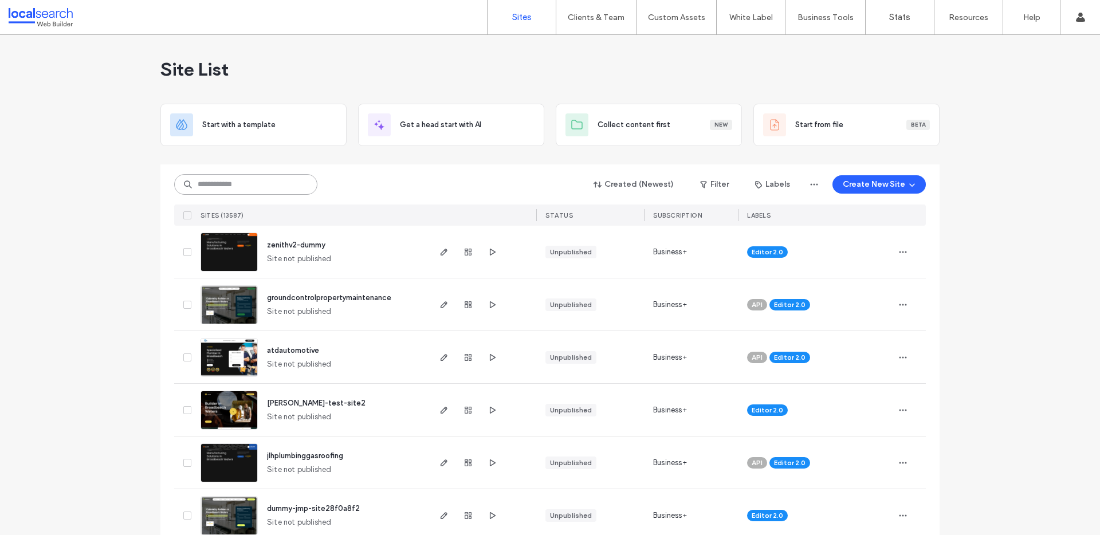
click at [241, 186] on input at bounding box center [245, 184] width 143 height 21
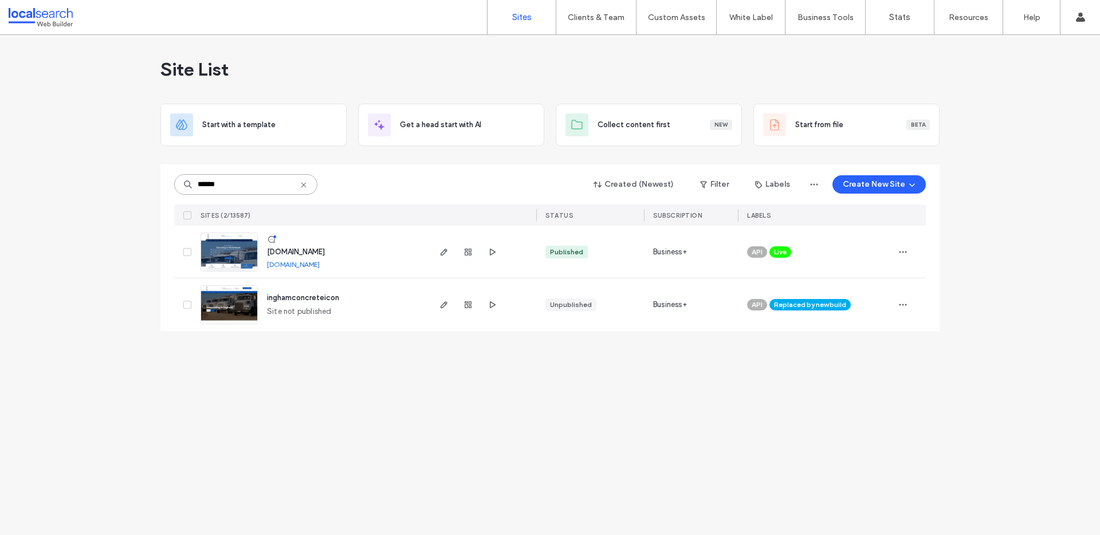
type input "******"
